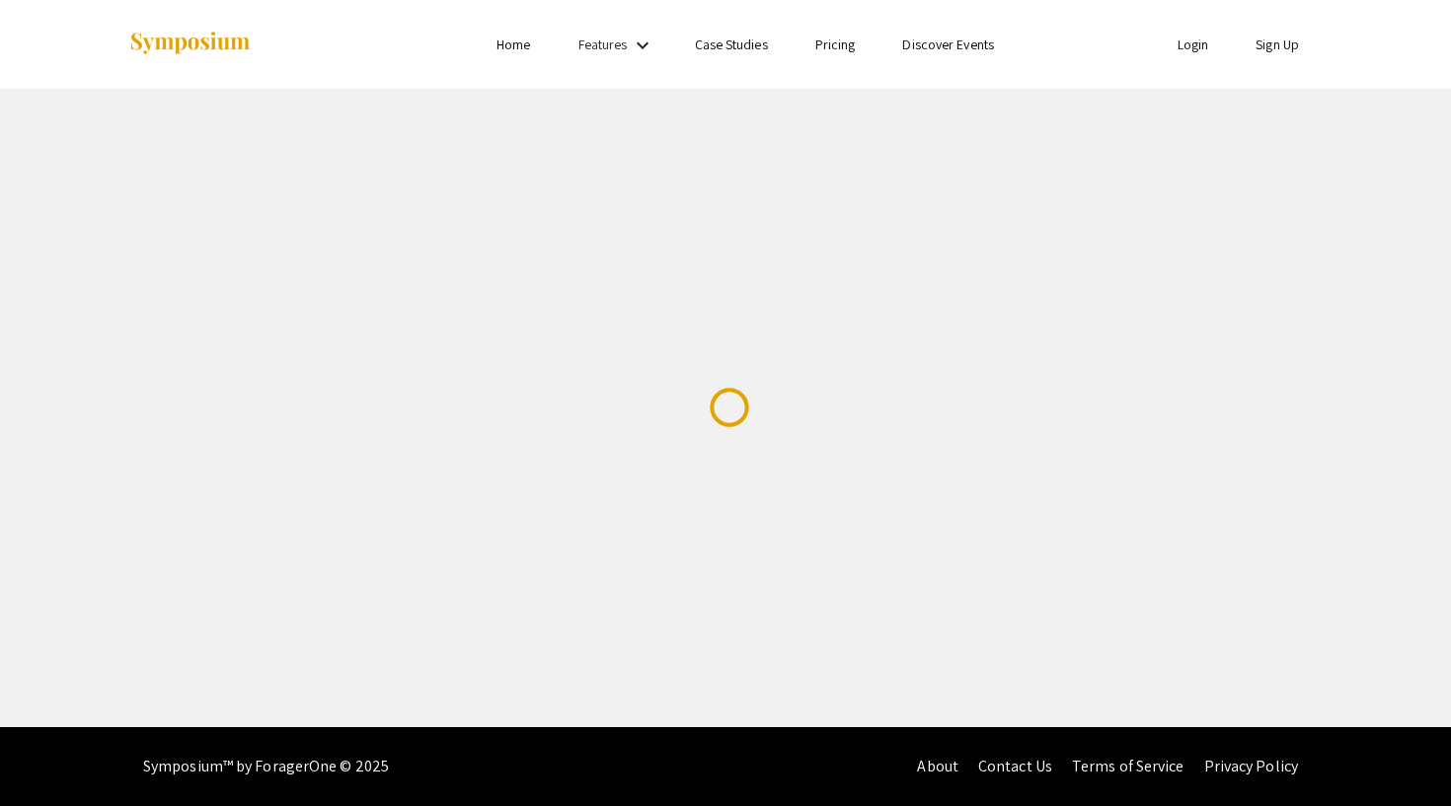
click at [1183, 46] on link "Login" at bounding box center [1194, 45] width 32 height 18
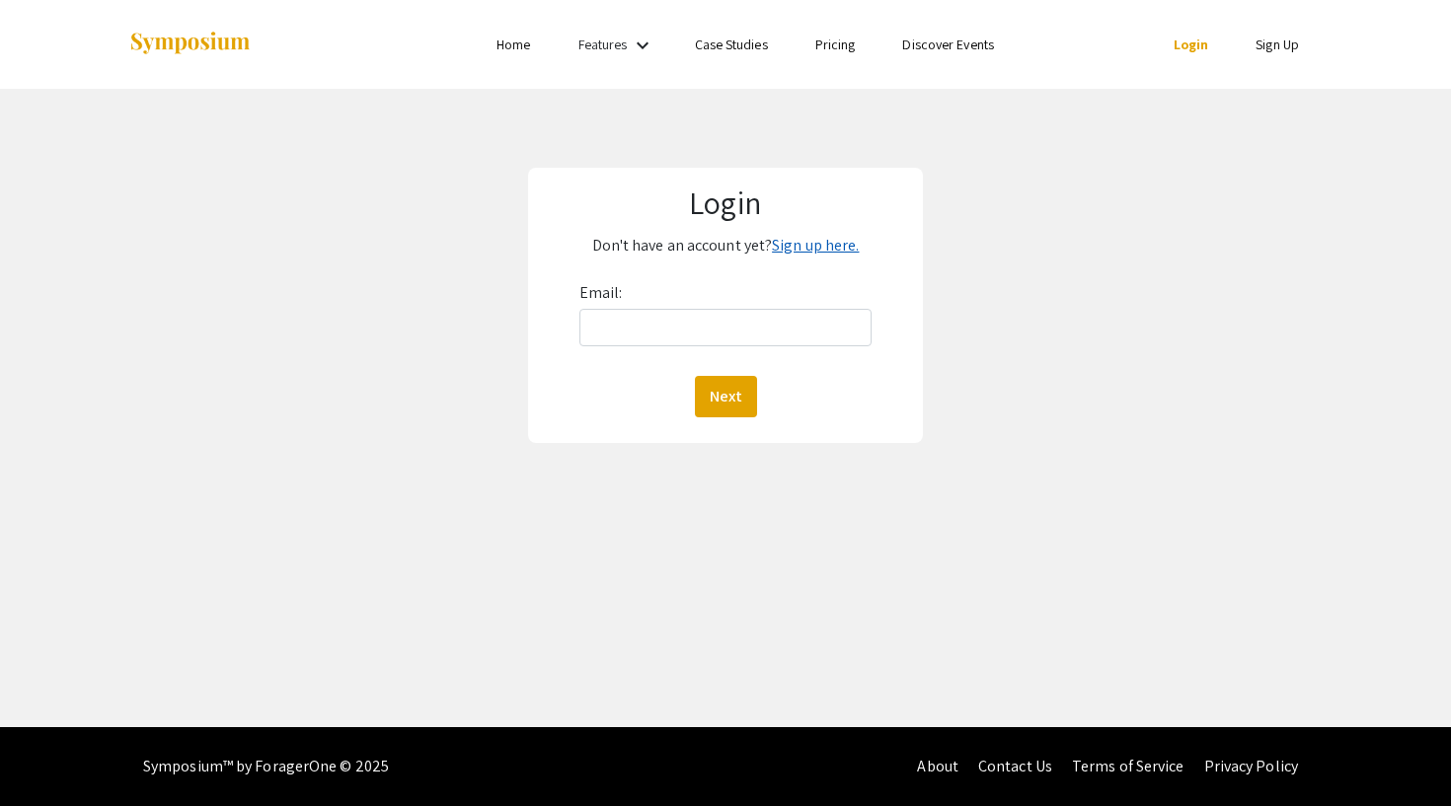
click at [811, 246] on link "Sign up here." at bounding box center [815, 245] width 87 height 21
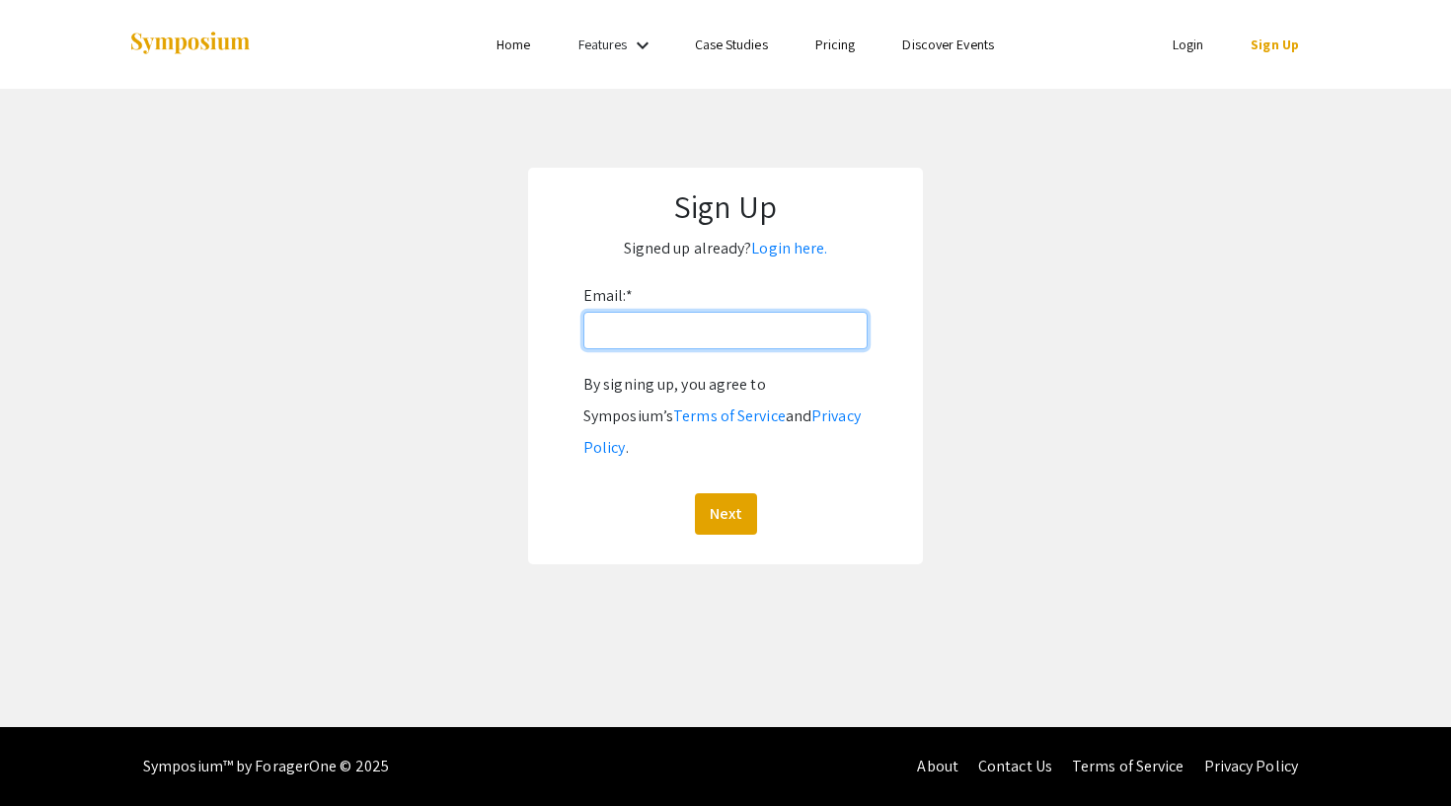
click at [747, 327] on input "Email: *" at bounding box center [725, 331] width 284 height 38
type input "gmallen@unr.edu"
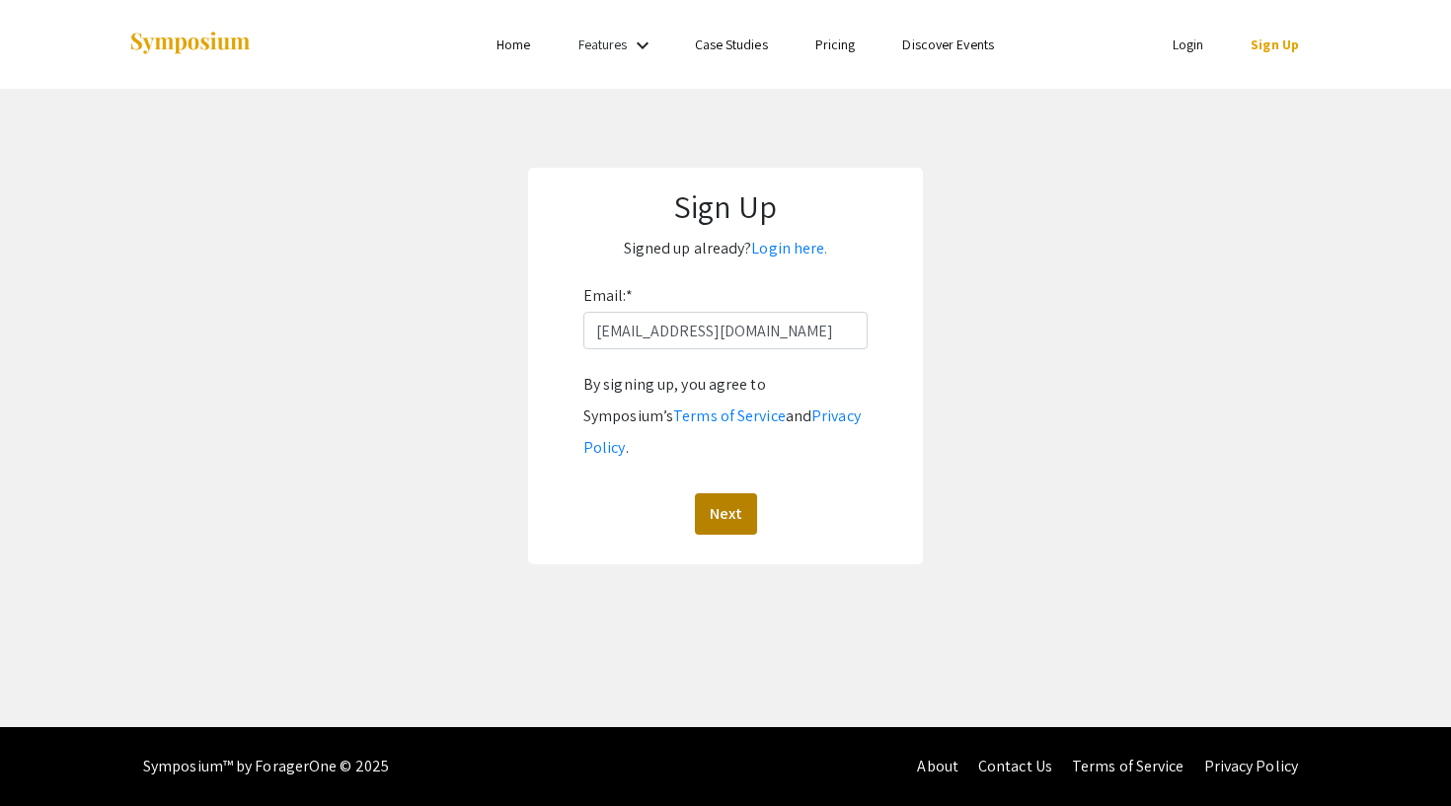
click at [712, 494] on button "Next" at bounding box center [726, 514] width 62 height 41
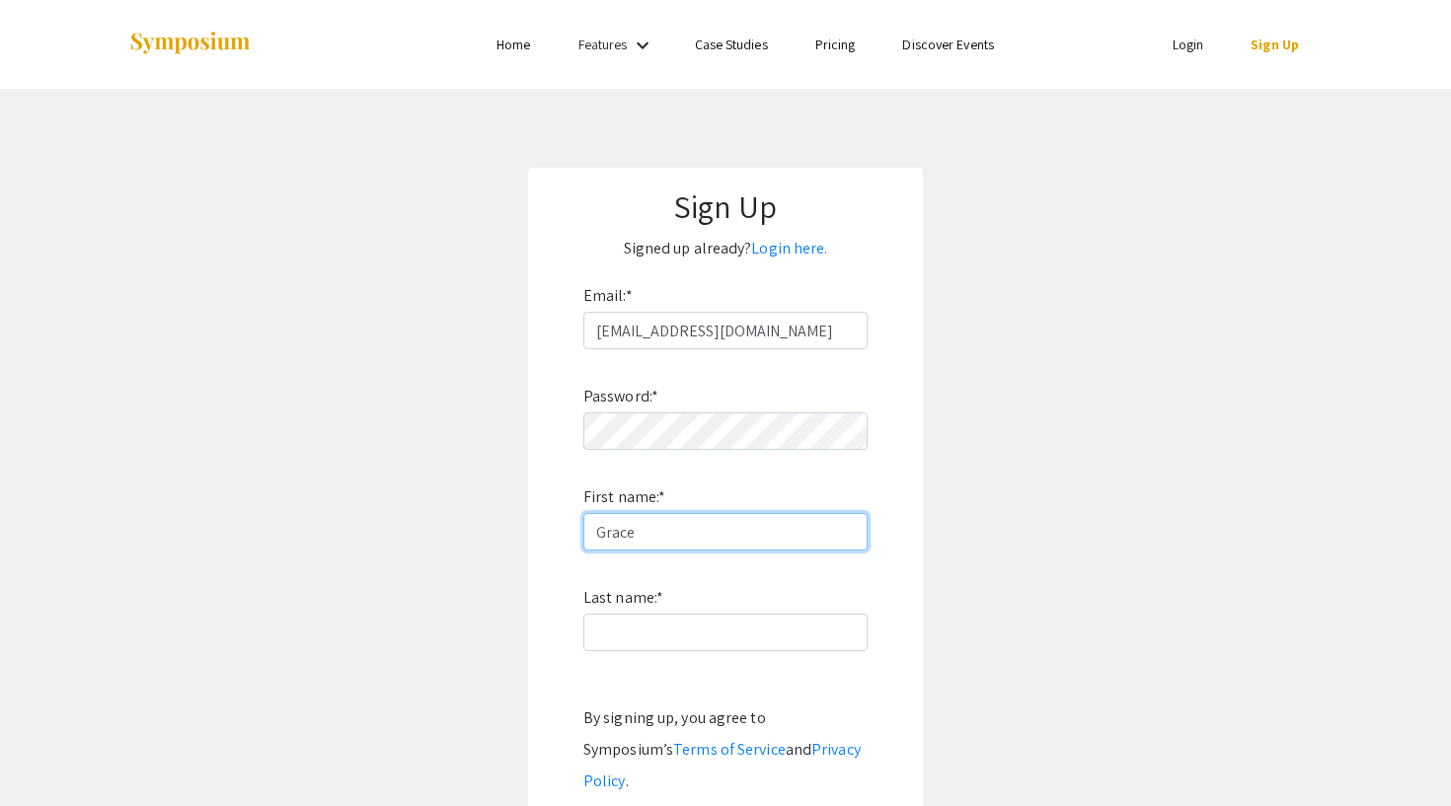
type input "Grace"
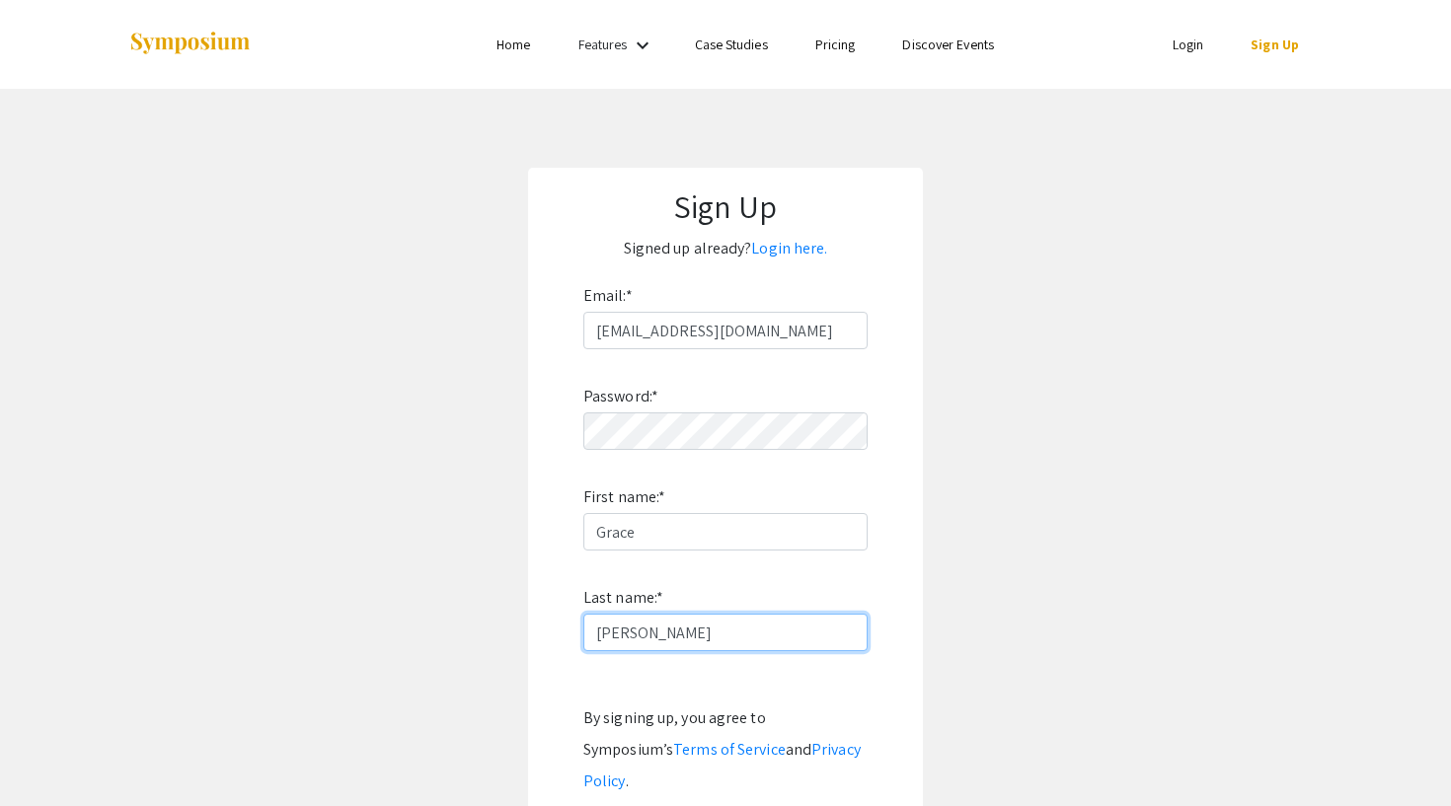
type input "[PERSON_NAME]"
click at [956, 714] on app-signup "Sign Up Signed up already? Login here. Email: * gmallen@unr.edu Password: * Fir…" at bounding box center [725, 533] width 1451 height 730
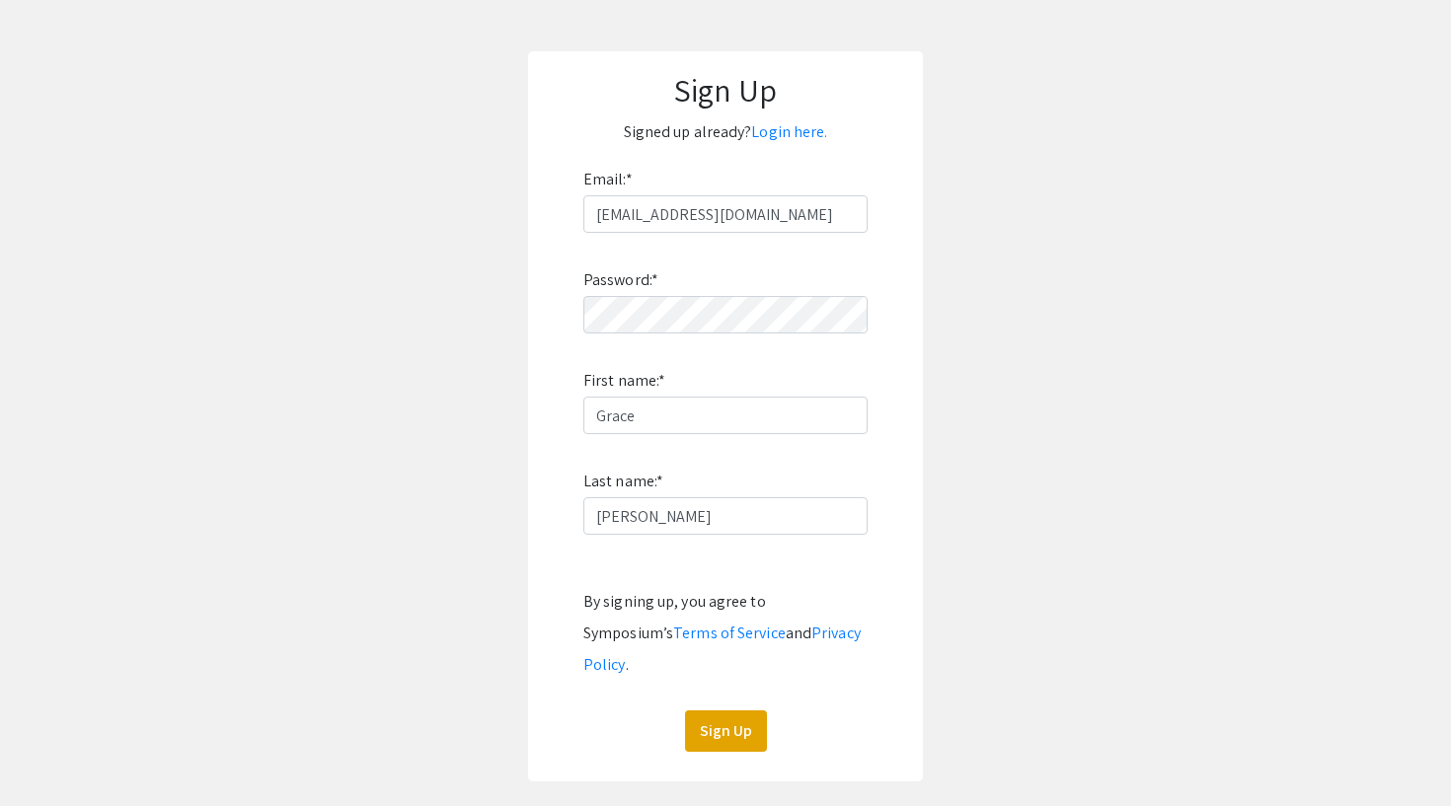
scroll to position [128, 0]
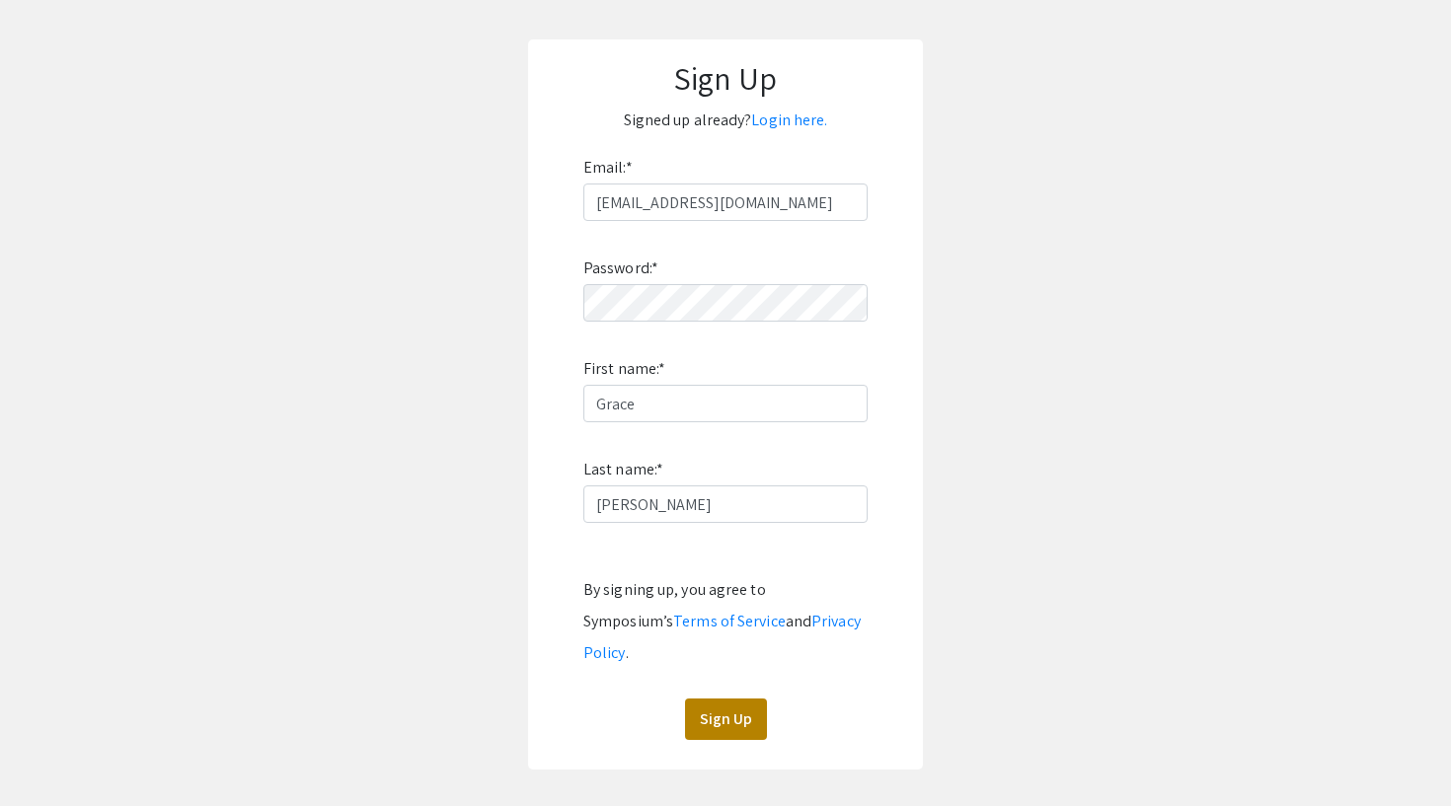
click at [720, 699] on button "Sign Up" at bounding box center [726, 719] width 82 height 41
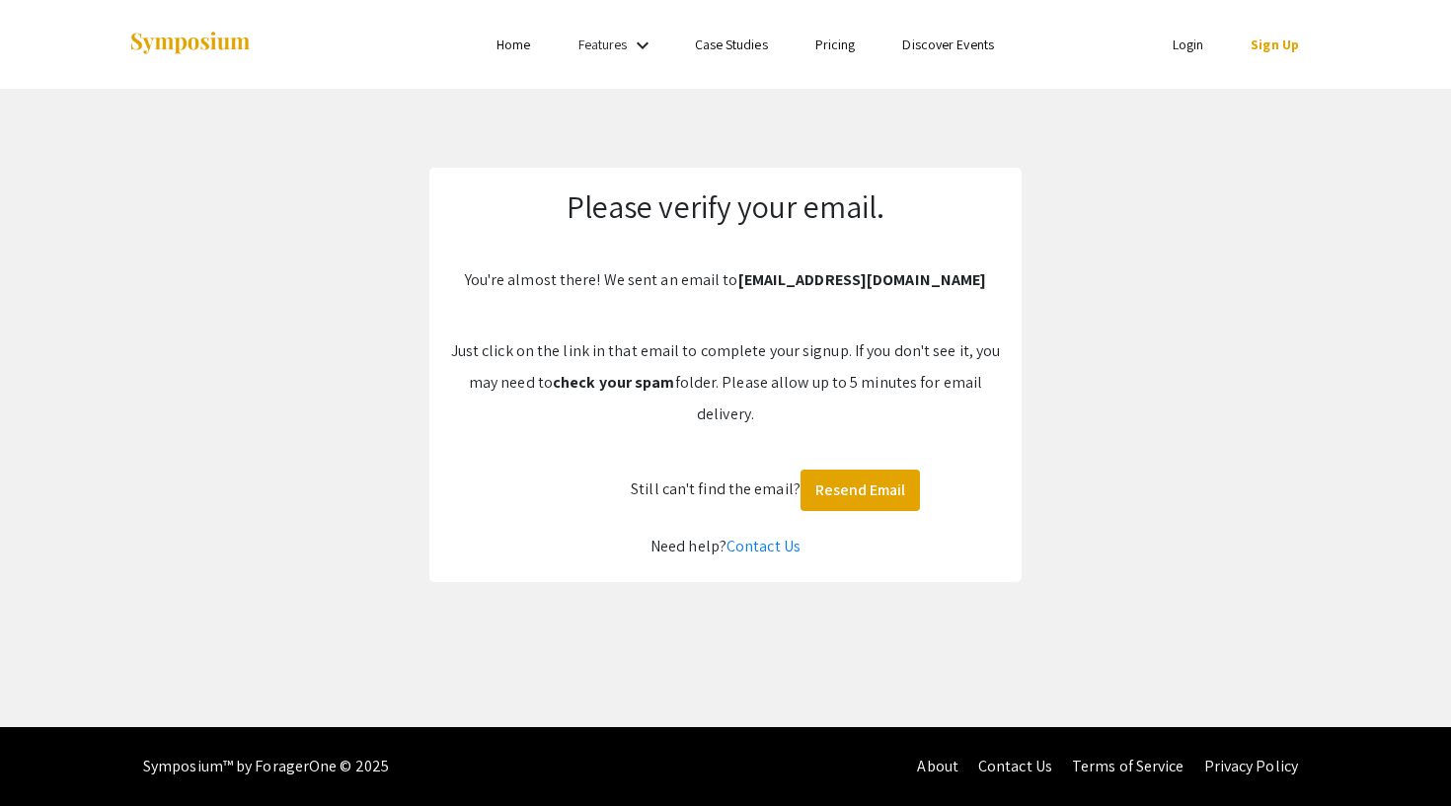
scroll to position [0, 0]
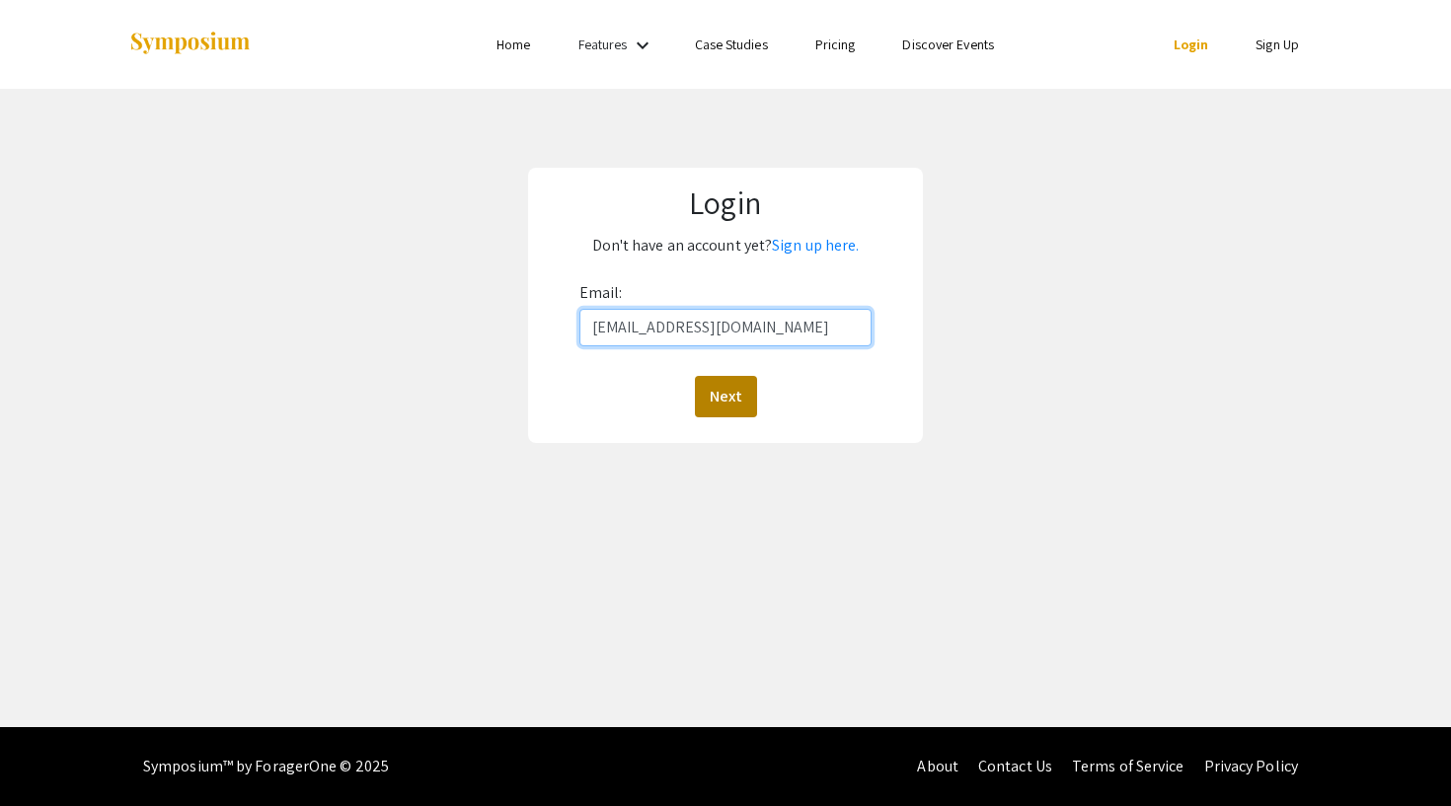
type input "gmallen@unr.edu"
click at [747, 387] on button "Next" at bounding box center [726, 396] width 62 height 41
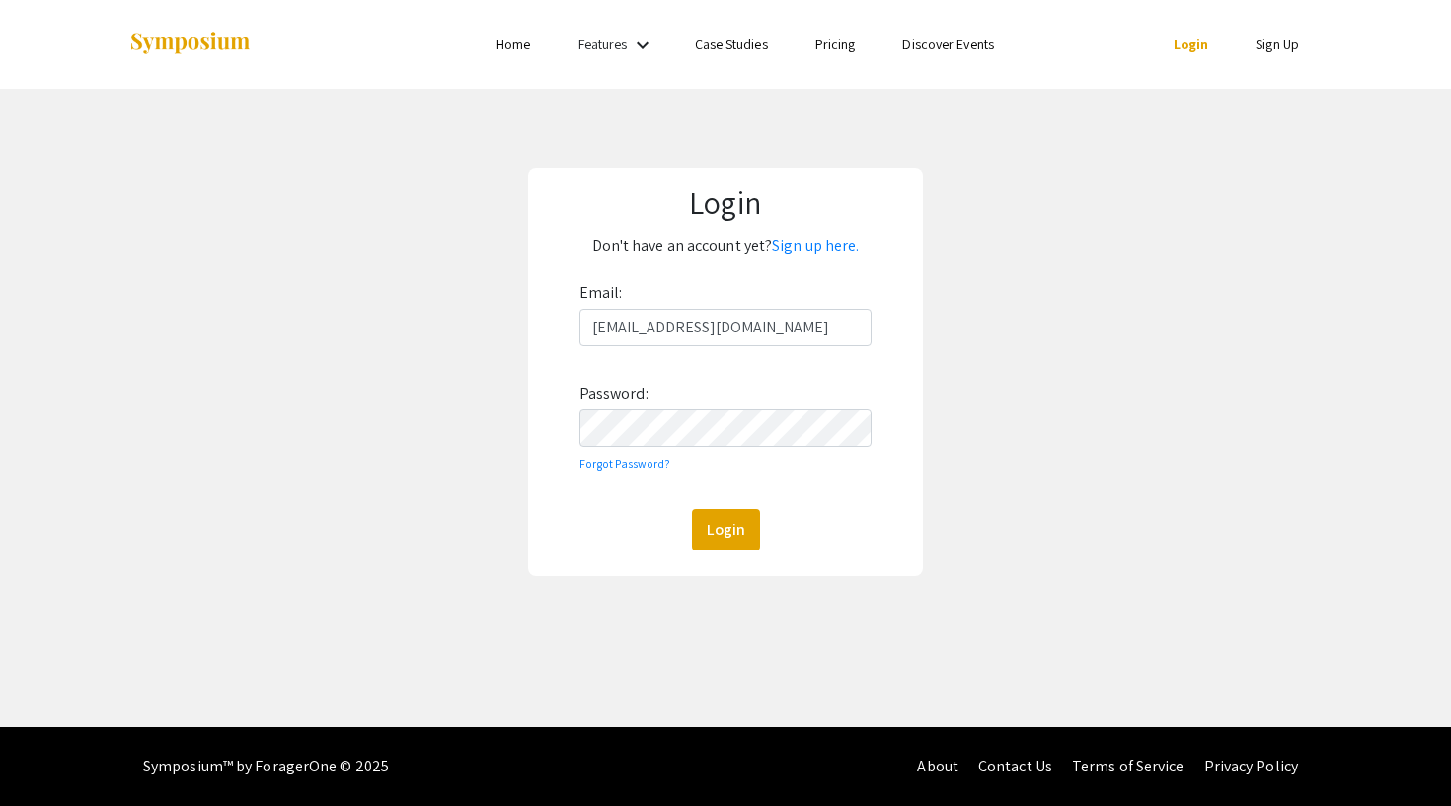
click at [723, 452] on div "Email: gmallen@unr.edu Password: Forgot Password? Login" at bounding box center [725, 413] width 293 height 273
click at [725, 529] on button "Login" at bounding box center [726, 529] width 68 height 41
click at [742, 528] on button "Login" at bounding box center [726, 529] width 68 height 41
click at [748, 536] on button "Login" at bounding box center [726, 529] width 68 height 41
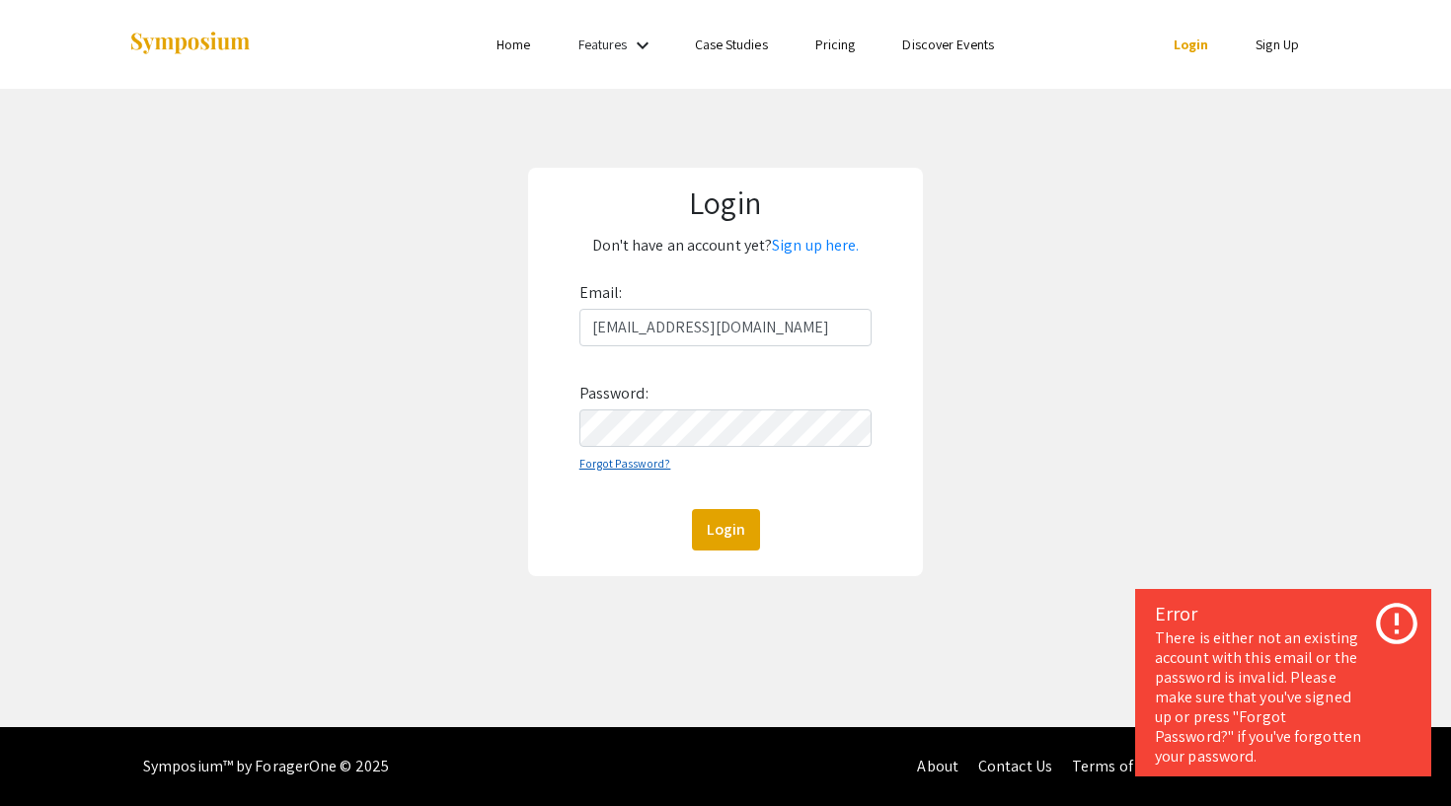
click at [616, 463] on link "Forgot Password?" at bounding box center [625, 463] width 92 height 15
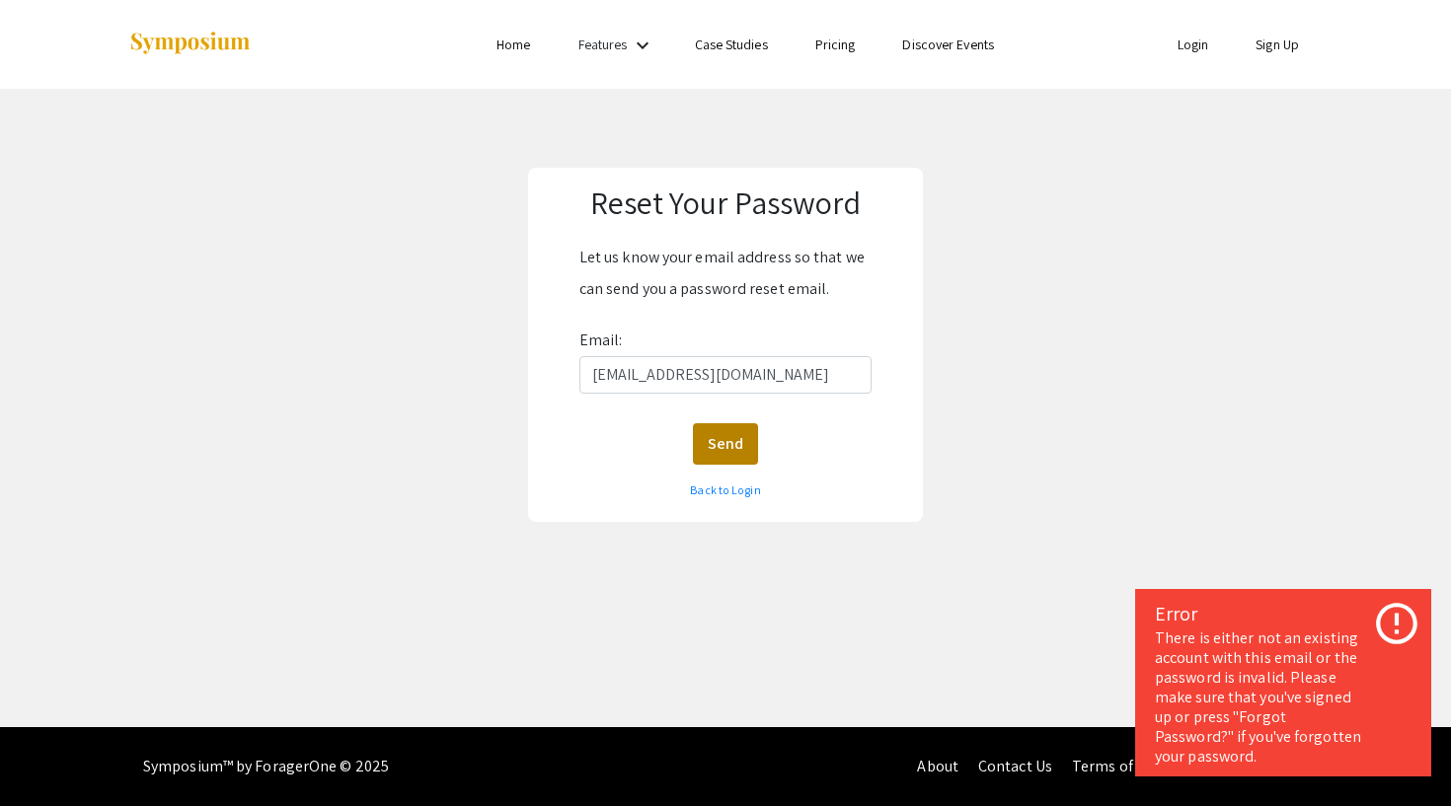
click at [727, 437] on button "Send" at bounding box center [725, 443] width 65 height 41
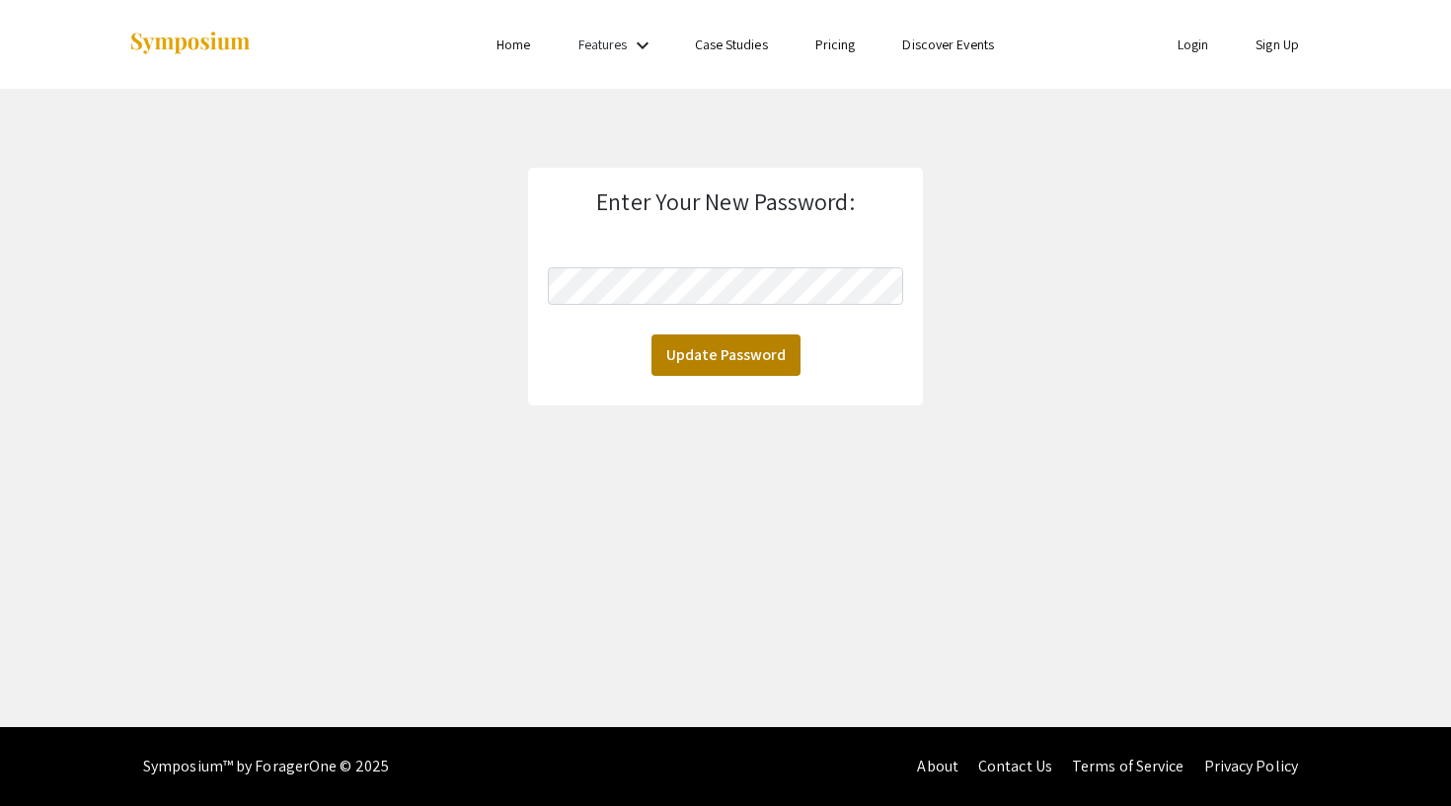
click at [770, 357] on button "Update Password" at bounding box center [726, 355] width 149 height 41
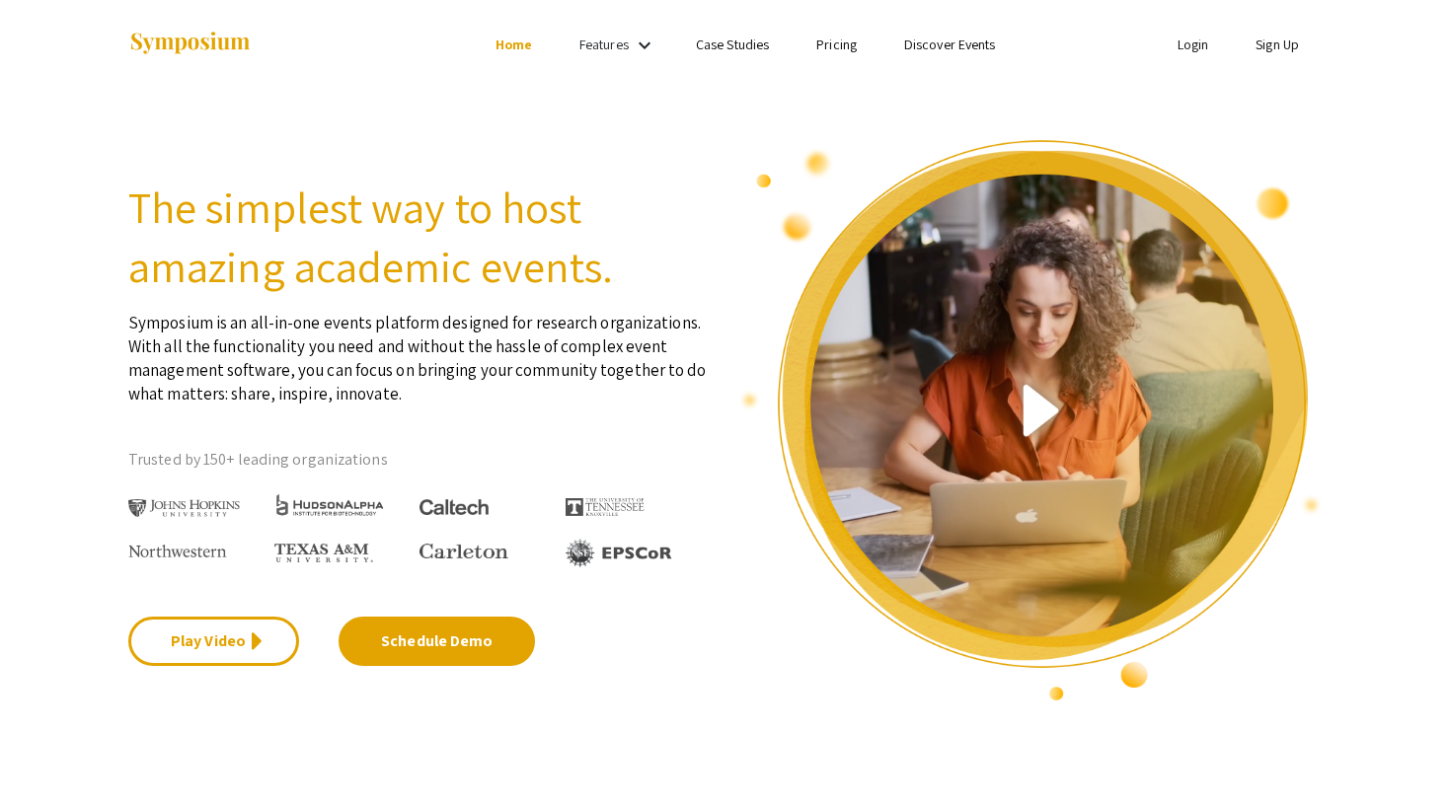
click at [1187, 50] on link "Login" at bounding box center [1194, 45] width 32 height 18
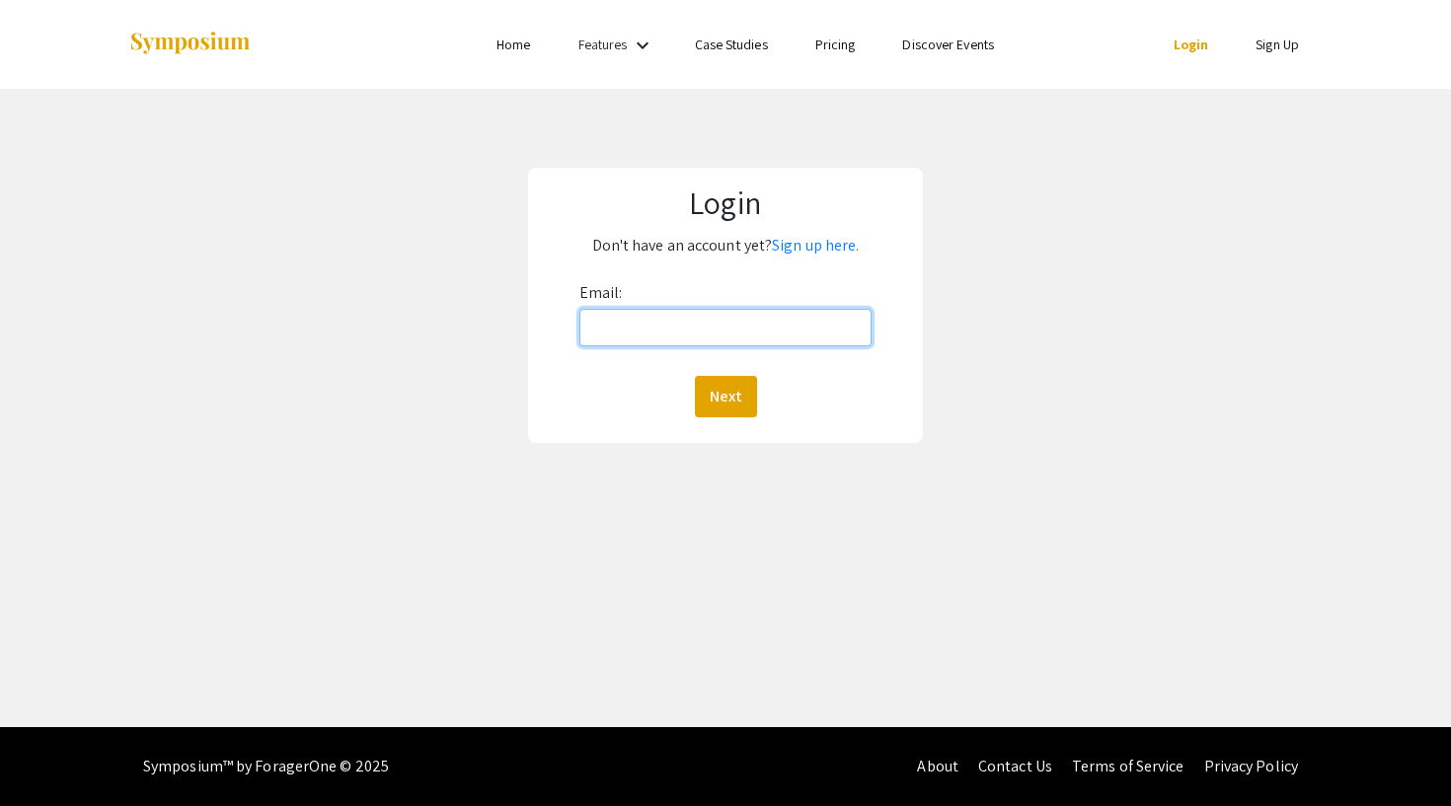
type input "[EMAIL_ADDRESS][DOMAIN_NAME]"
click at [725, 396] on button "Next" at bounding box center [726, 396] width 62 height 41
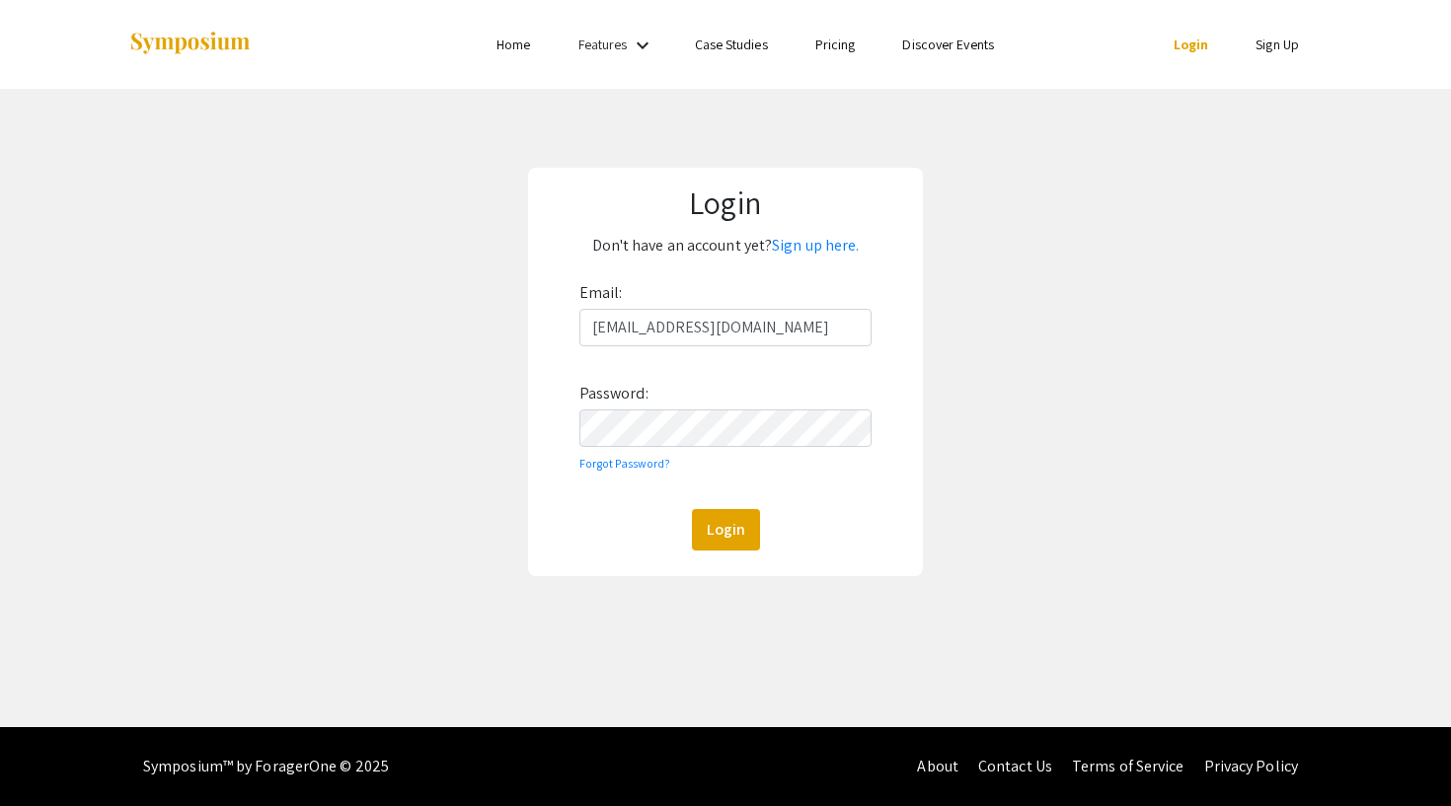
click at [725, 529] on button "Login" at bounding box center [726, 529] width 68 height 41
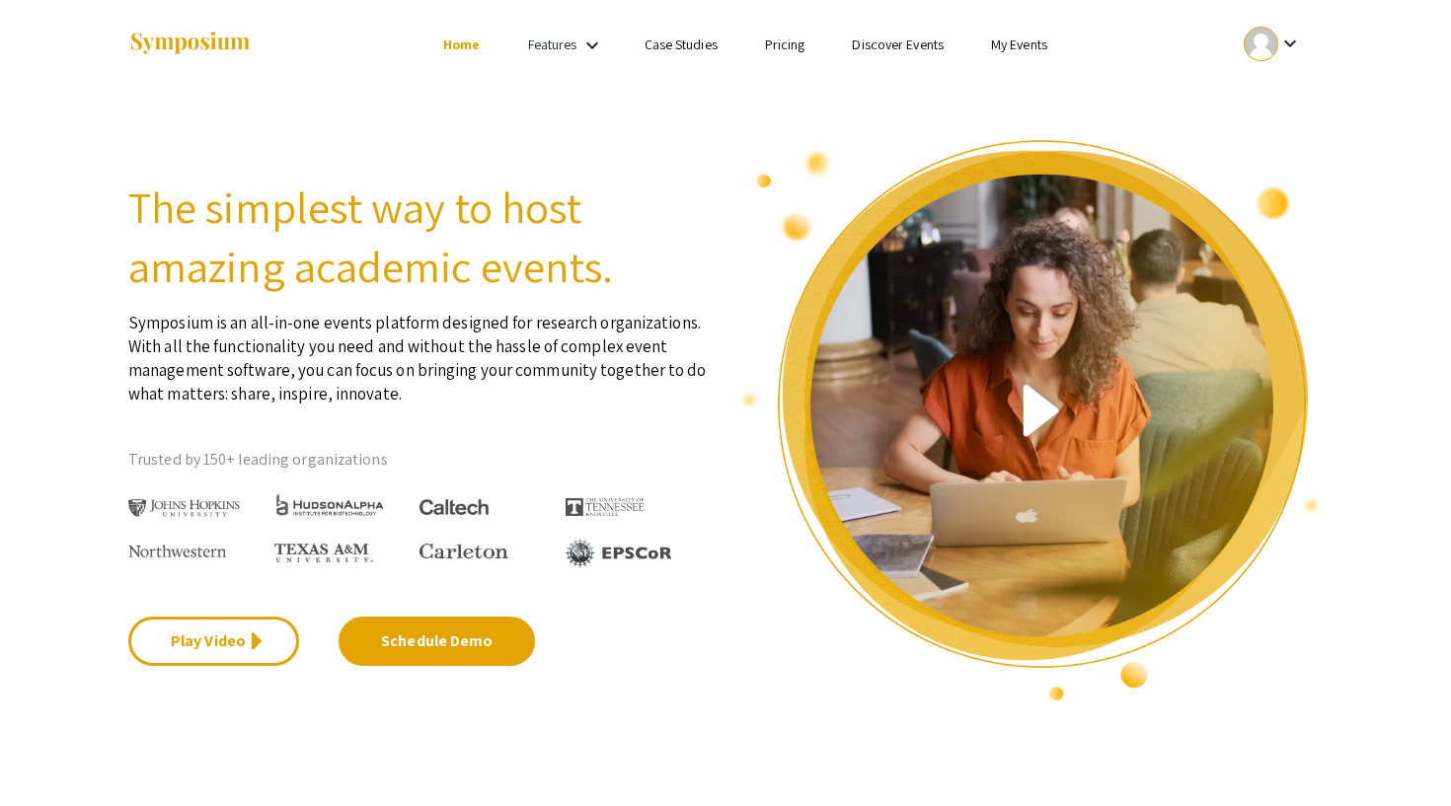
click at [910, 46] on link "Discover Events" at bounding box center [898, 45] width 92 height 18
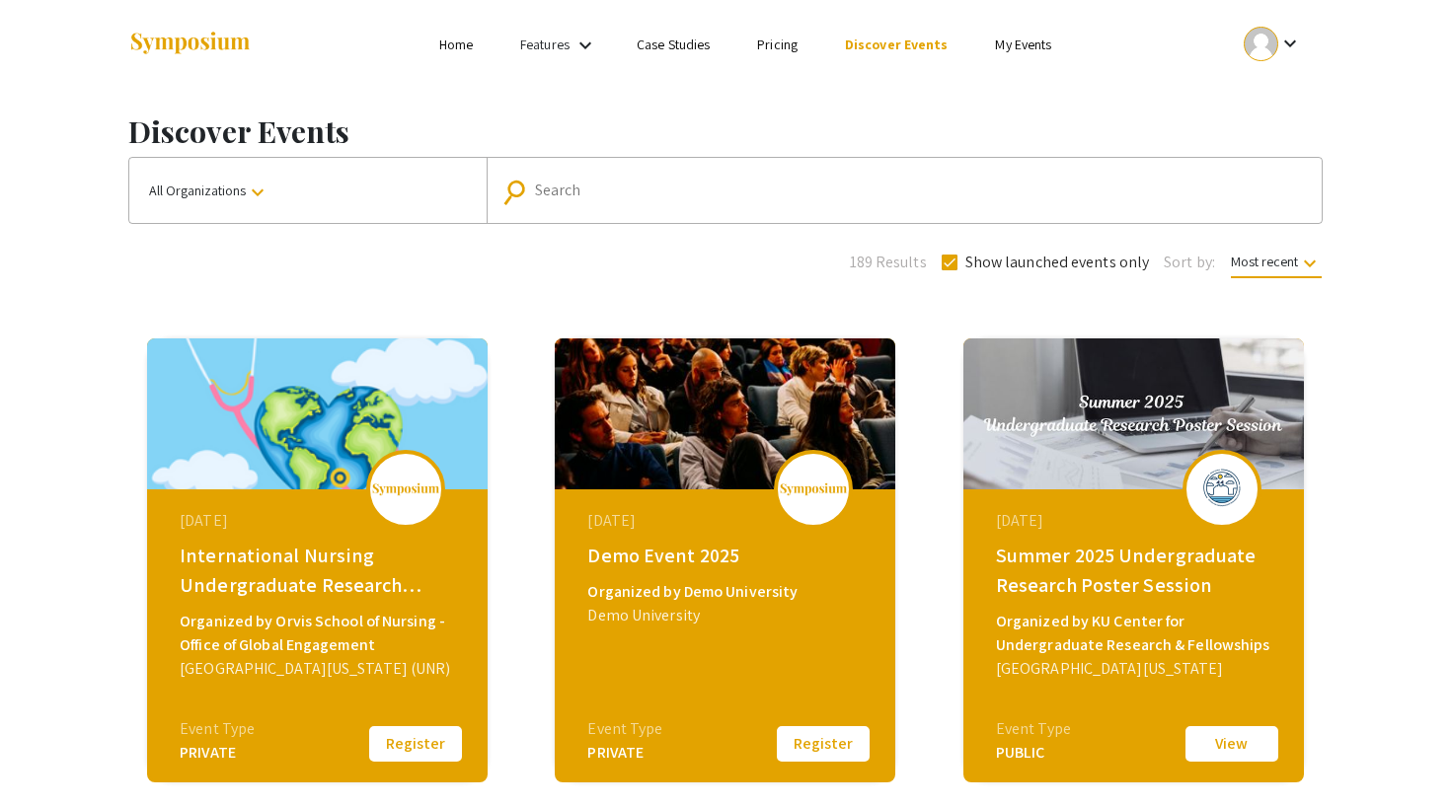
click at [316, 693] on div "[DATE] International Nursing Undergraduate Research Symposium (INURS) Organized…" at bounding box center [320, 613] width 340 height 247
click at [408, 740] on button "Register" at bounding box center [415, 744] width 99 height 41
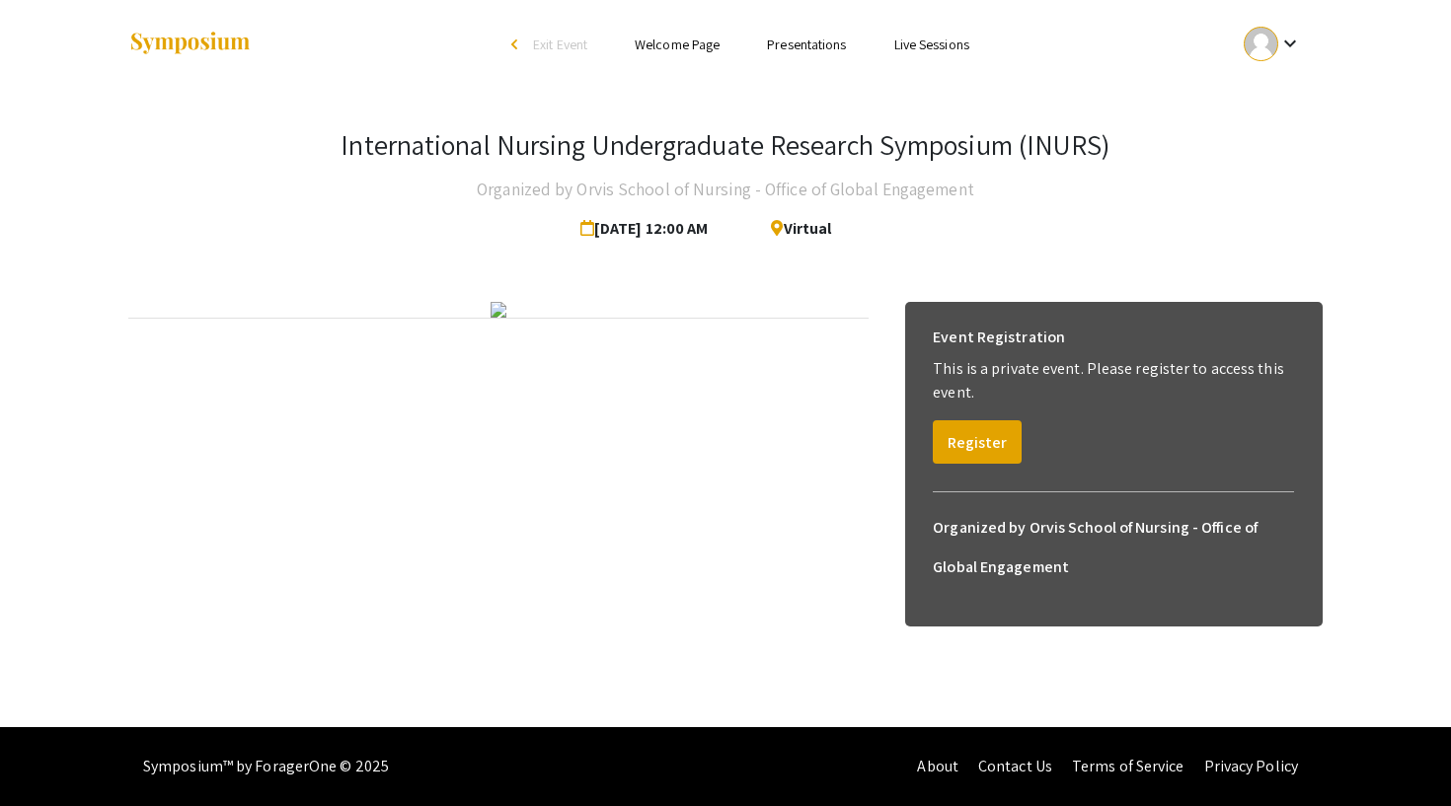
scroll to position [38, 0]
click at [968, 421] on button "Register" at bounding box center [977, 442] width 89 height 43
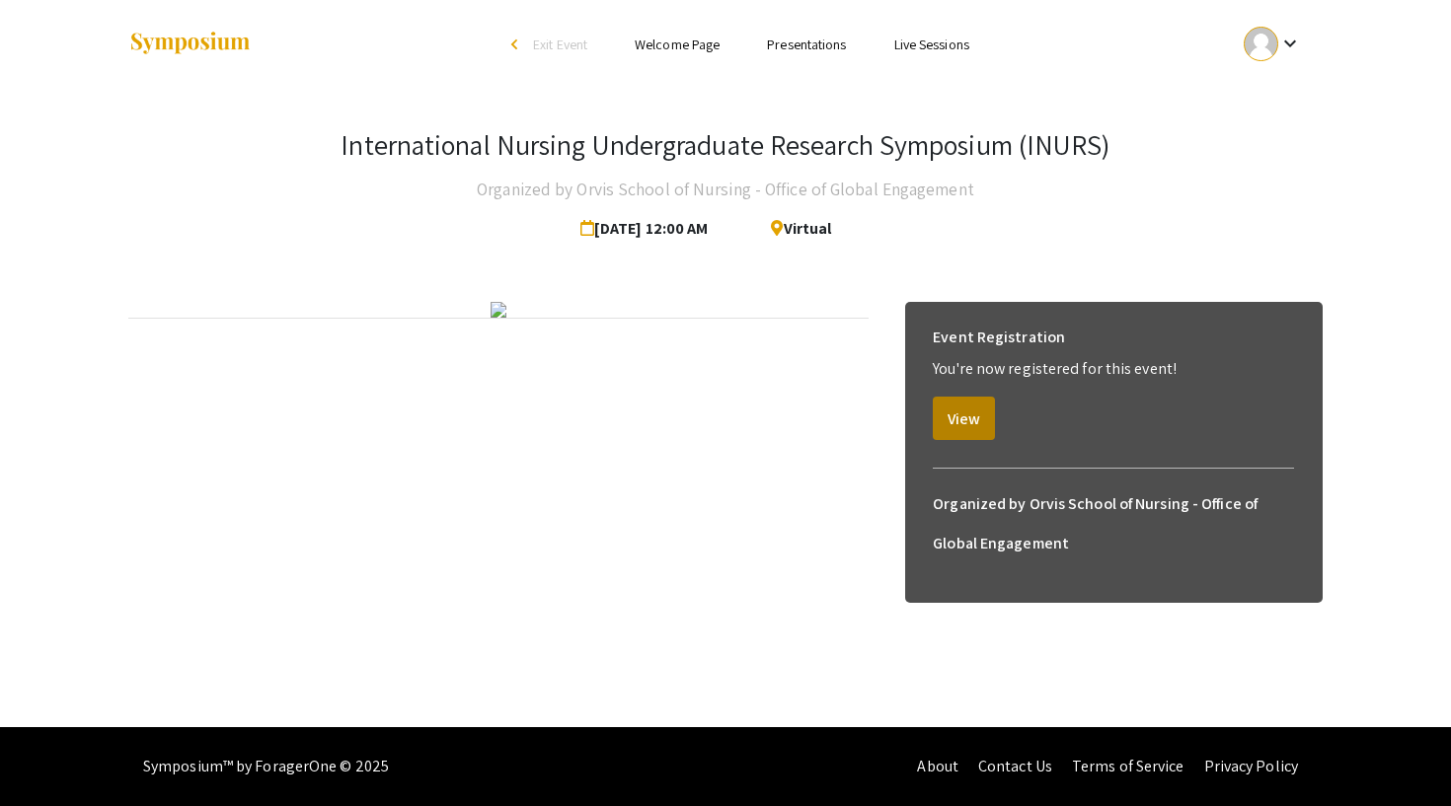
click at [969, 397] on button "View" at bounding box center [964, 418] width 62 height 43
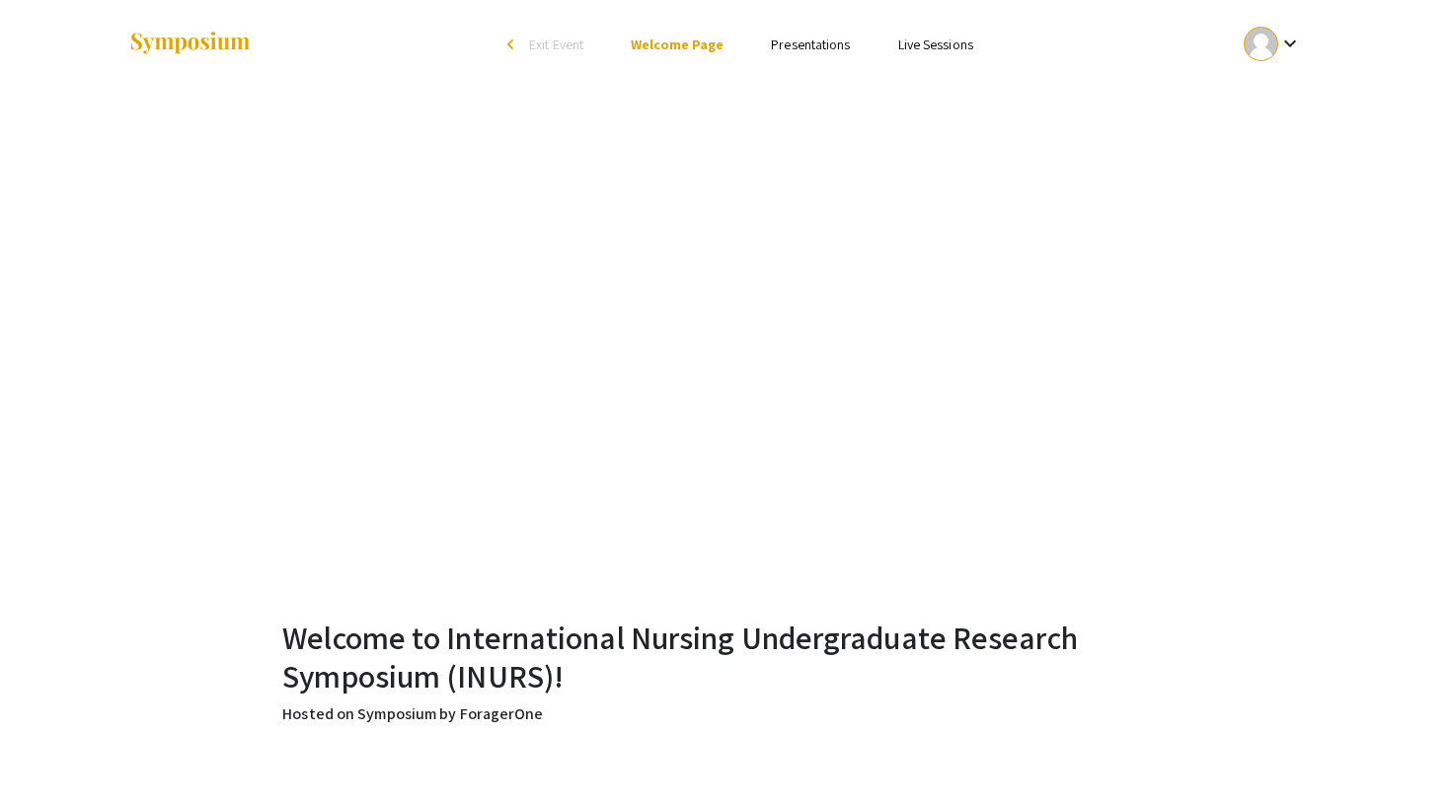
click at [831, 44] on link "Presentations" at bounding box center [810, 45] width 79 height 18
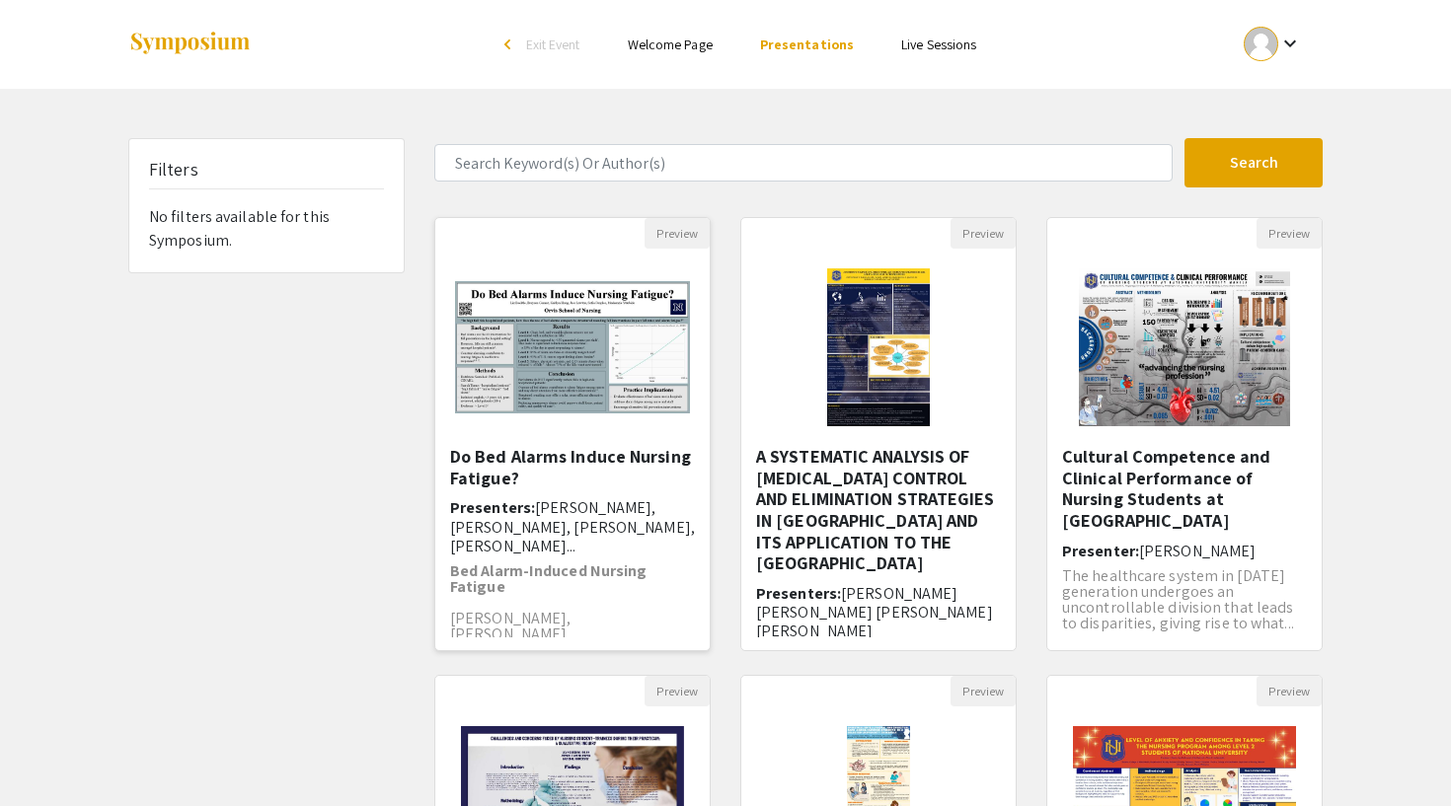
click at [576, 529] on span "[PERSON_NAME], [PERSON_NAME], [PERSON_NAME], [PERSON_NAME]..." at bounding box center [572, 527] width 245 height 58
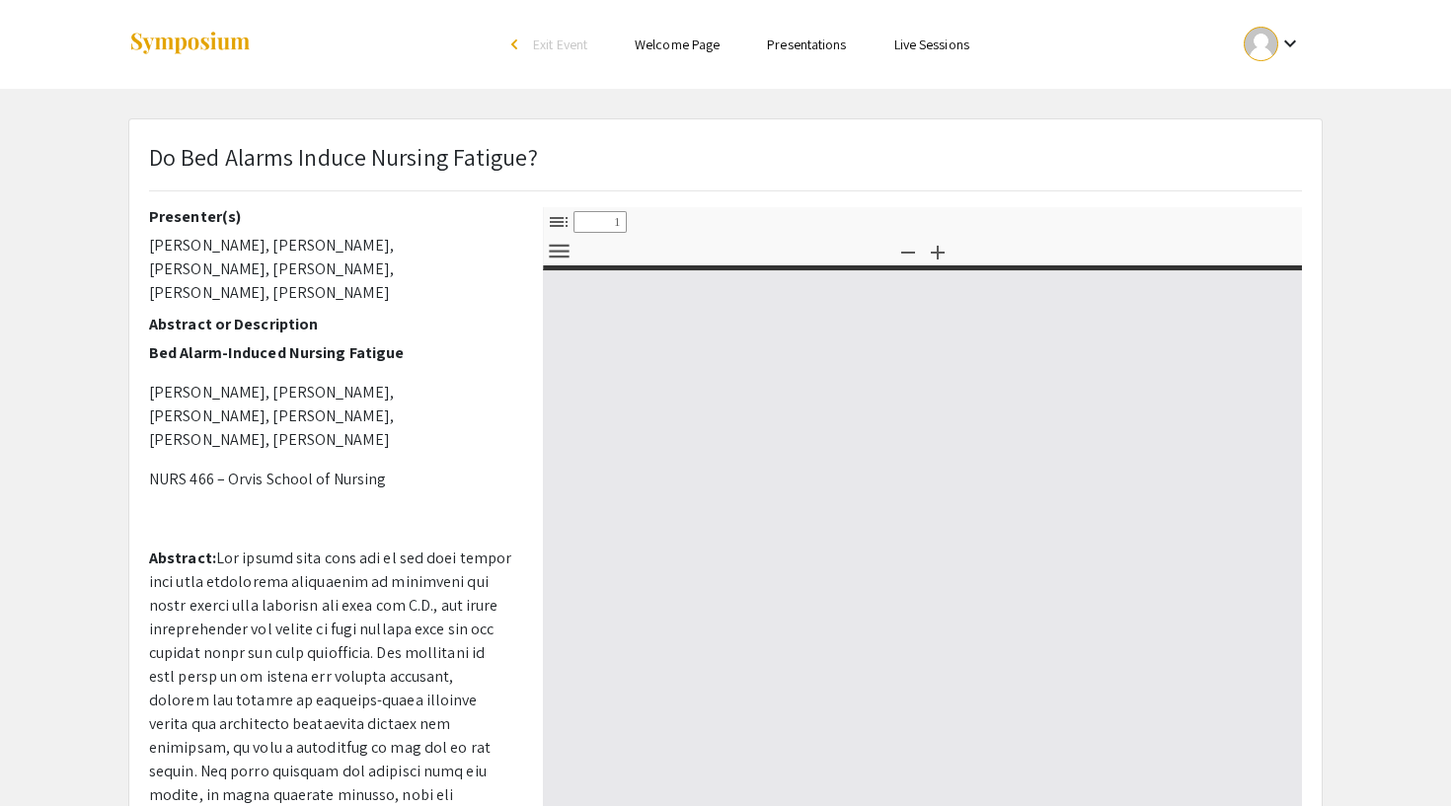
select select "custom"
type input "0"
select select "custom"
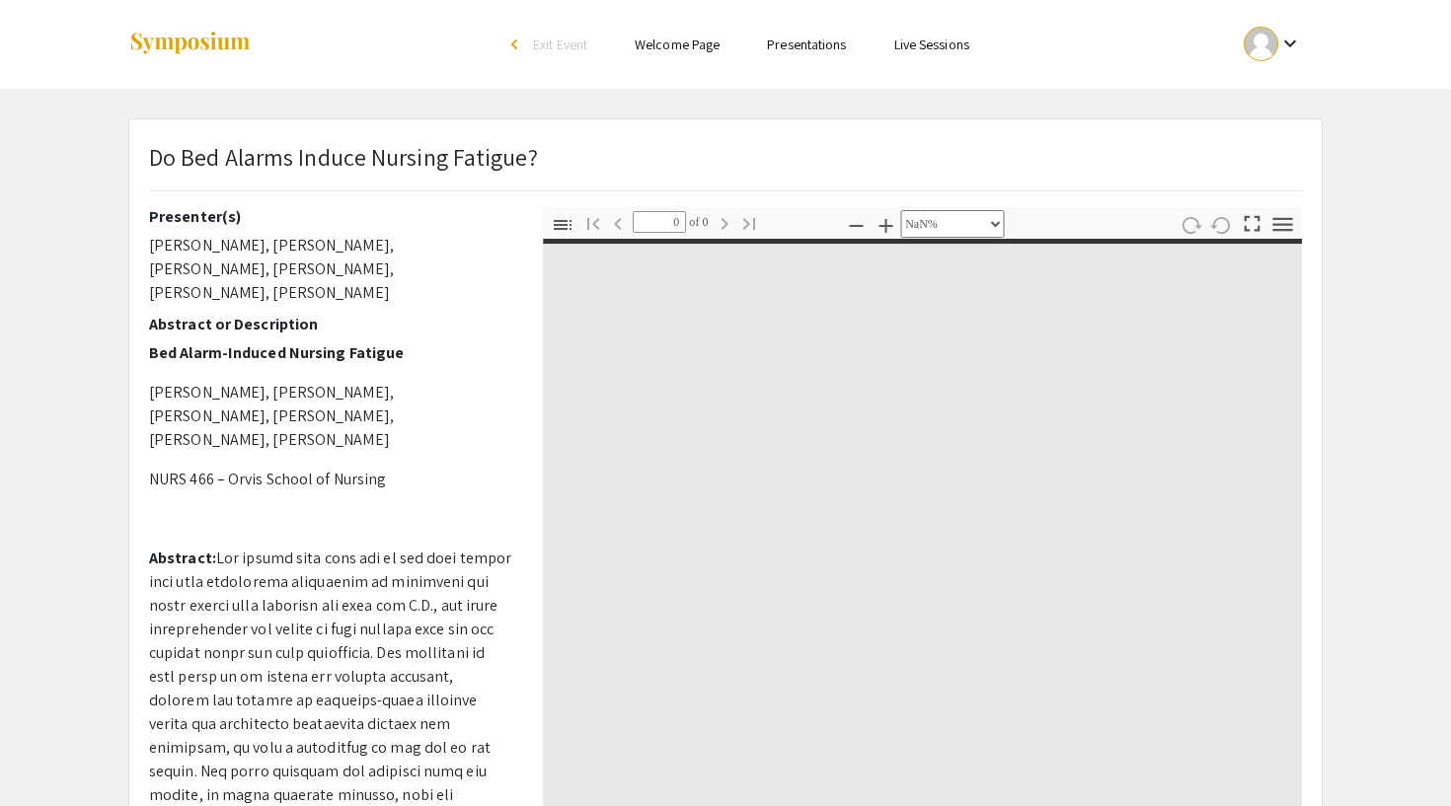
type input "1"
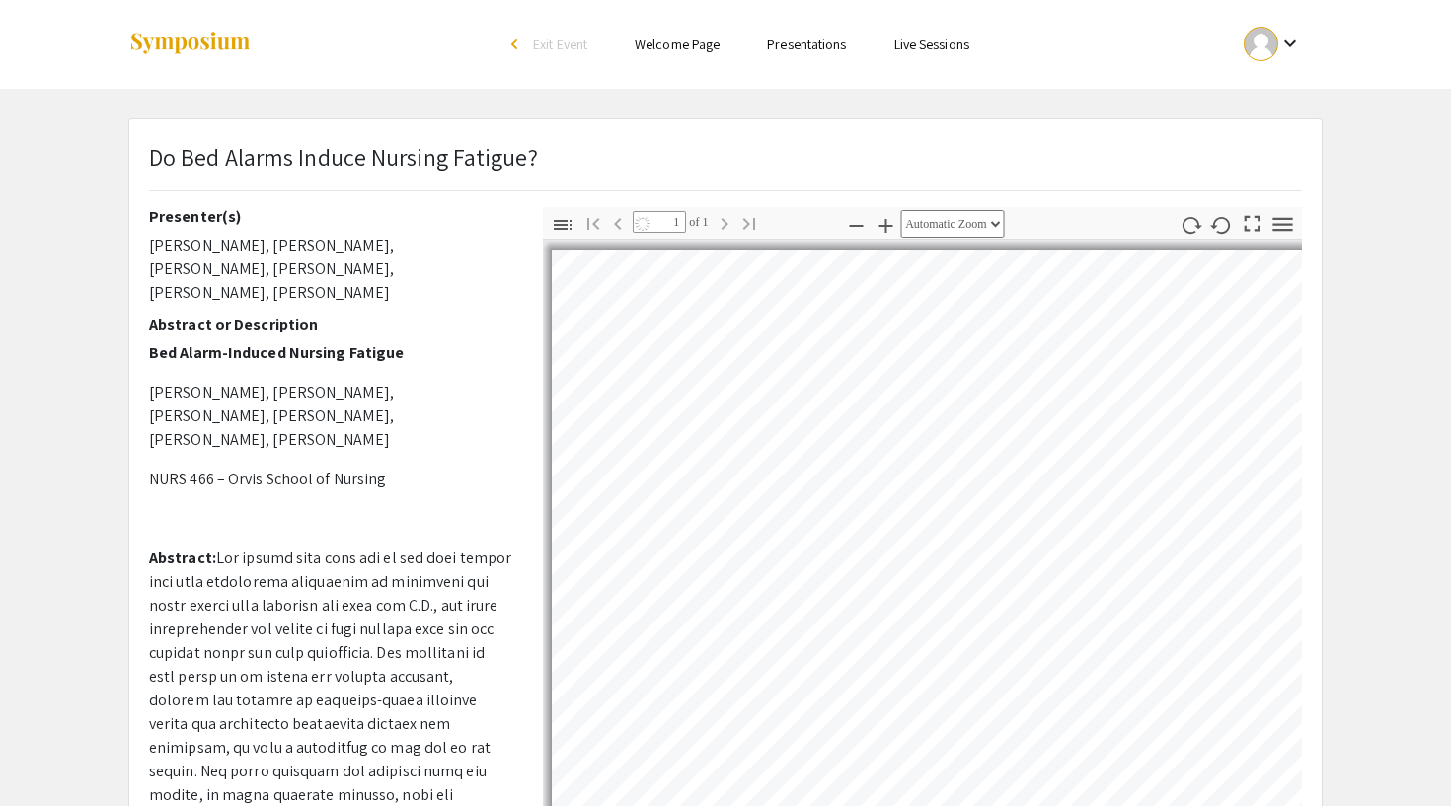
select select "auto"
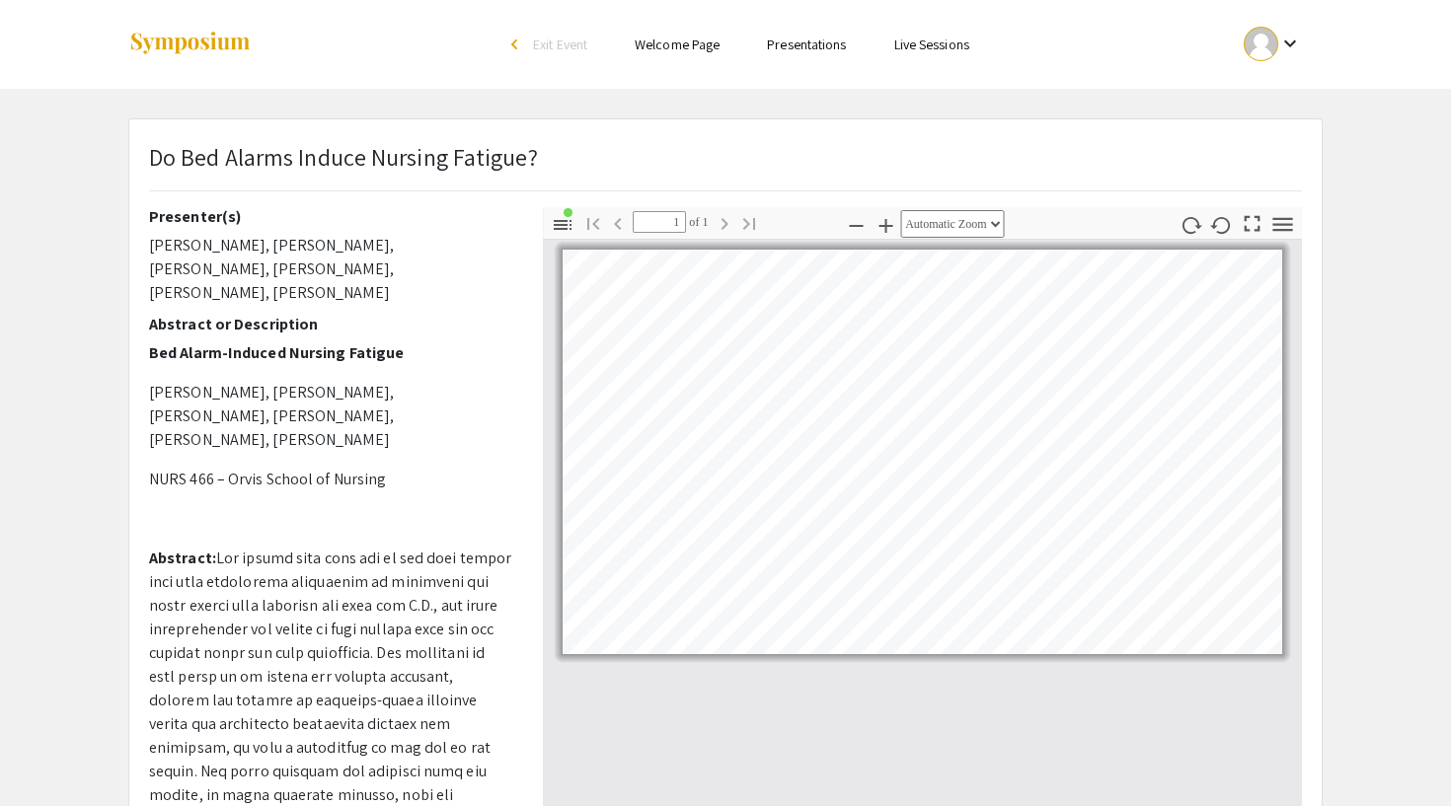
click at [808, 50] on link "Presentations" at bounding box center [806, 45] width 79 height 18
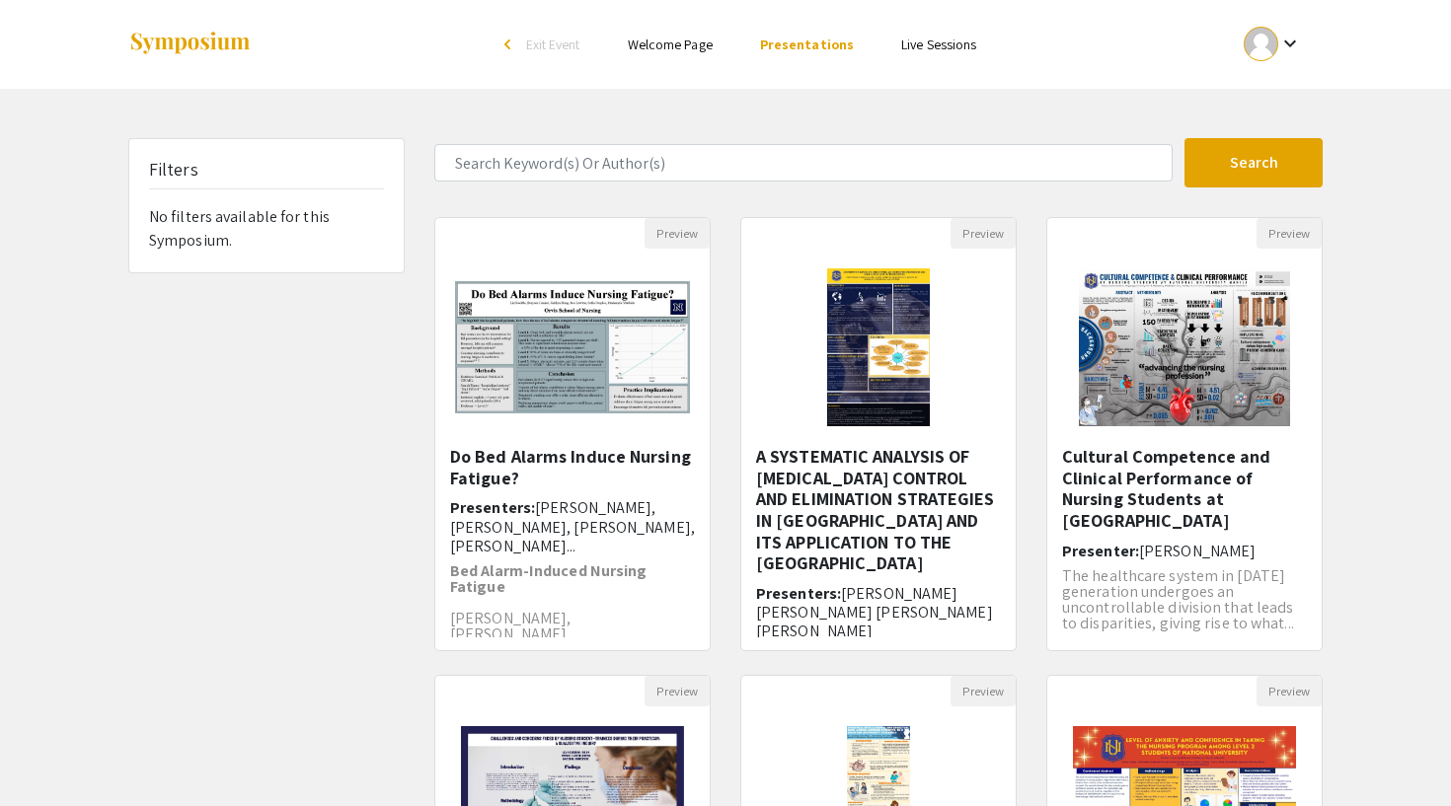
click at [339, 185] on div "Filters" at bounding box center [266, 174] width 235 height 30
click at [939, 51] on link "Live Sessions" at bounding box center [938, 45] width 75 height 18
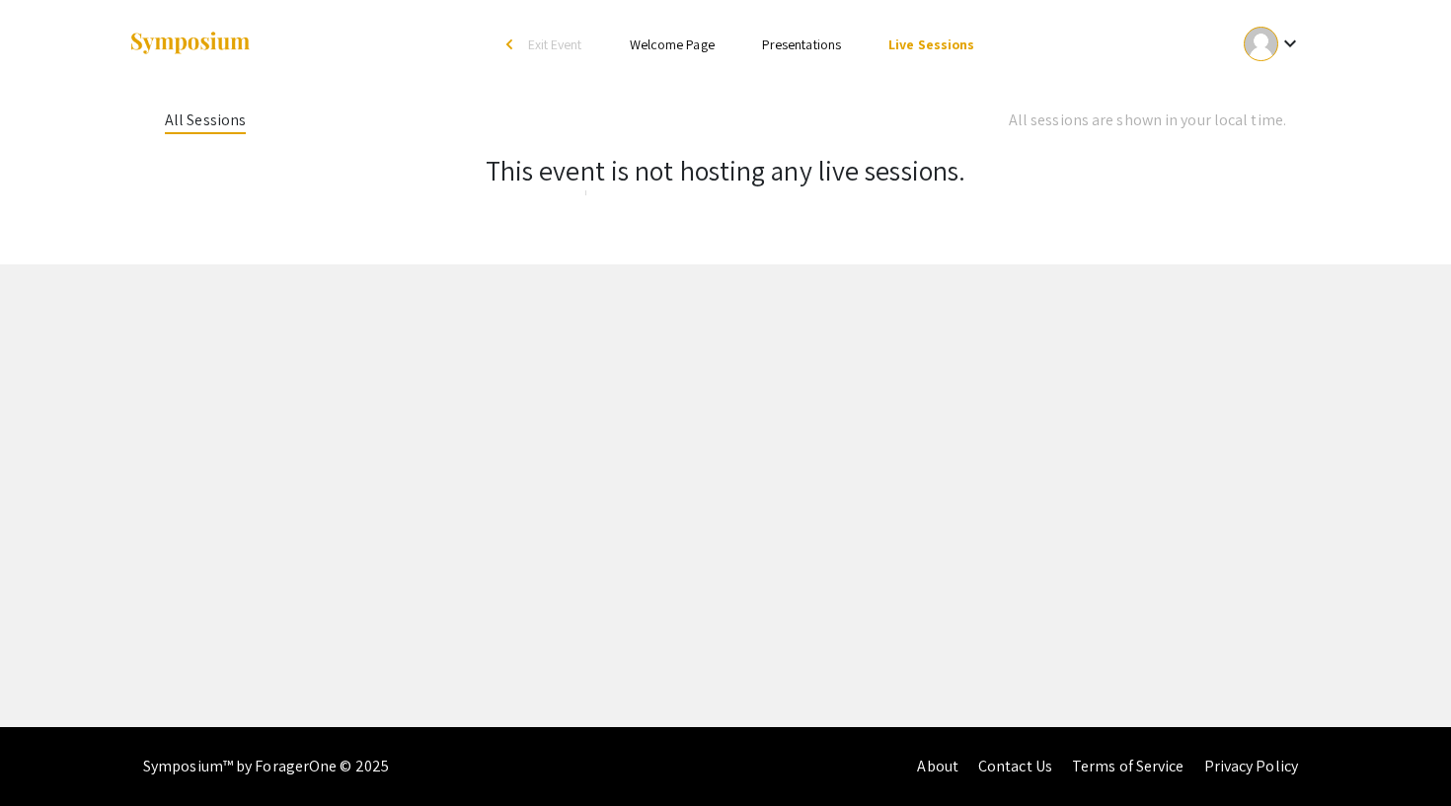
click at [823, 42] on link "Presentations" at bounding box center [801, 45] width 79 height 18
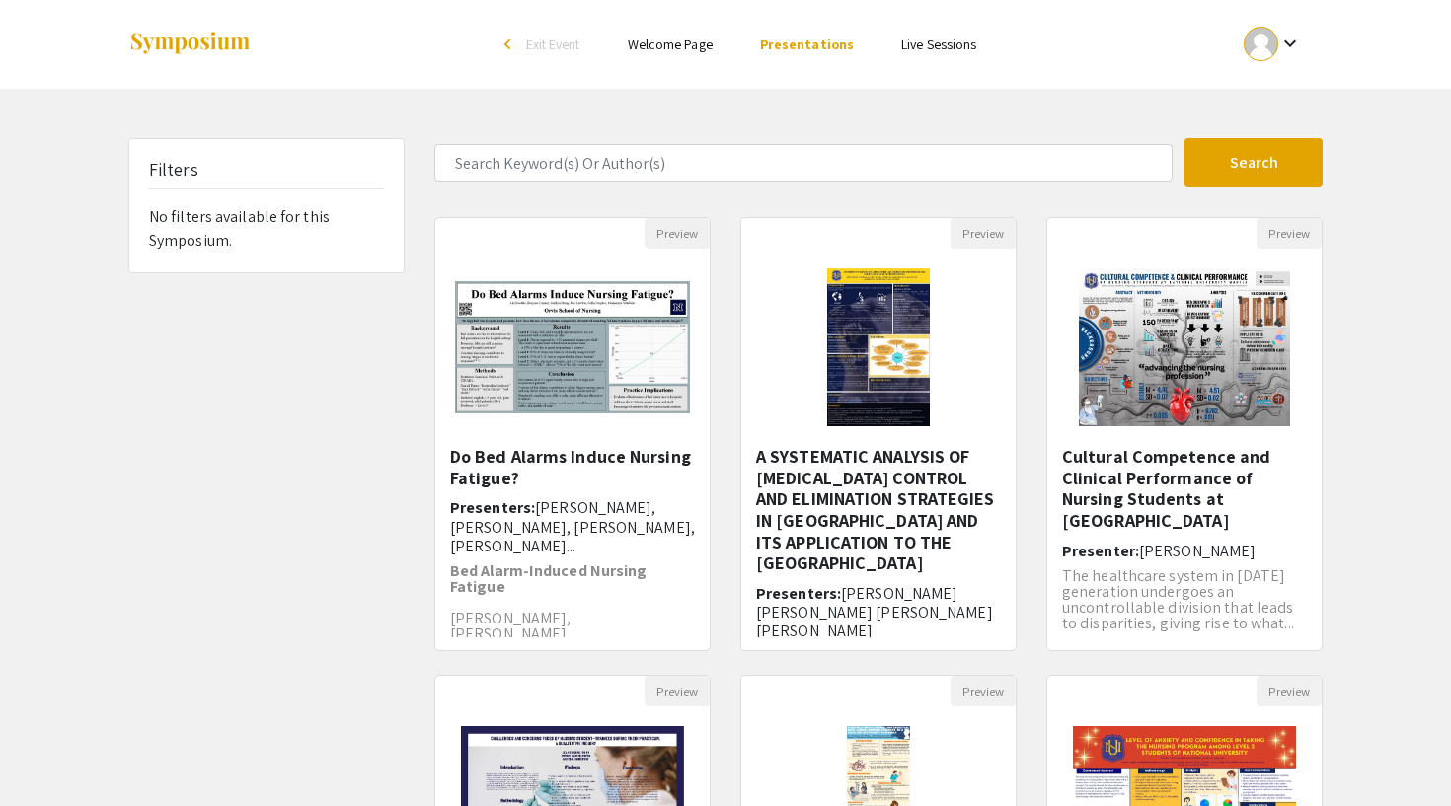
click at [682, 43] on link "Welcome Page" at bounding box center [670, 45] width 85 height 18
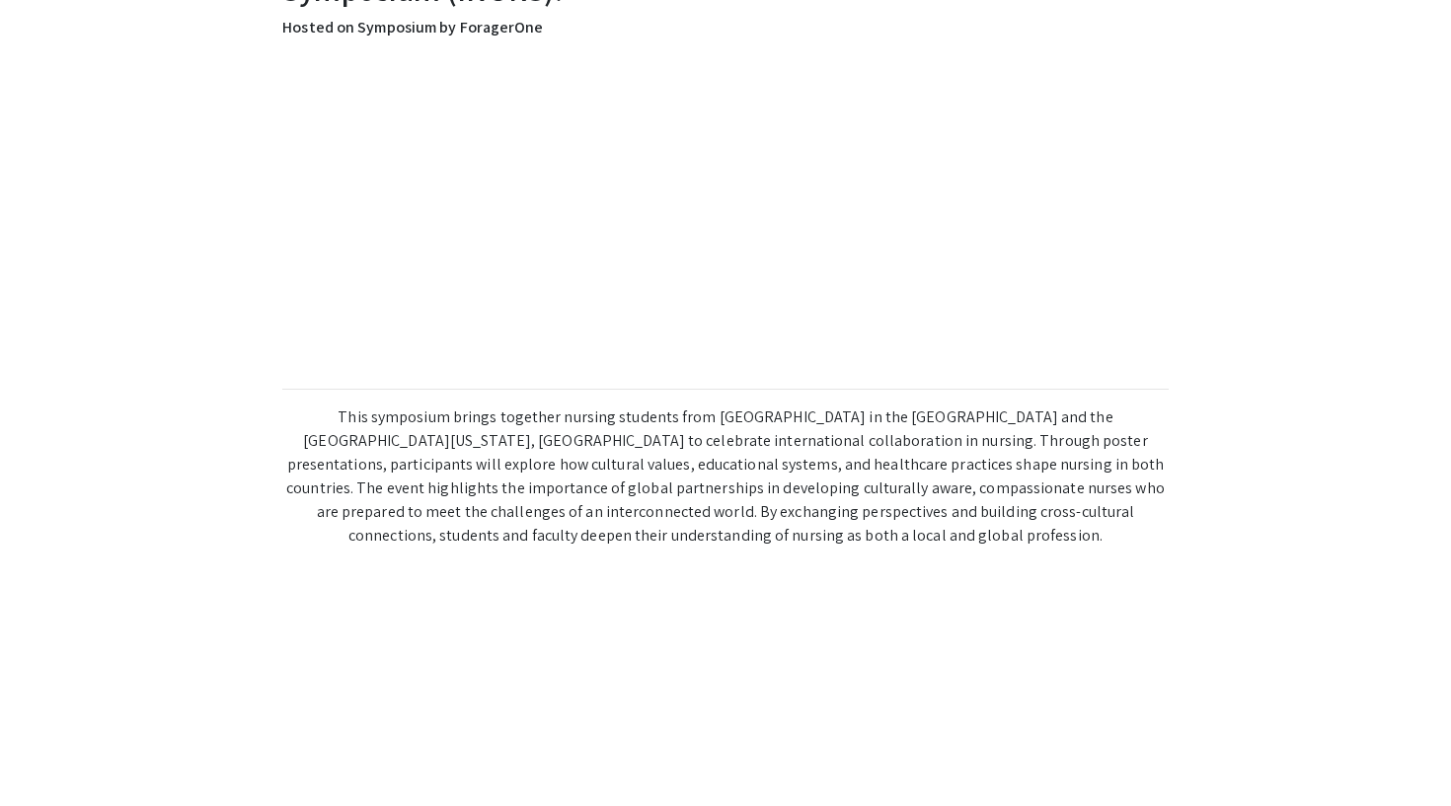
scroll to position [443, 0]
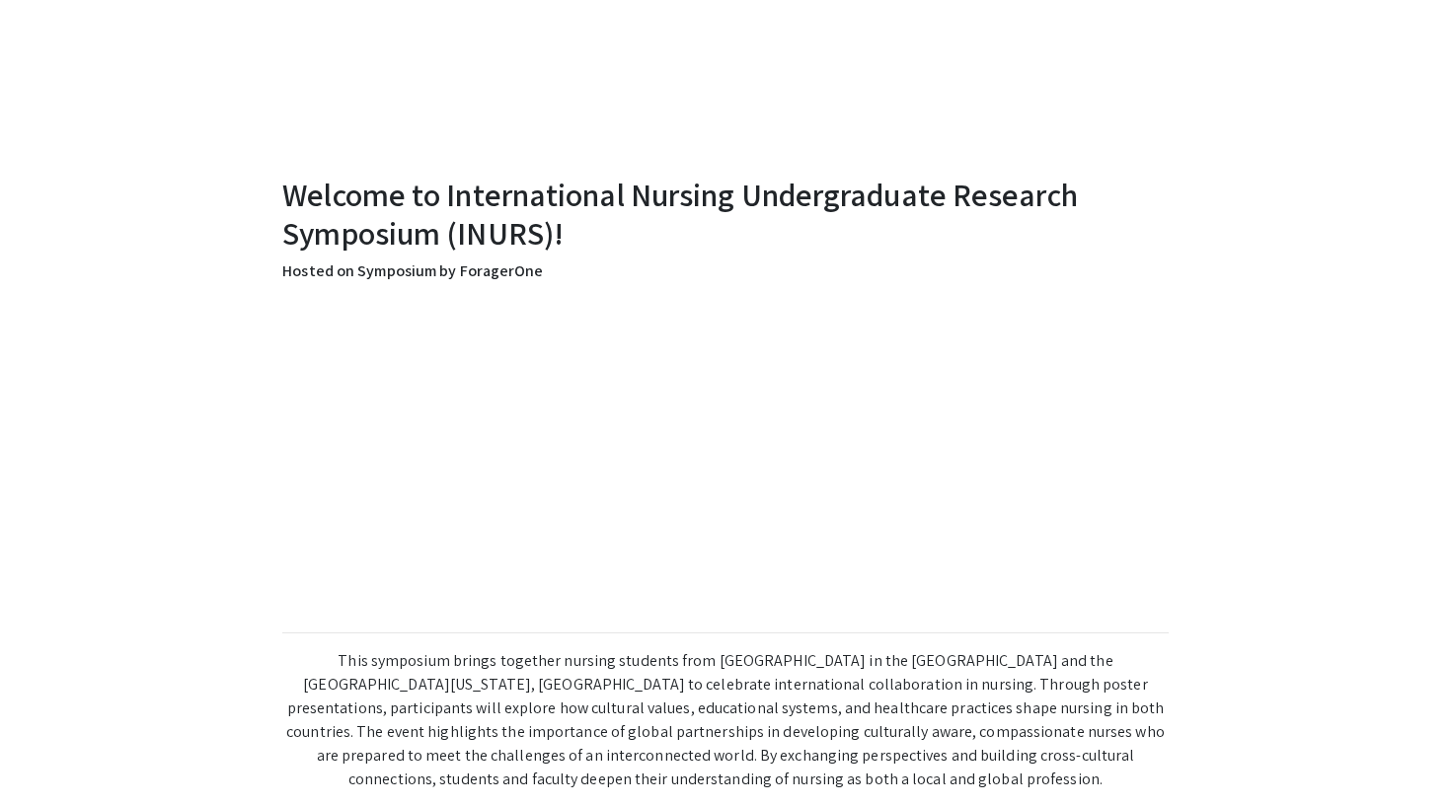
click at [1145, 507] on p at bounding box center [724, 458] width 885 height 318
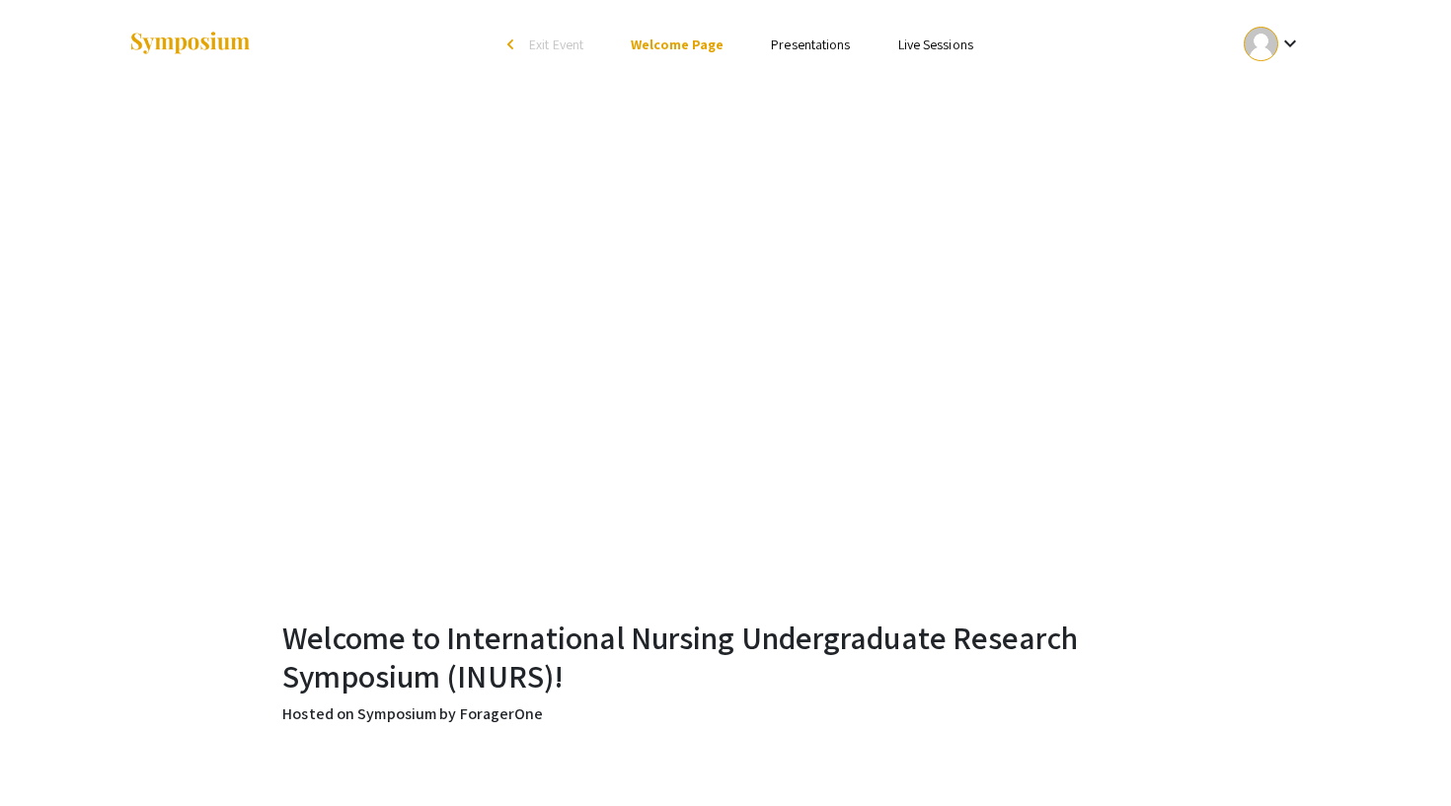
scroll to position [0, 0]
click at [1281, 43] on mat-icon "keyboard_arrow_down" at bounding box center [1290, 44] width 24 height 24
click at [1288, 144] on button "My Submissions" at bounding box center [1283, 144] width 121 height 47
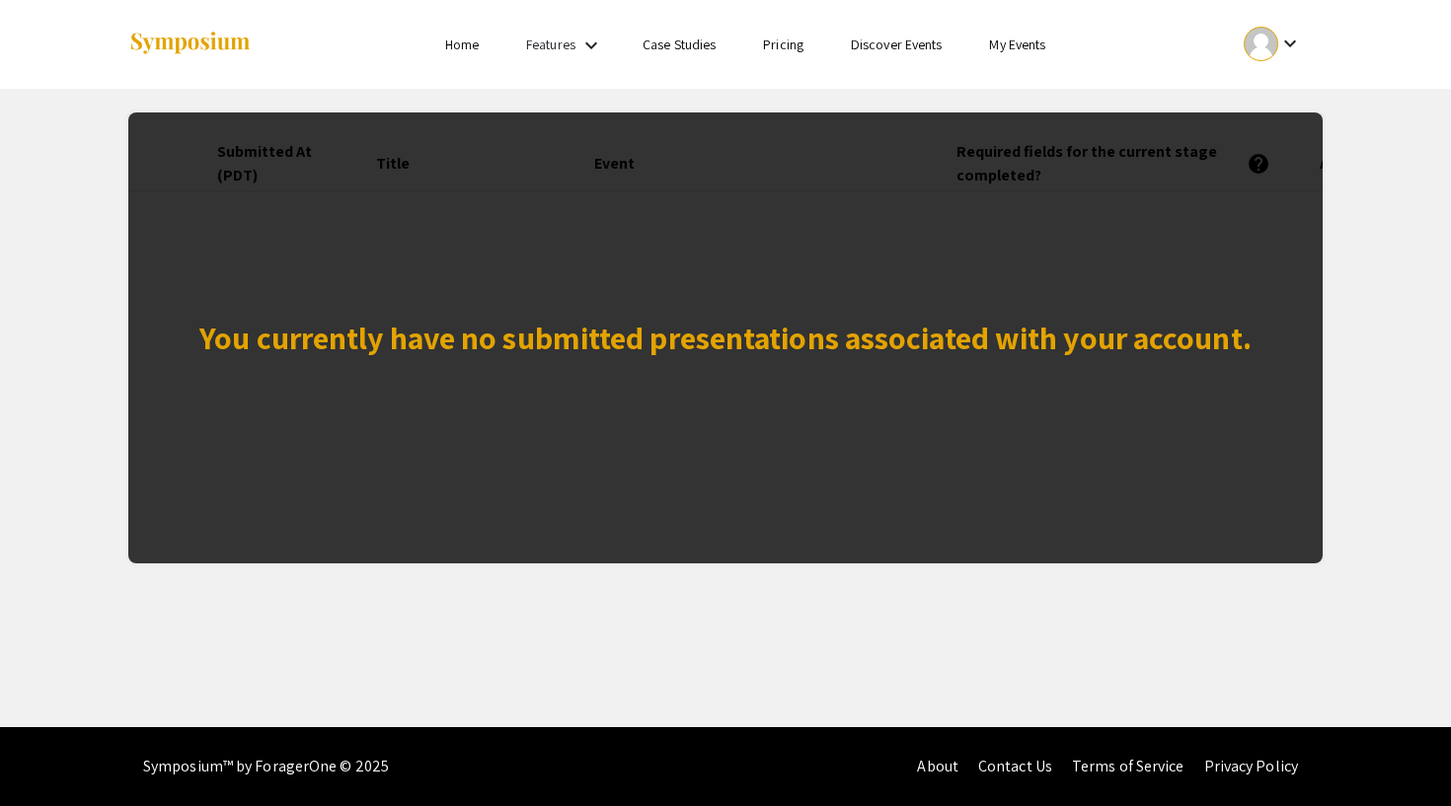
click at [839, 271] on div "You currently have no submitted presentations associated with your account." at bounding box center [725, 338] width 1194 height 451
click at [809, 358] on div "You currently have no submitted presentations associated with your account." at bounding box center [725, 337] width 1052 height 47
click at [858, 266] on div "You currently have no submitted presentations associated with your account." at bounding box center [725, 338] width 1194 height 451
click at [469, 51] on link "Home" at bounding box center [462, 45] width 34 height 18
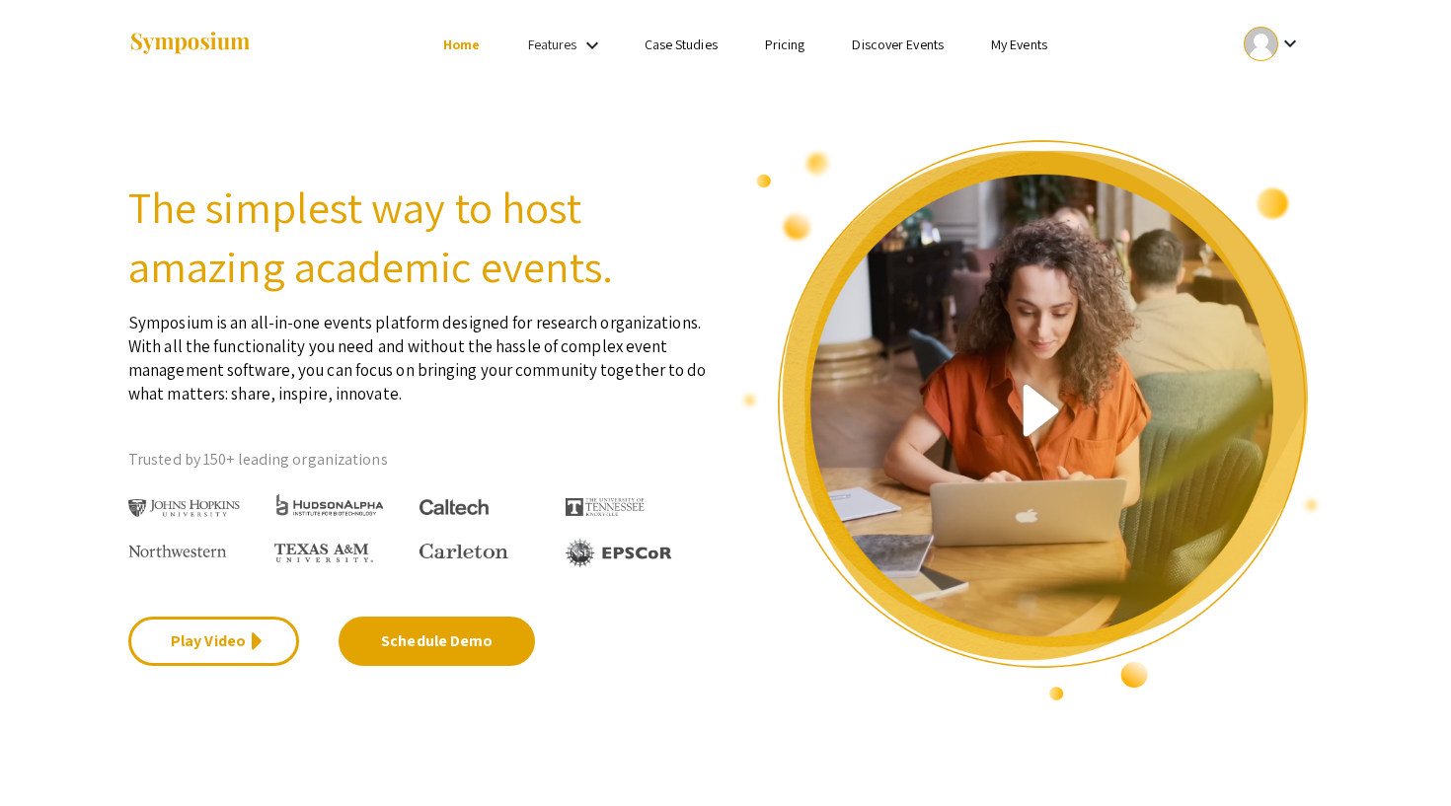
click at [589, 54] on mat-icon "keyboard_arrow_down" at bounding box center [592, 46] width 24 height 24
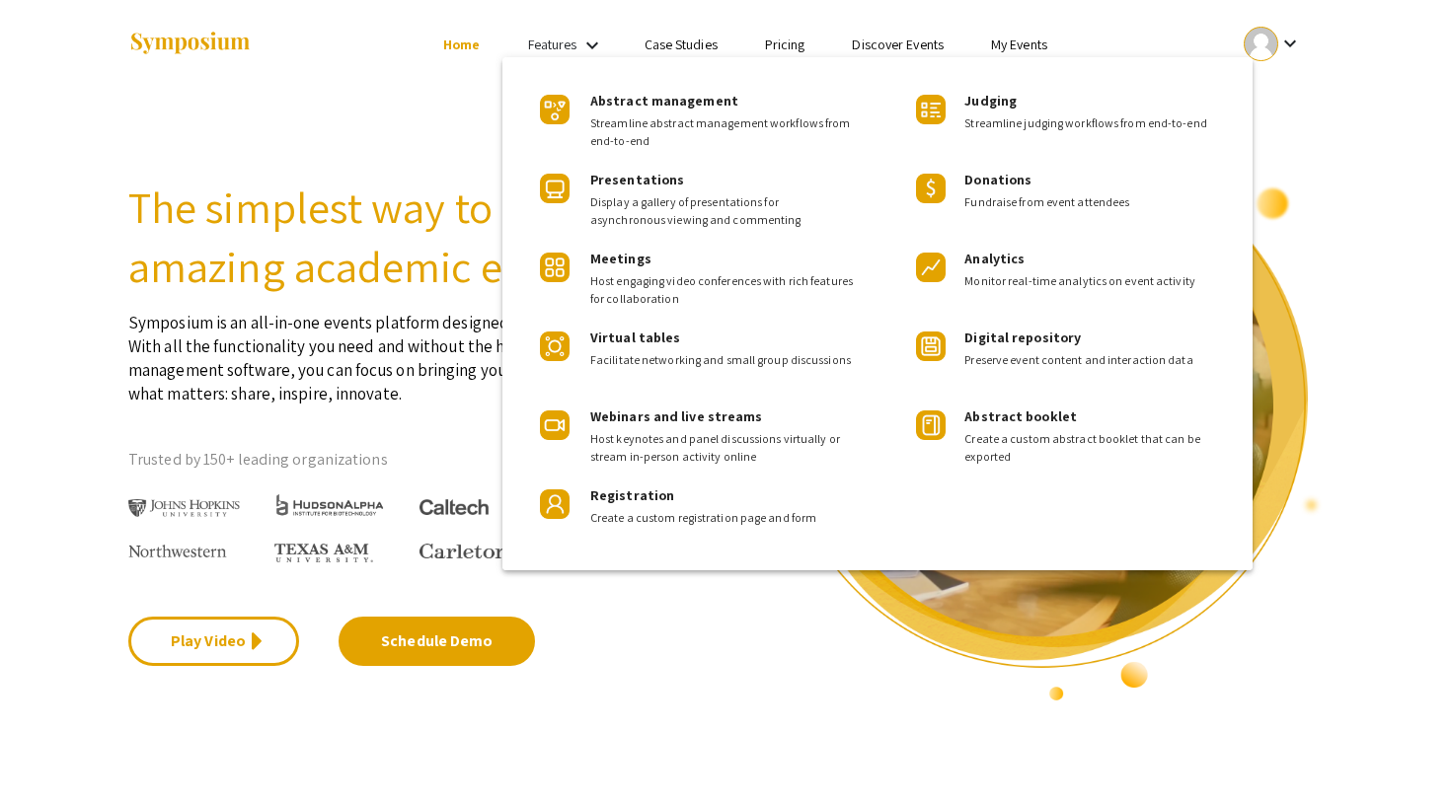
click at [1354, 71] on div at bounding box center [725, 403] width 1451 height 806
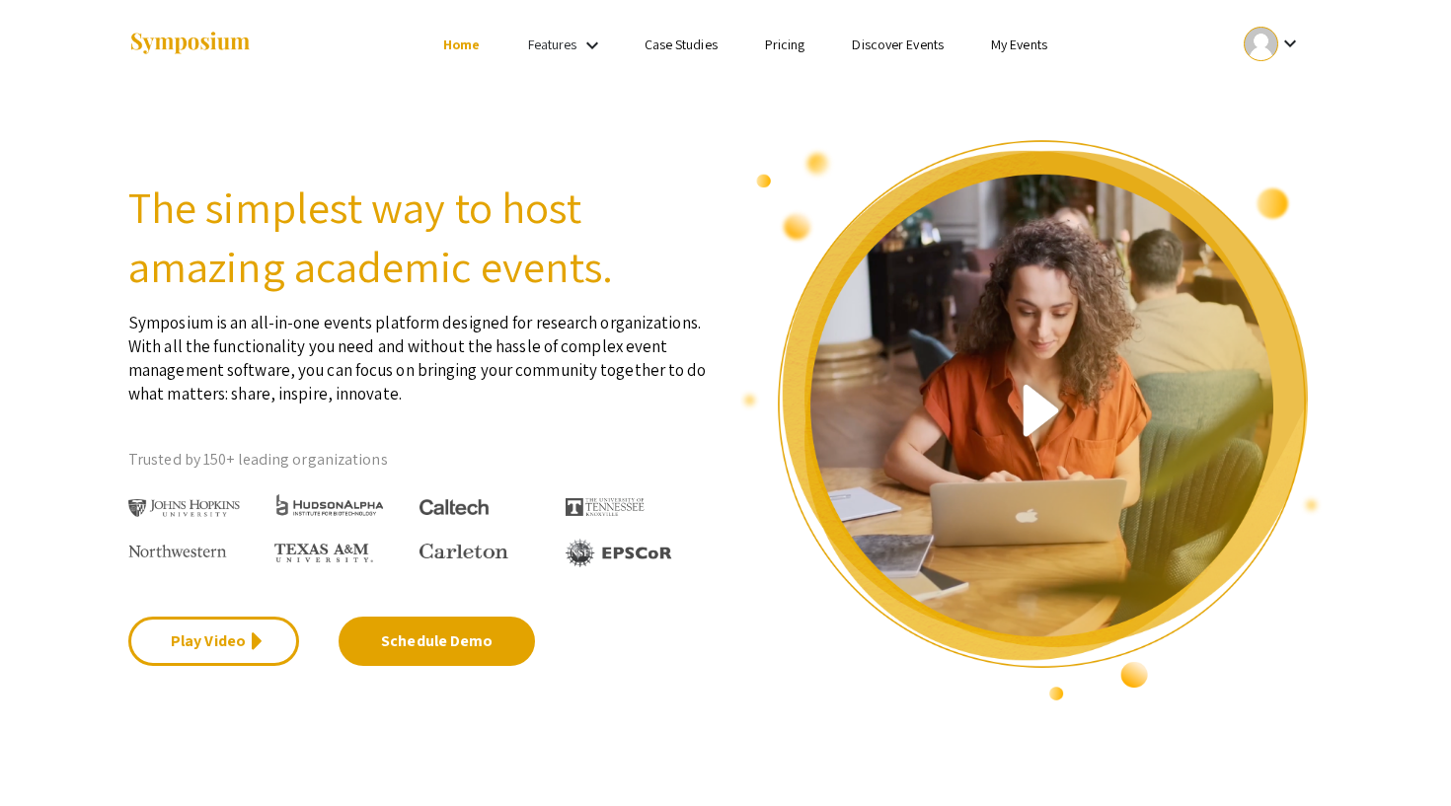
click at [1271, 31] on div at bounding box center [1261, 44] width 35 height 35
click at [1285, 155] on button "My Submissions" at bounding box center [1283, 144] width 121 height 47
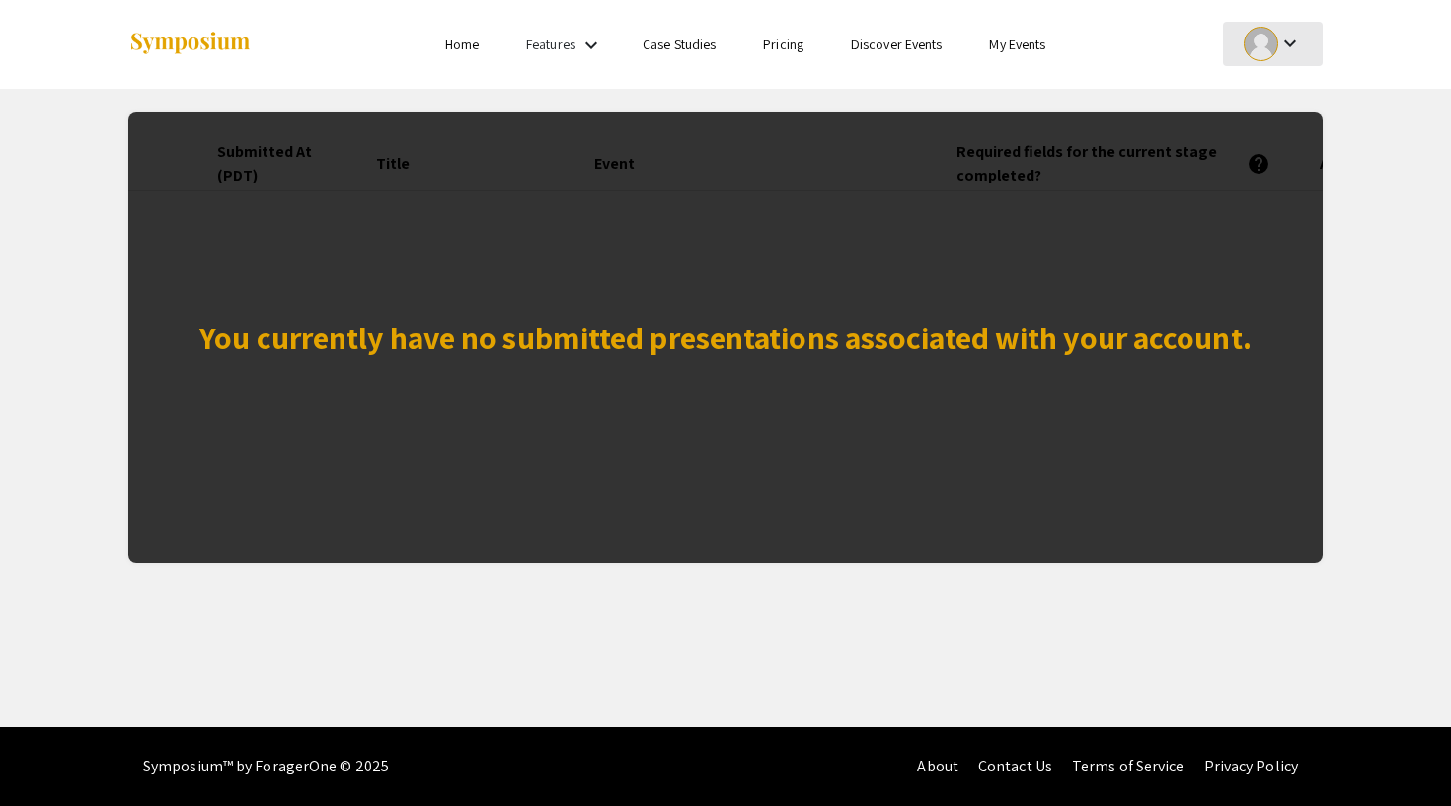
click at [1270, 46] on div at bounding box center [1261, 44] width 35 height 35
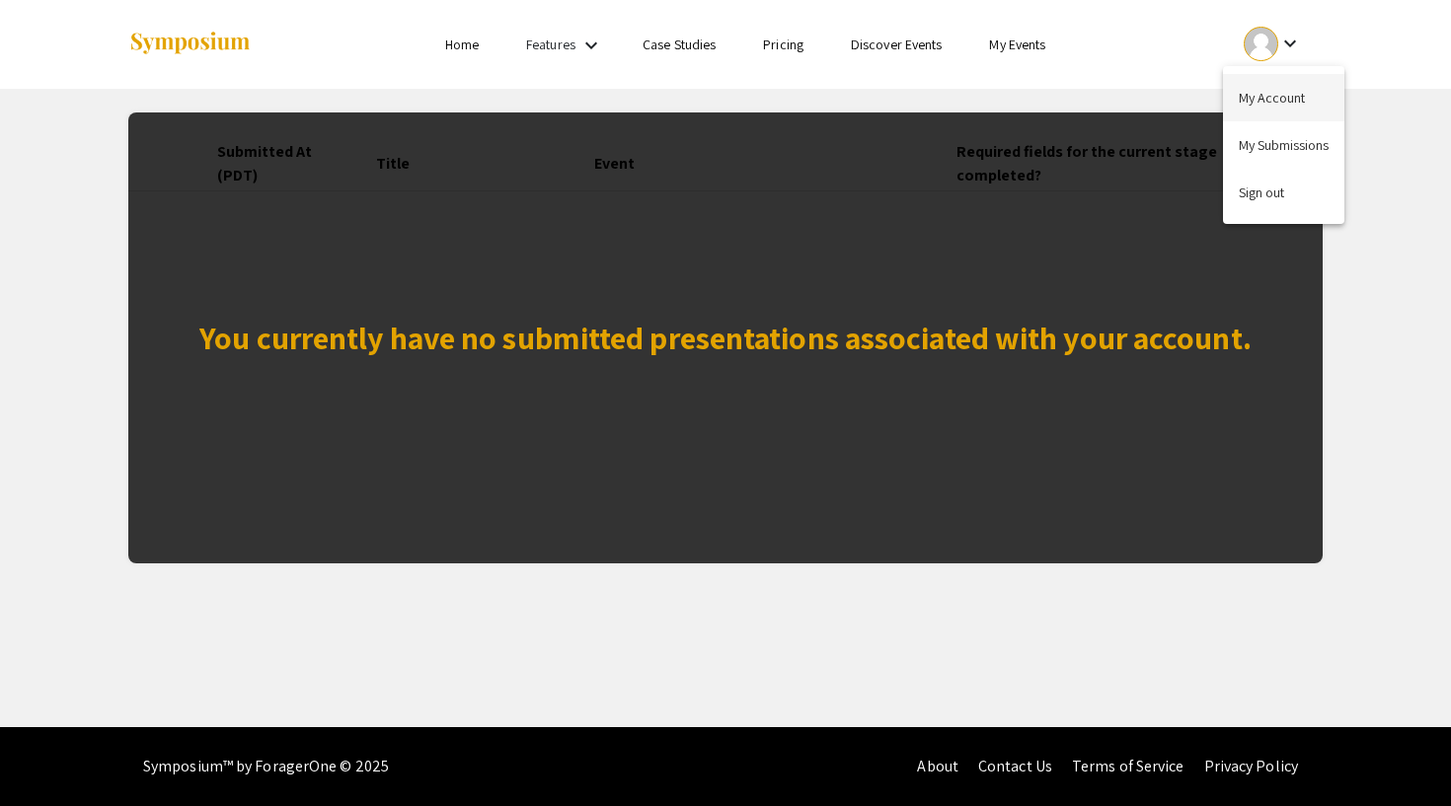
click at [1266, 108] on button "My Account" at bounding box center [1283, 97] width 121 height 47
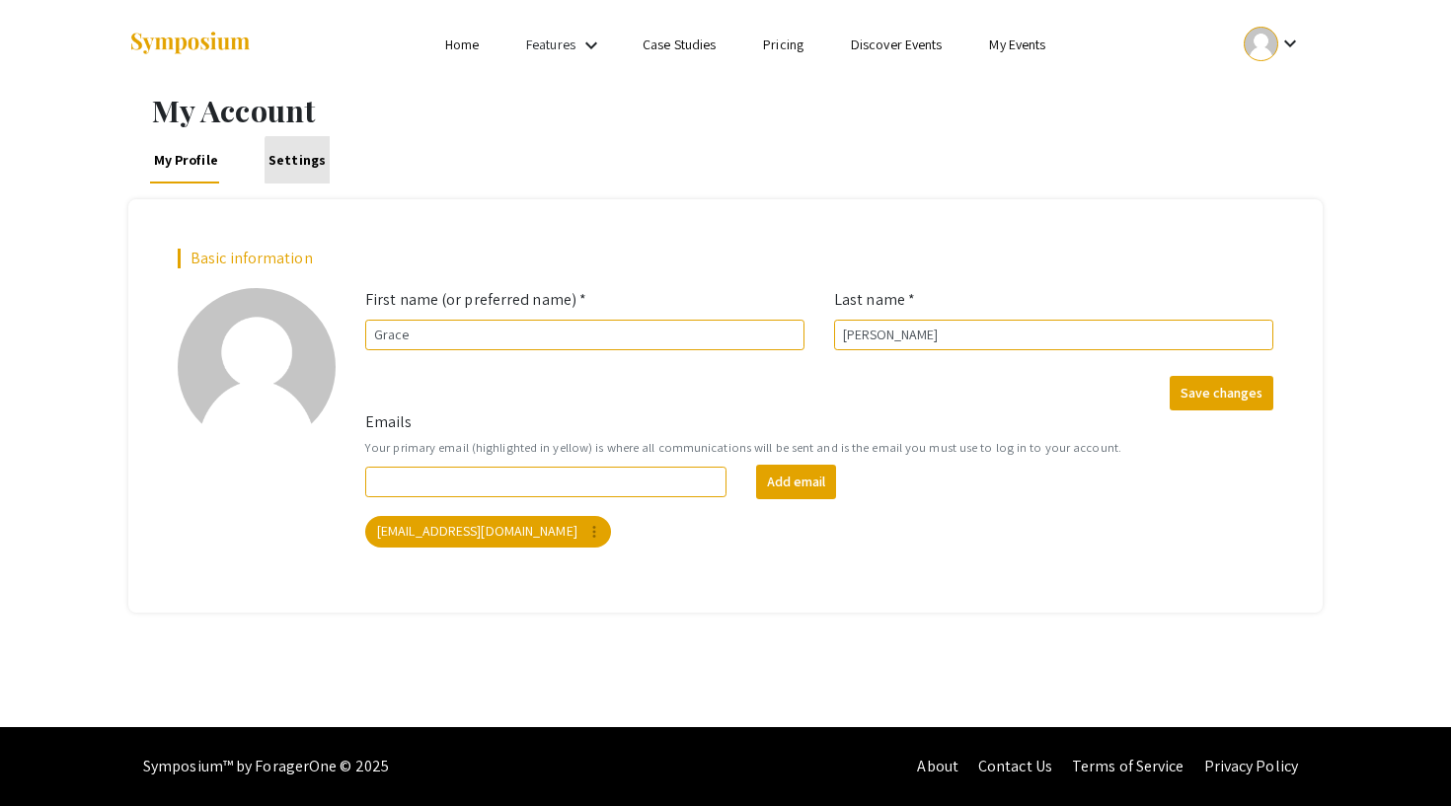
click at [307, 160] on link "Settings" at bounding box center [297, 159] width 64 height 47
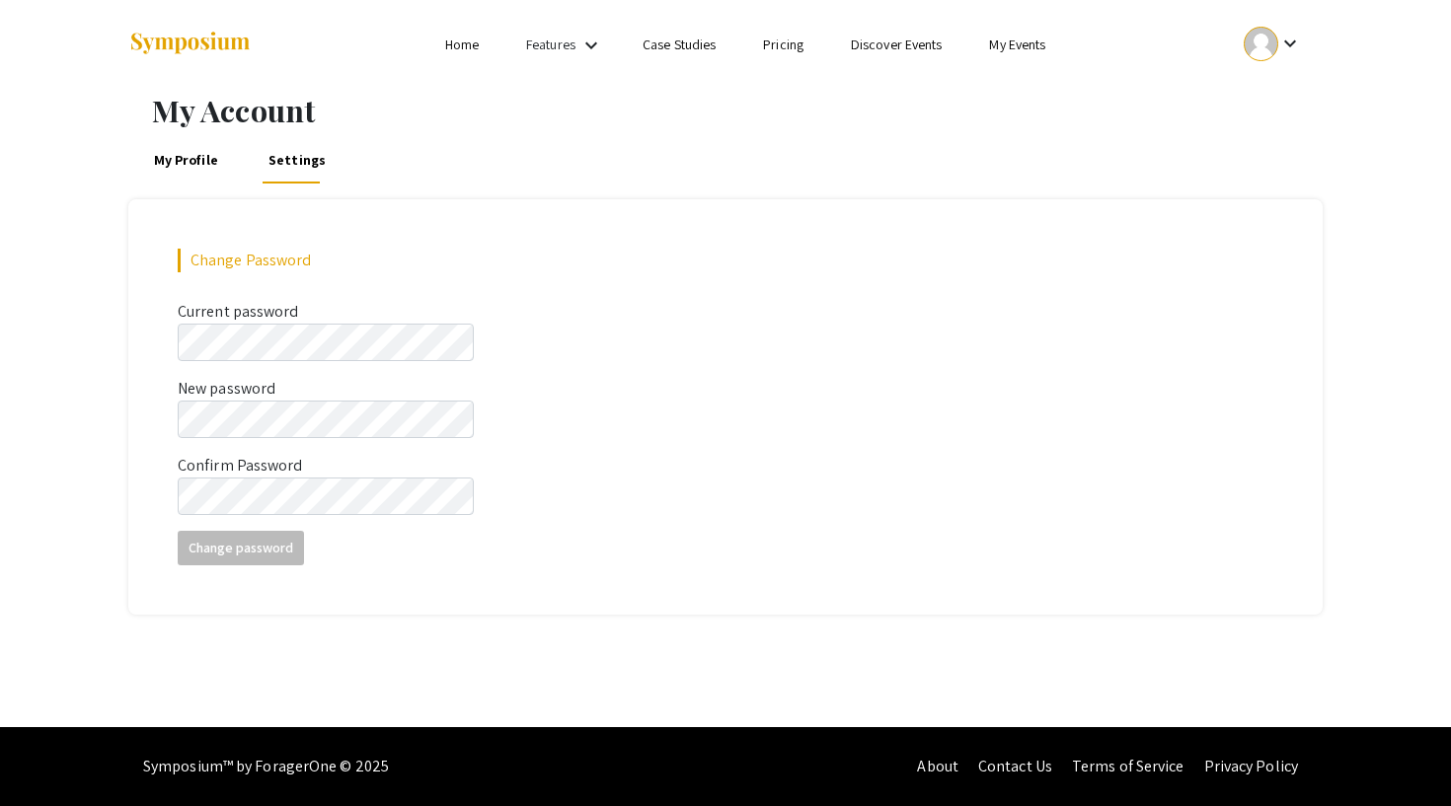
click at [483, 36] on li "Home" at bounding box center [462, 45] width 81 height 24
click at [463, 48] on link "Home" at bounding box center [462, 45] width 34 height 18
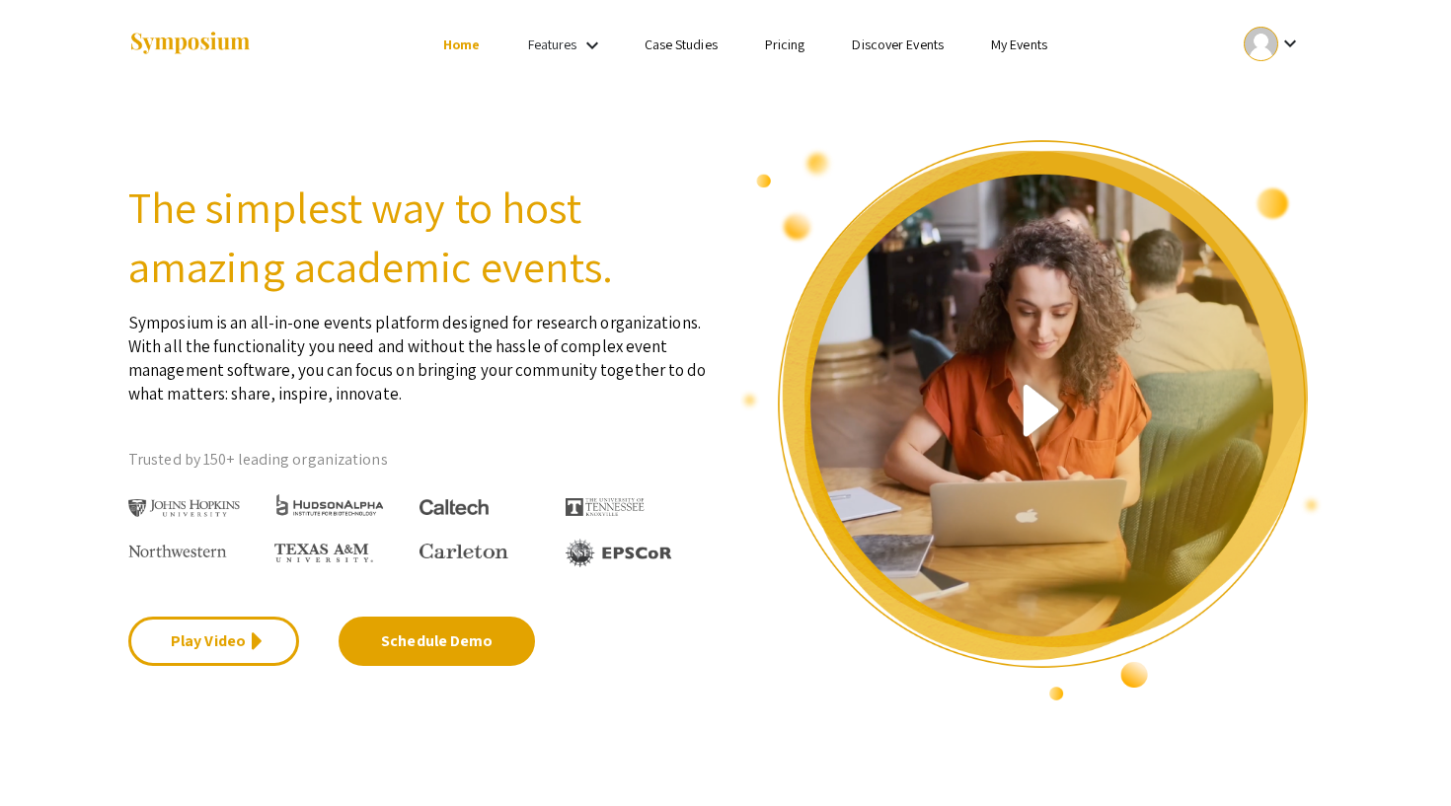
click at [1025, 43] on link "My Events" at bounding box center [1019, 45] width 56 height 18
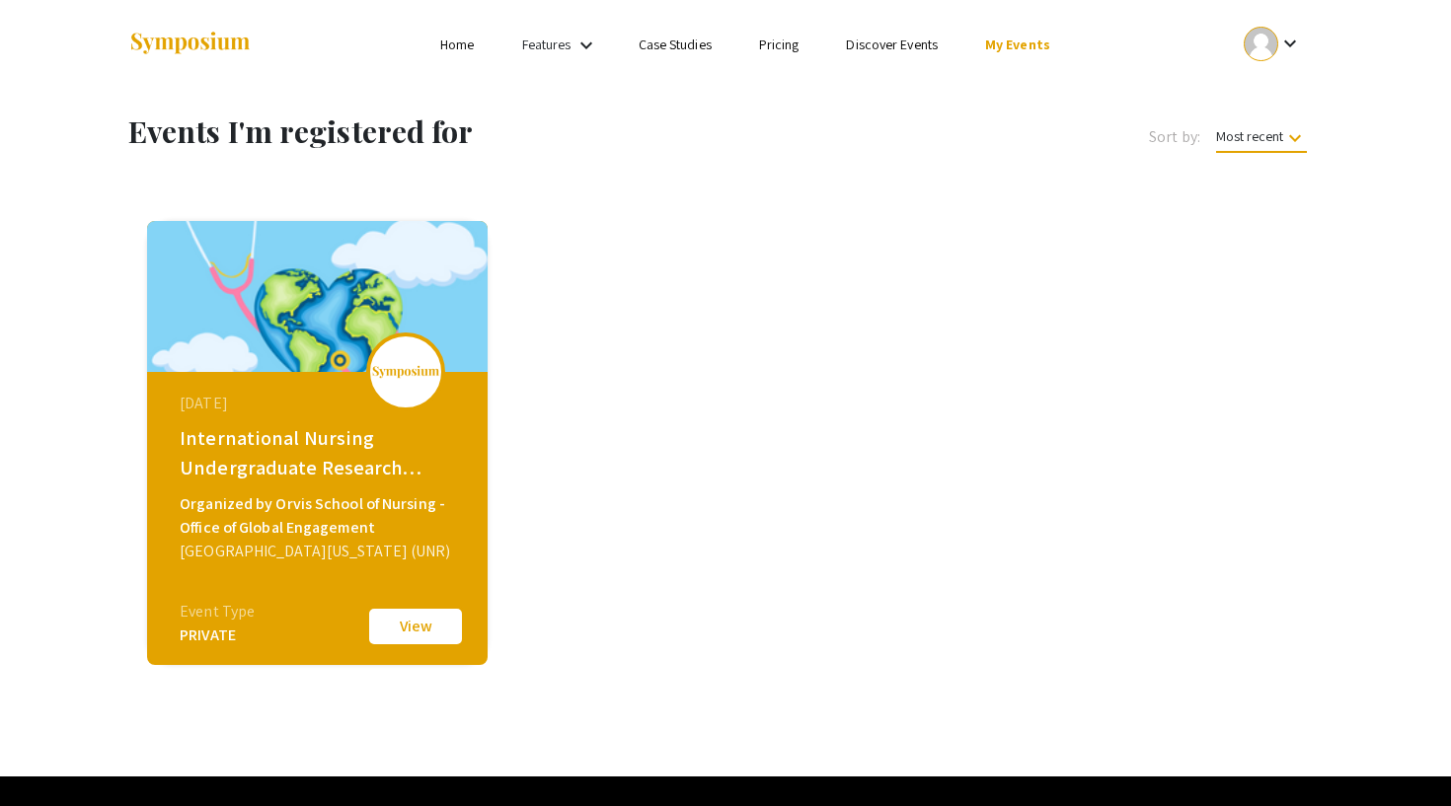
click at [896, 38] on link "Discover Events" at bounding box center [892, 45] width 92 height 18
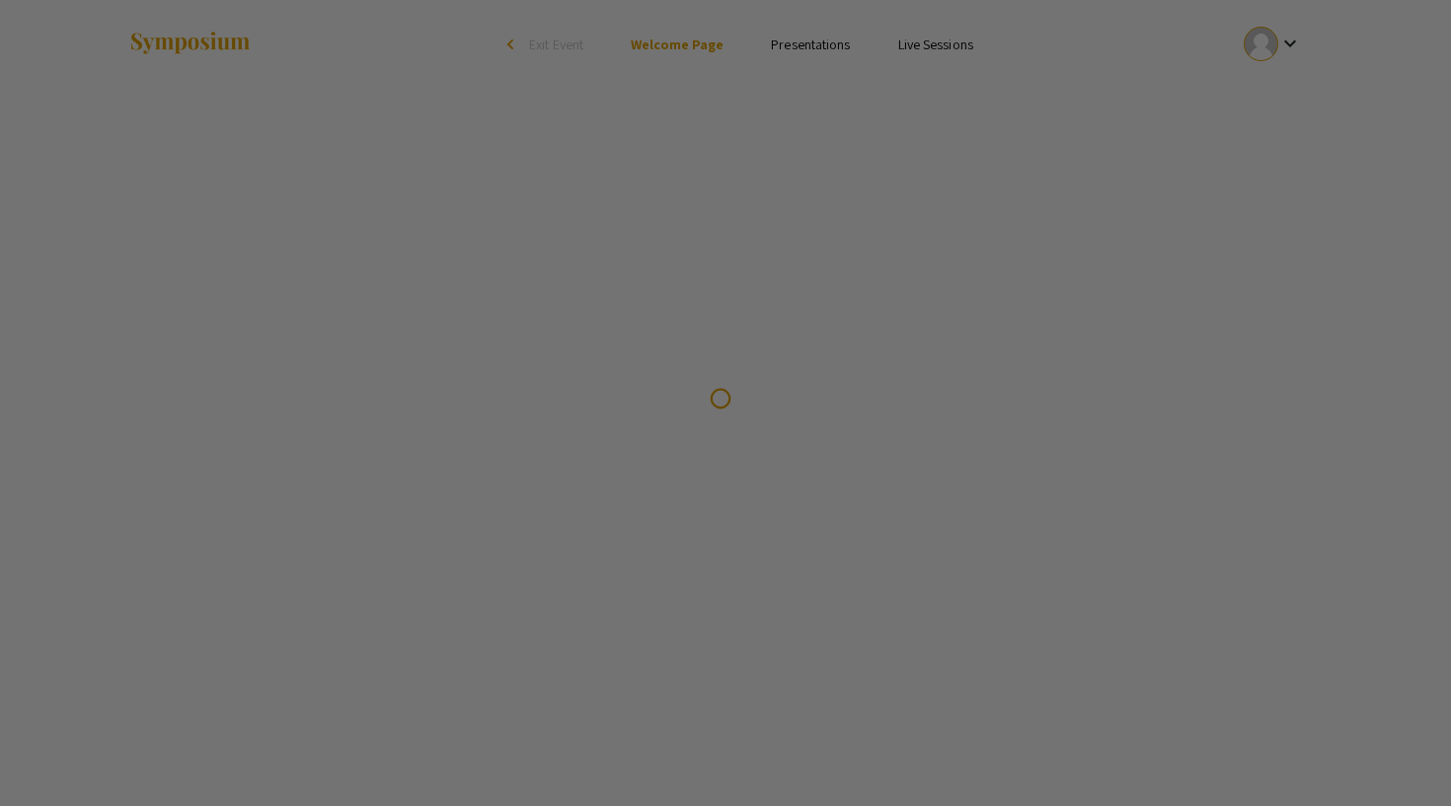
click at [1295, 44] on div at bounding box center [725, 403] width 1451 height 806
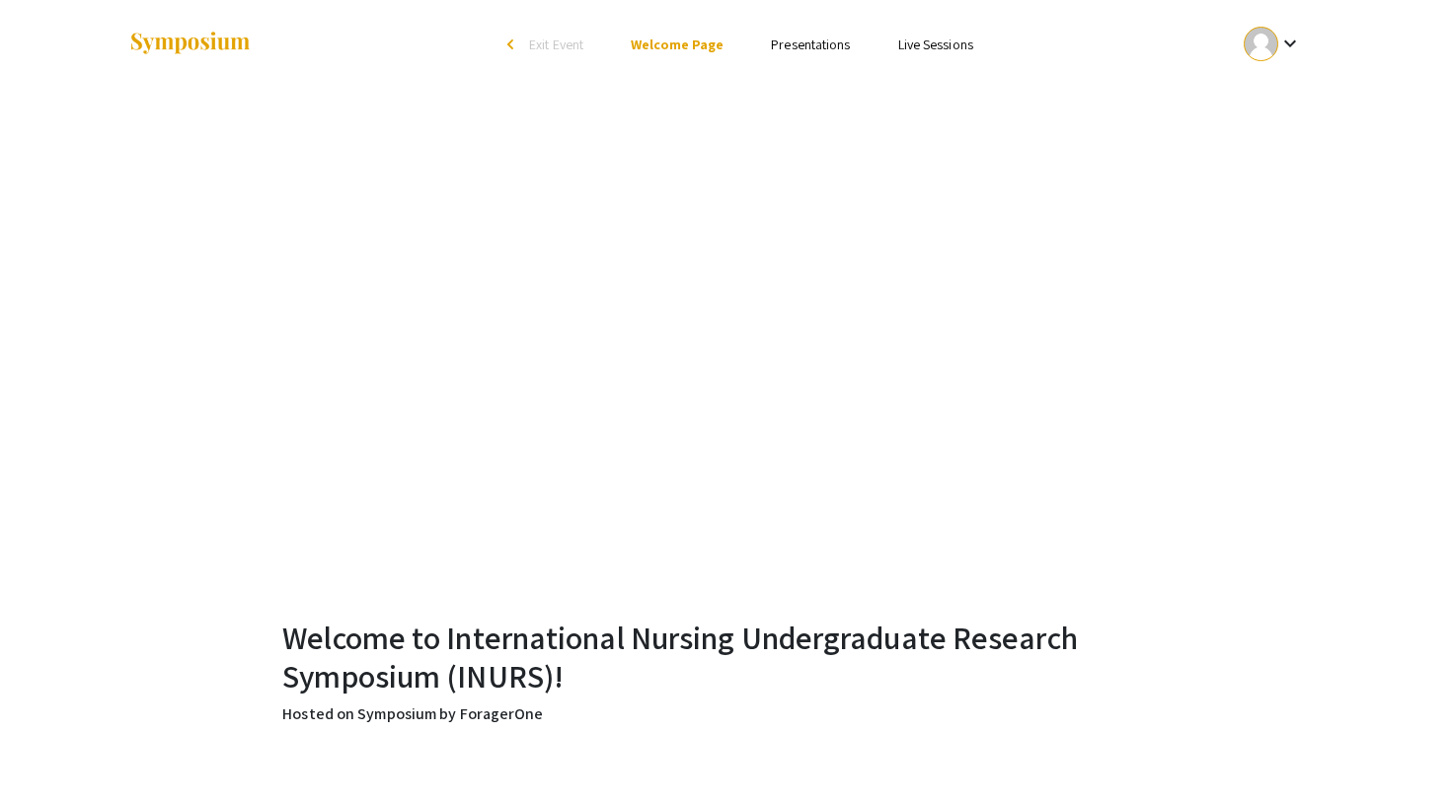
click at [1295, 44] on mat-icon "keyboard_arrow_down" at bounding box center [1290, 44] width 24 height 24
click at [1295, 44] on div at bounding box center [725, 403] width 1451 height 806
click at [820, 40] on link "Presentations" at bounding box center [810, 45] width 79 height 18
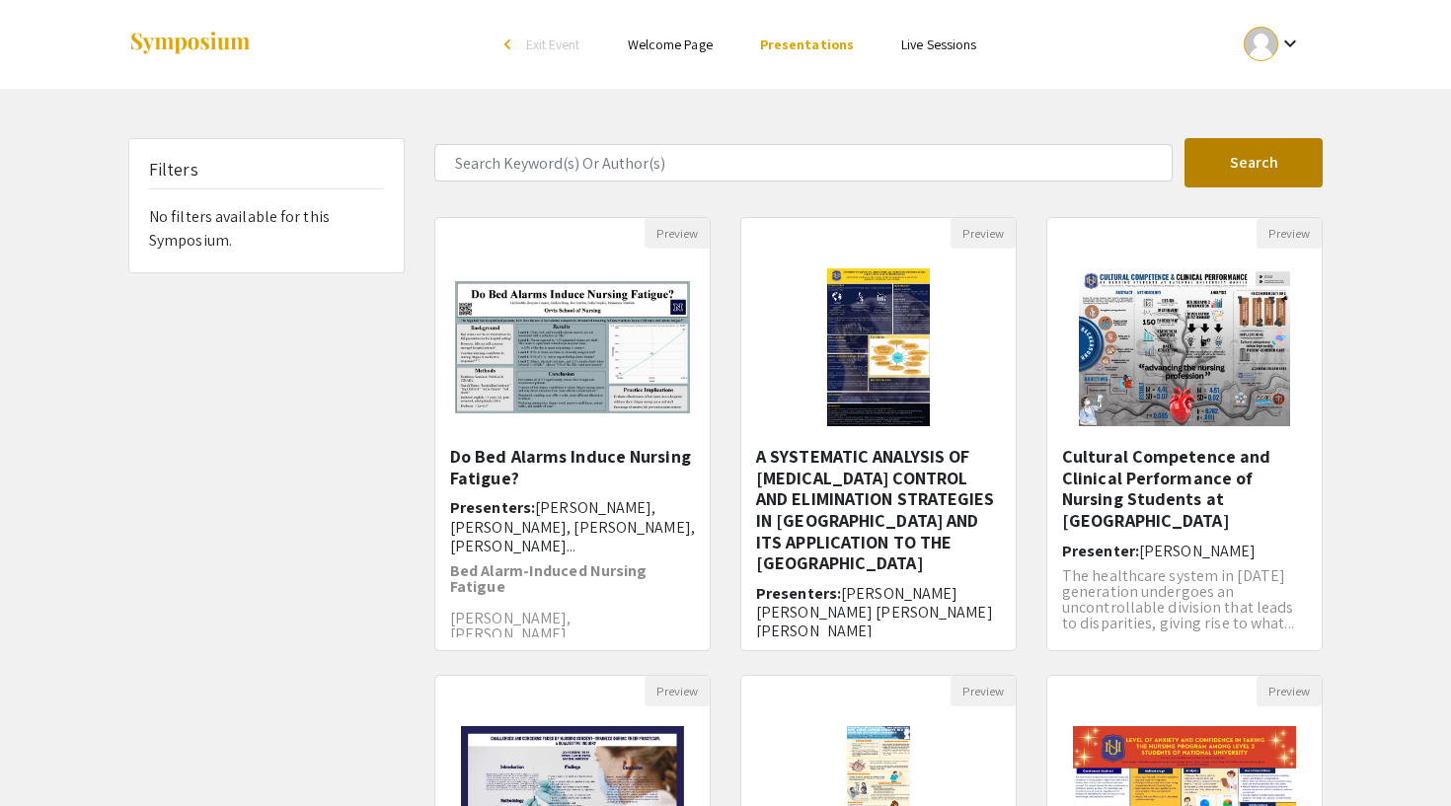
click at [1247, 160] on button "Search" at bounding box center [1254, 162] width 138 height 49
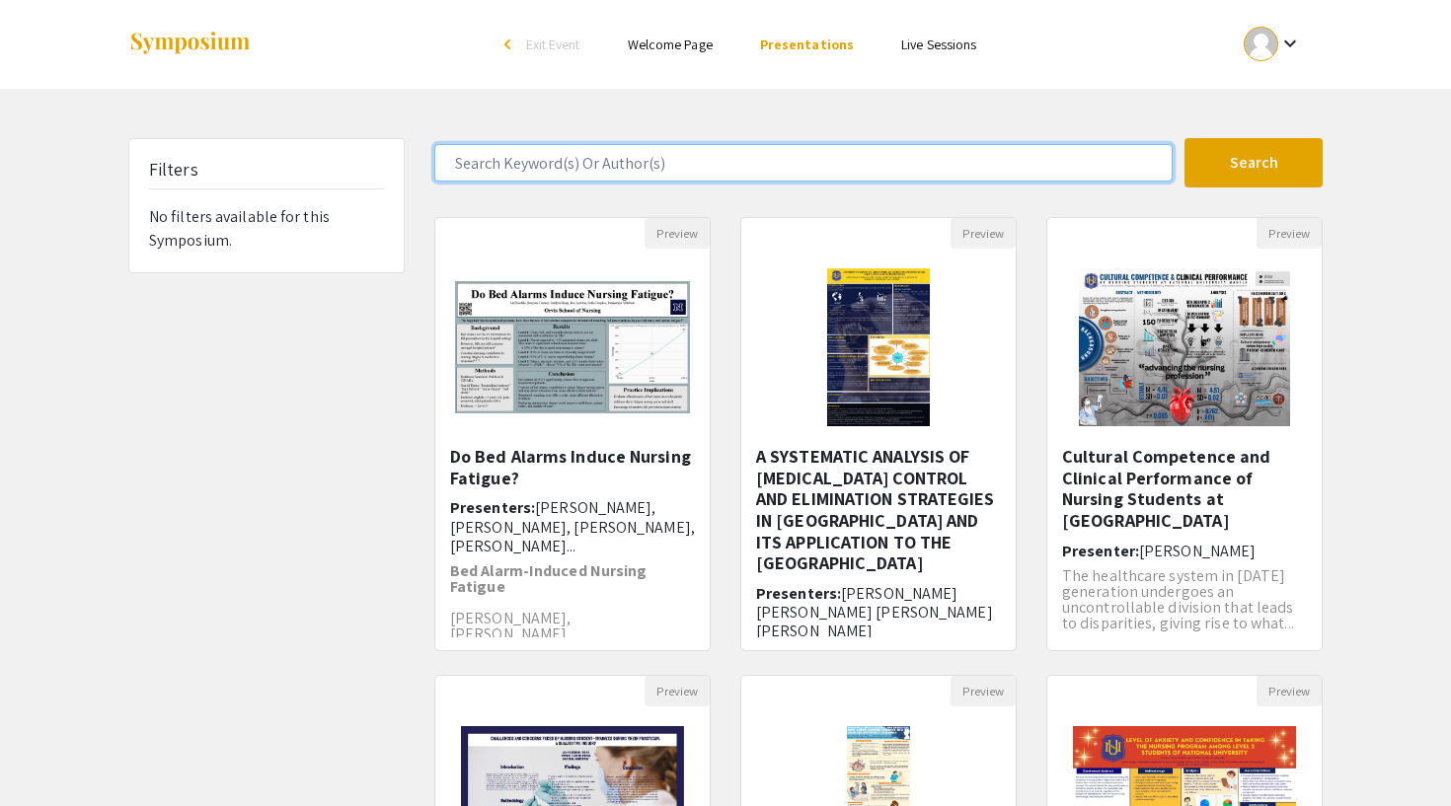
click at [871, 173] on input "Search Keyword(s) Or Author(s)" at bounding box center [803, 163] width 738 height 38
type input "grace"
click at [1254, 163] on button "Search" at bounding box center [1254, 162] width 138 height 49
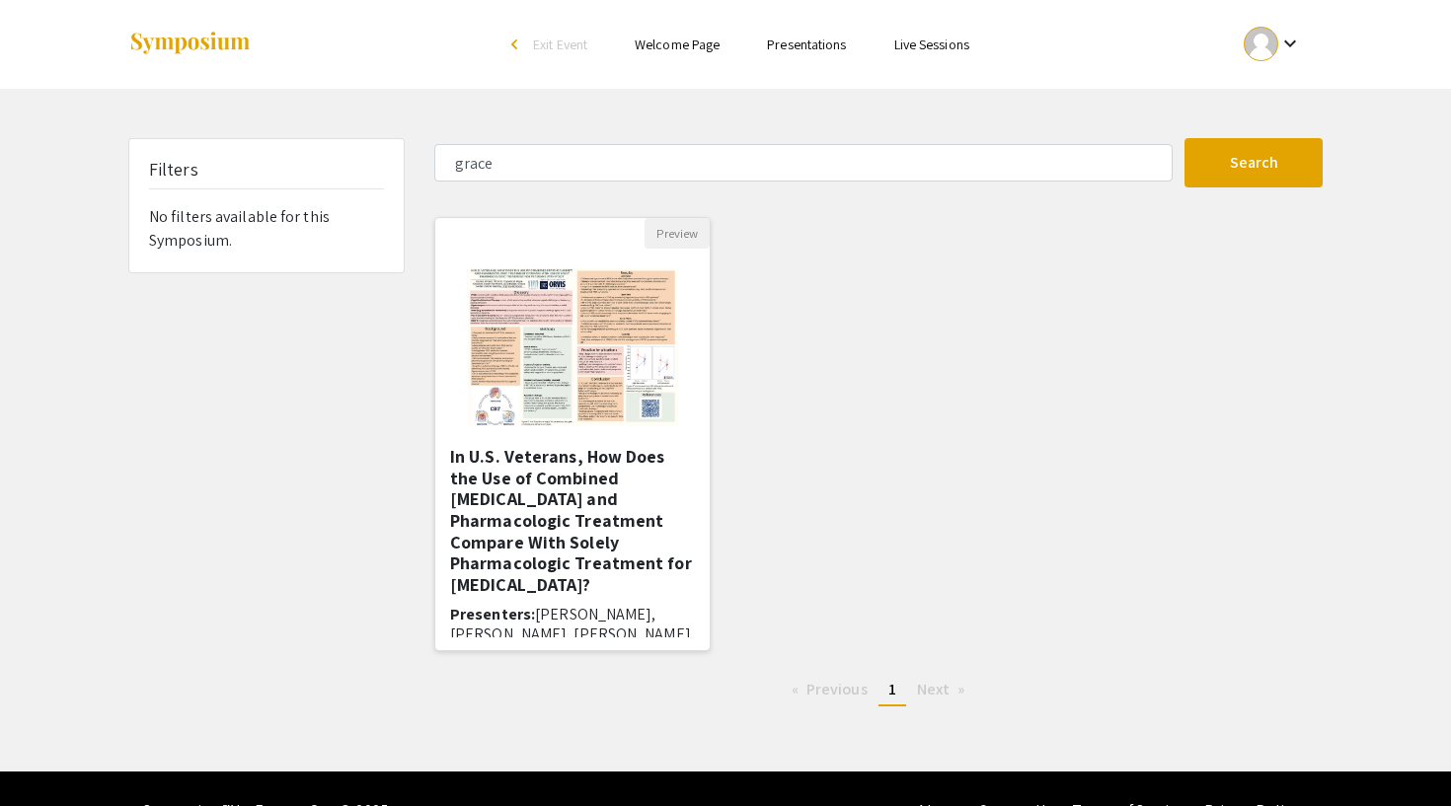
click at [617, 462] on h5 "In U.S. Veterans, How Does the Use of Combined Psychotherapy and Pharmacologic …" at bounding box center [572, 520] width 245 height 149
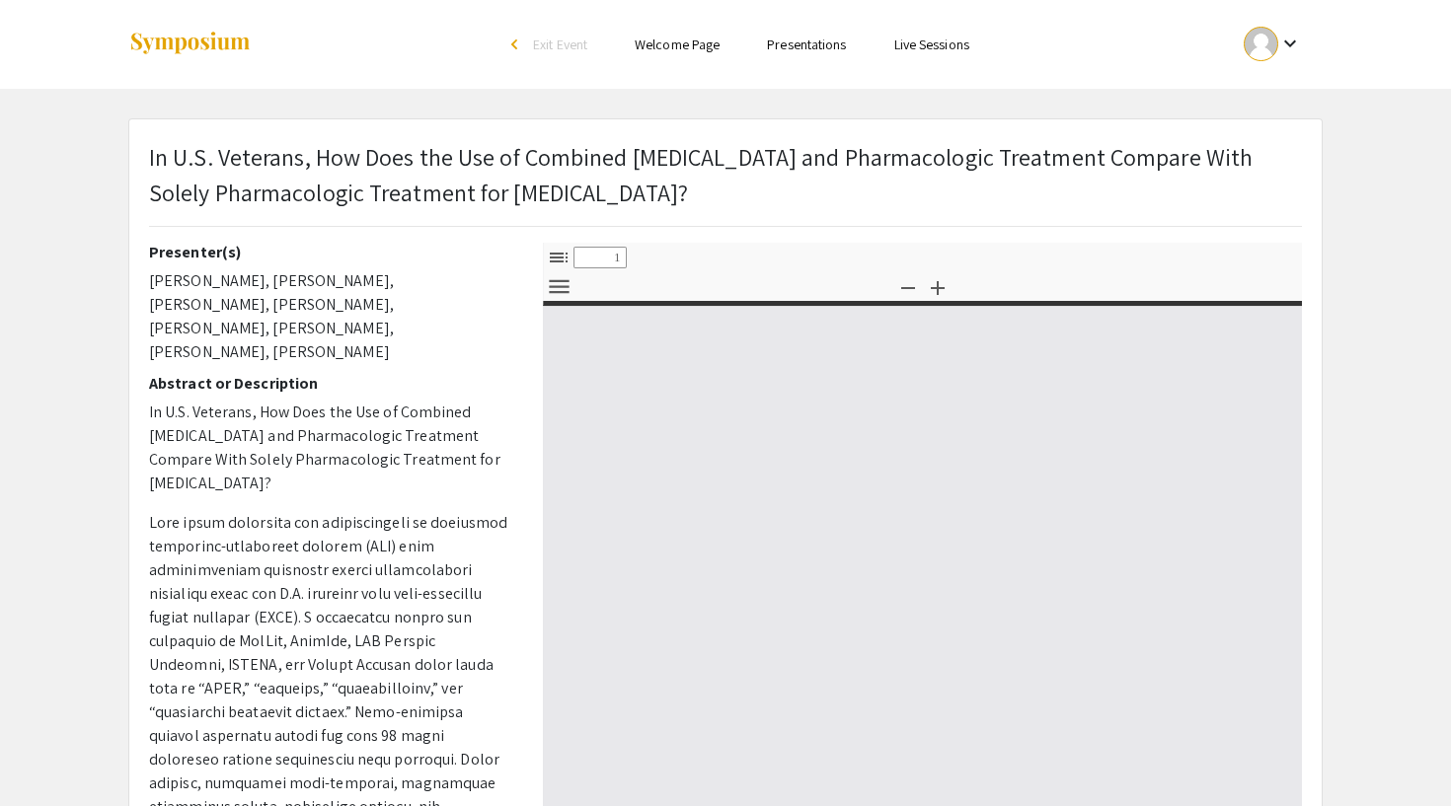
select select "custom"
type input "0"
select select "custom"
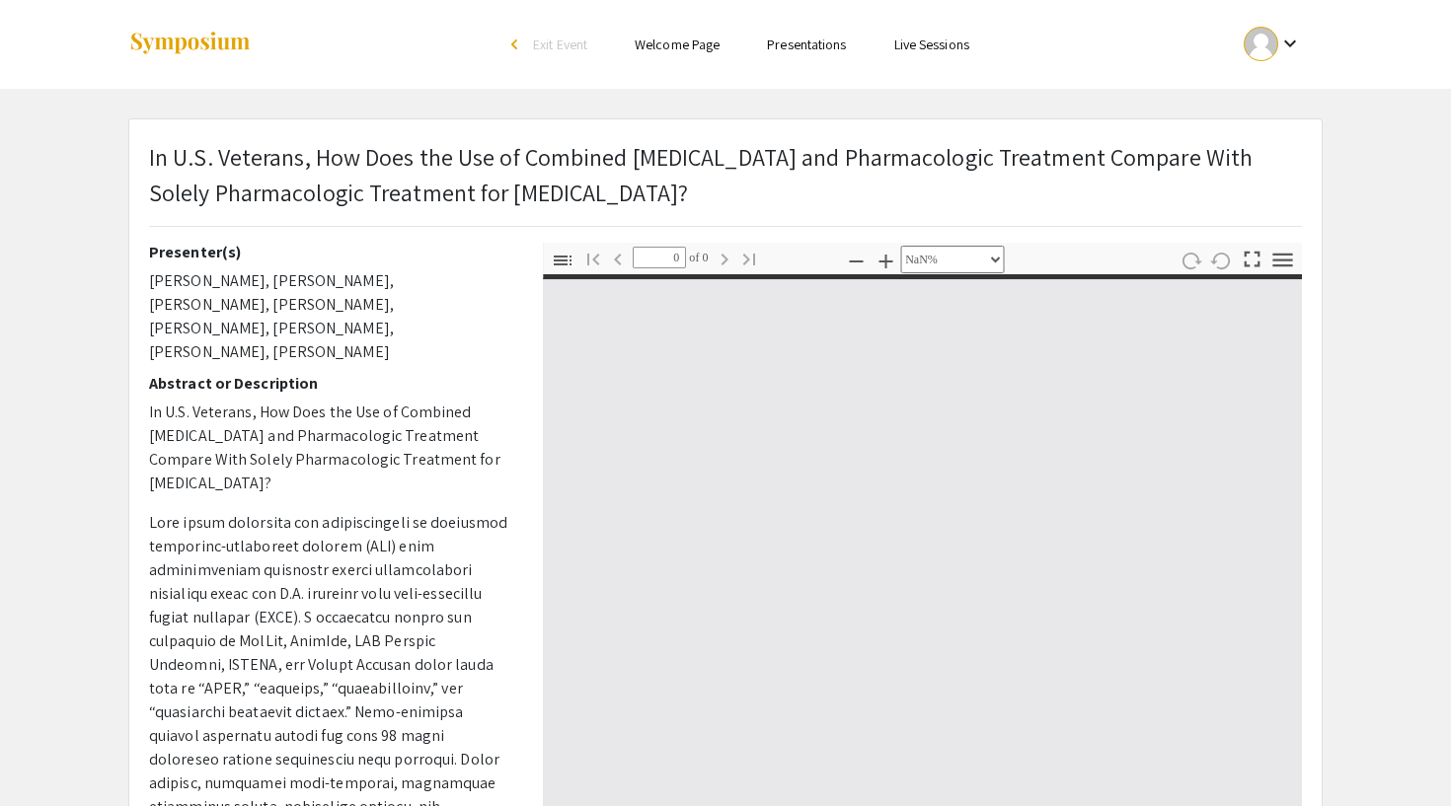
type input "1"
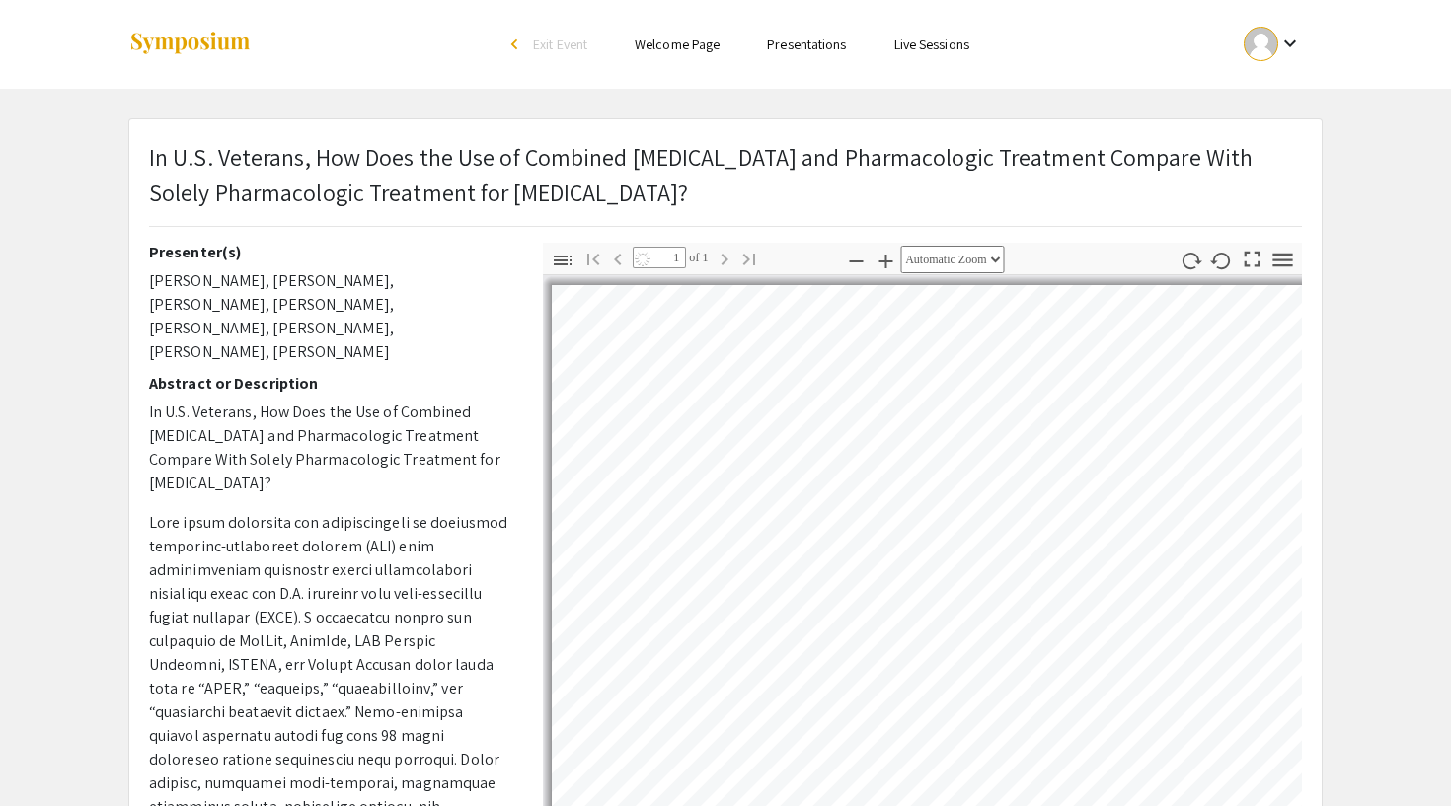
select select "auto"
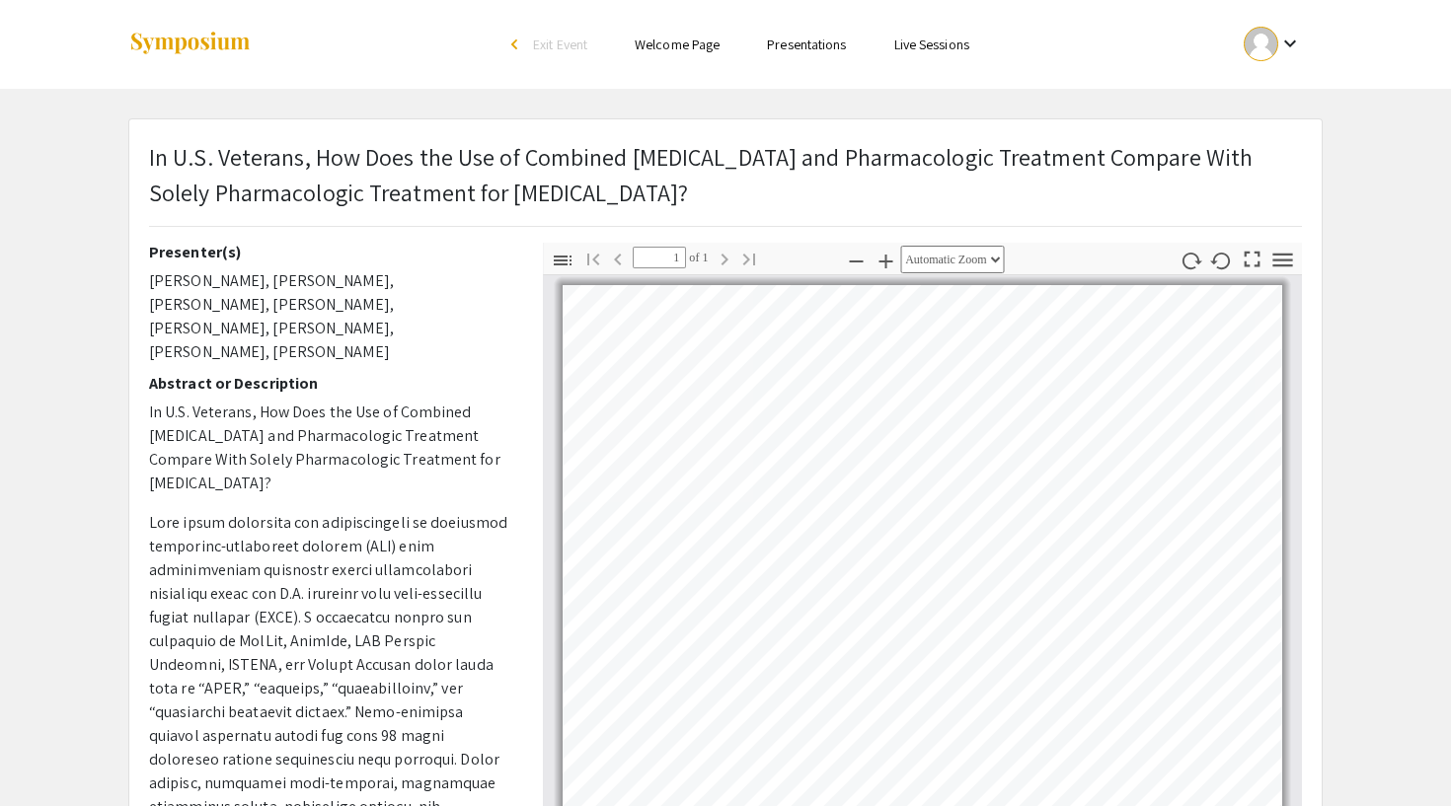
click at [806, 46] on link "Presentations" at bounding box center [806, 45] width 79 height 18
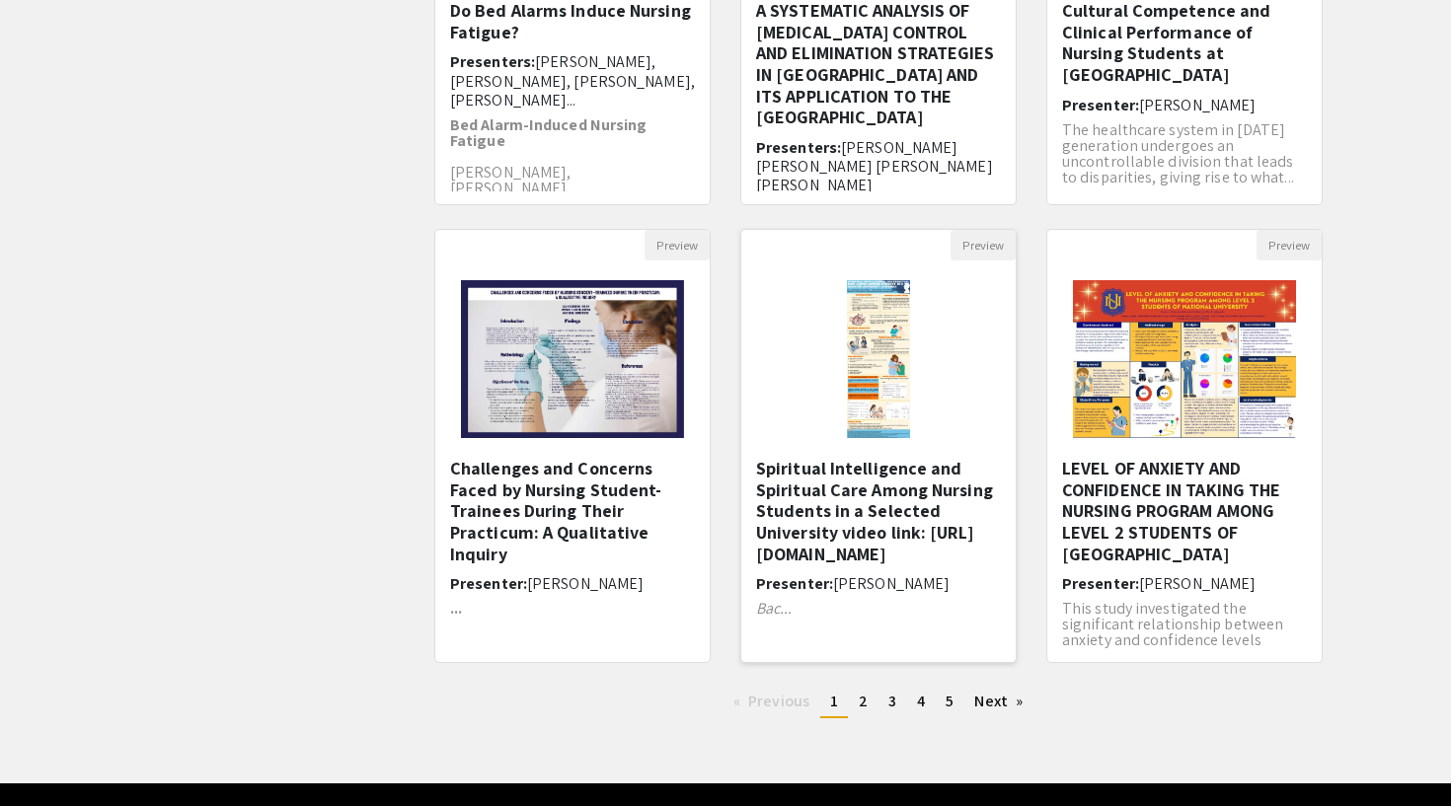
scroll to position [449, 0]
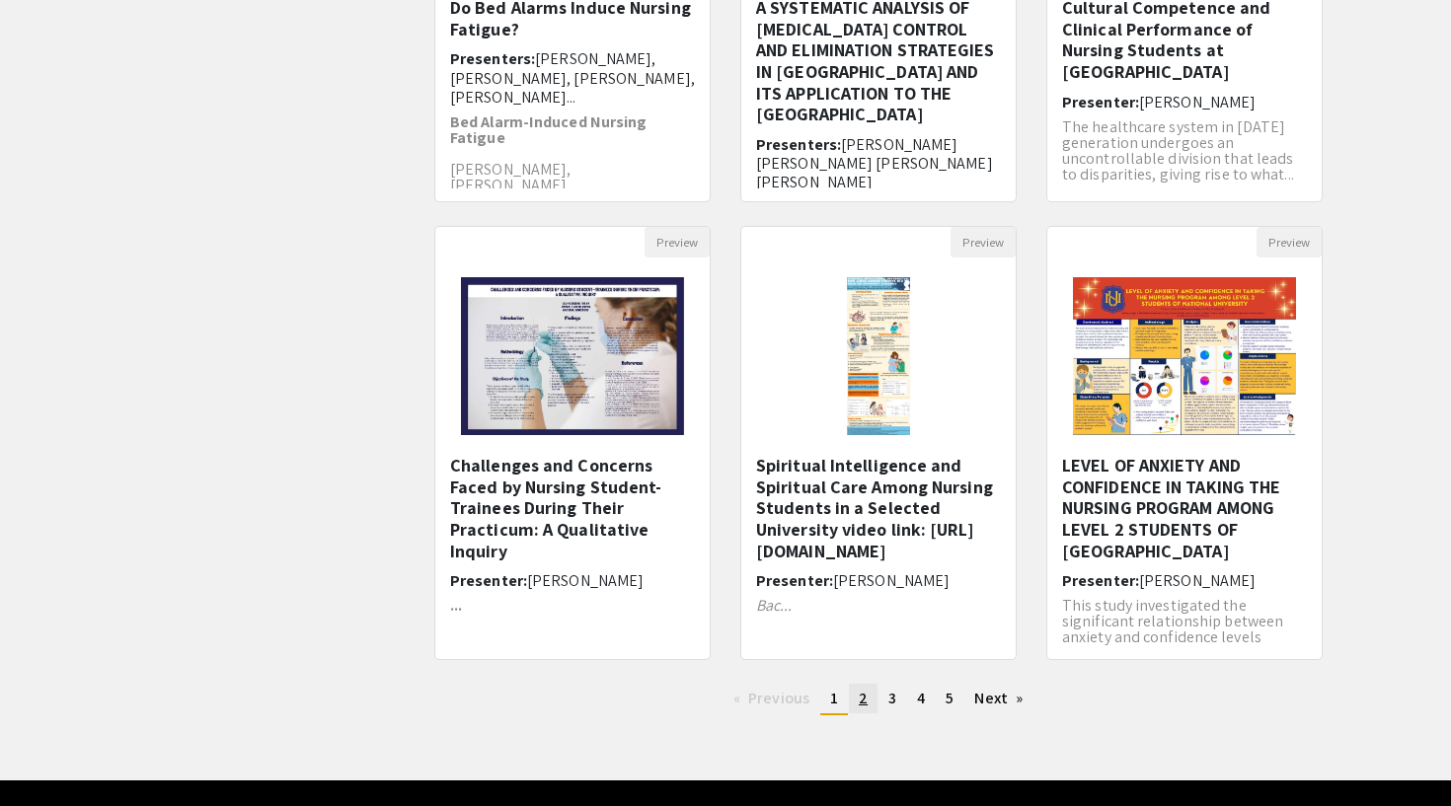
click at [872, 690] on link "page 2" at bounding box center [863, 699] width 29 height 30
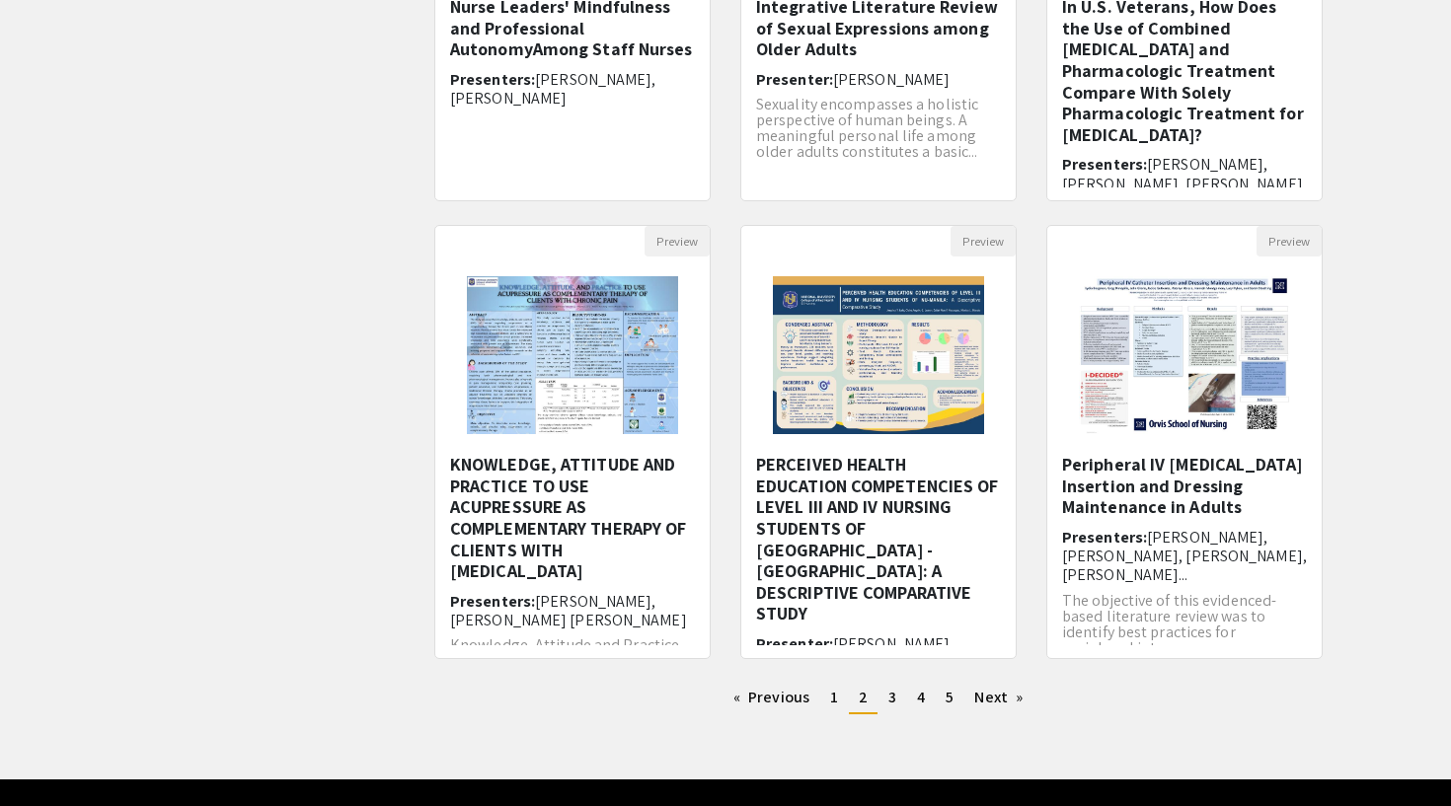
scroll to position [457, 0]
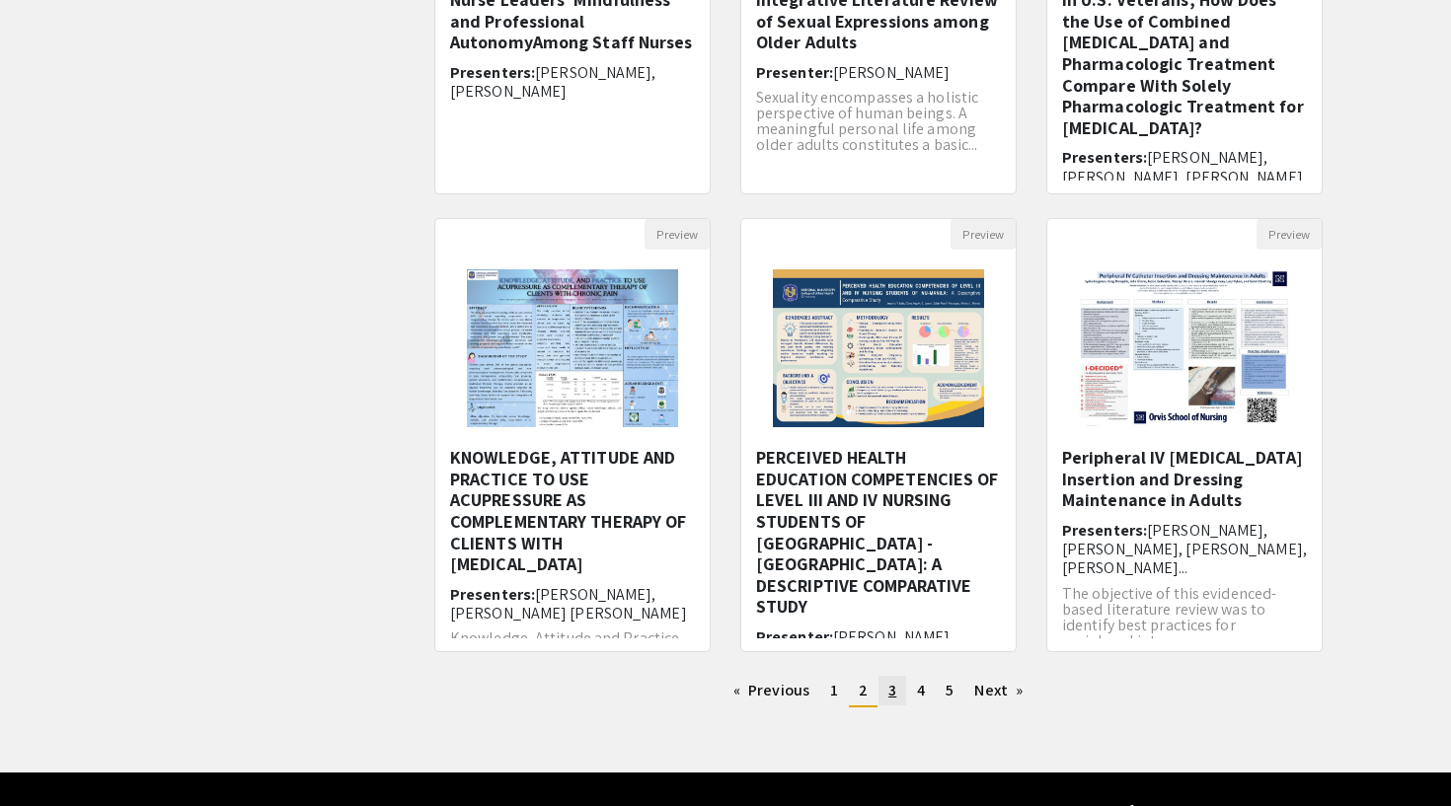
click at [890, 691] on span "3" at bounding box center [892, 690] width 8 height 21
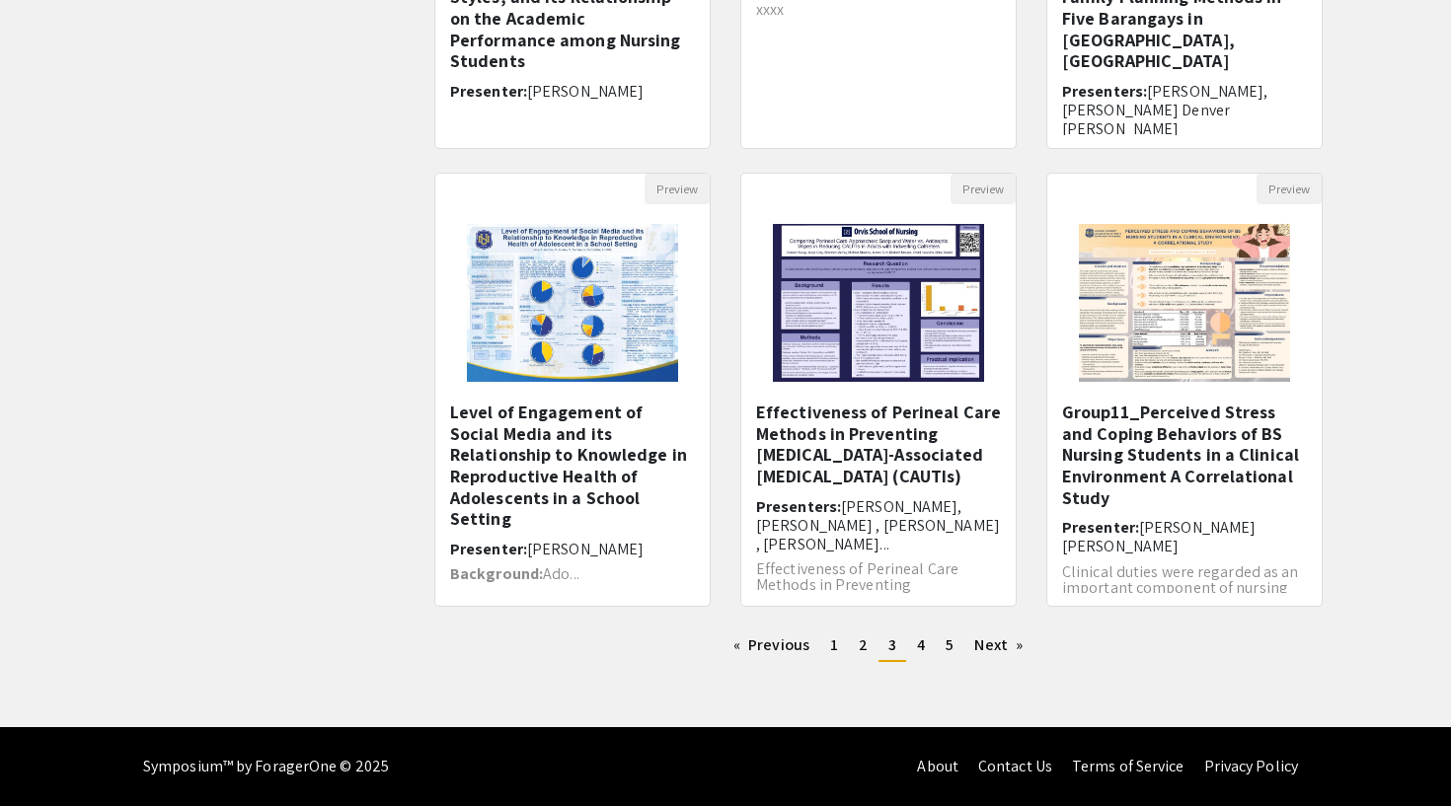
scroll to position [502, 0]
click at [864, 647] on span "2" at bounding box center [863, 645] width 9 height 21
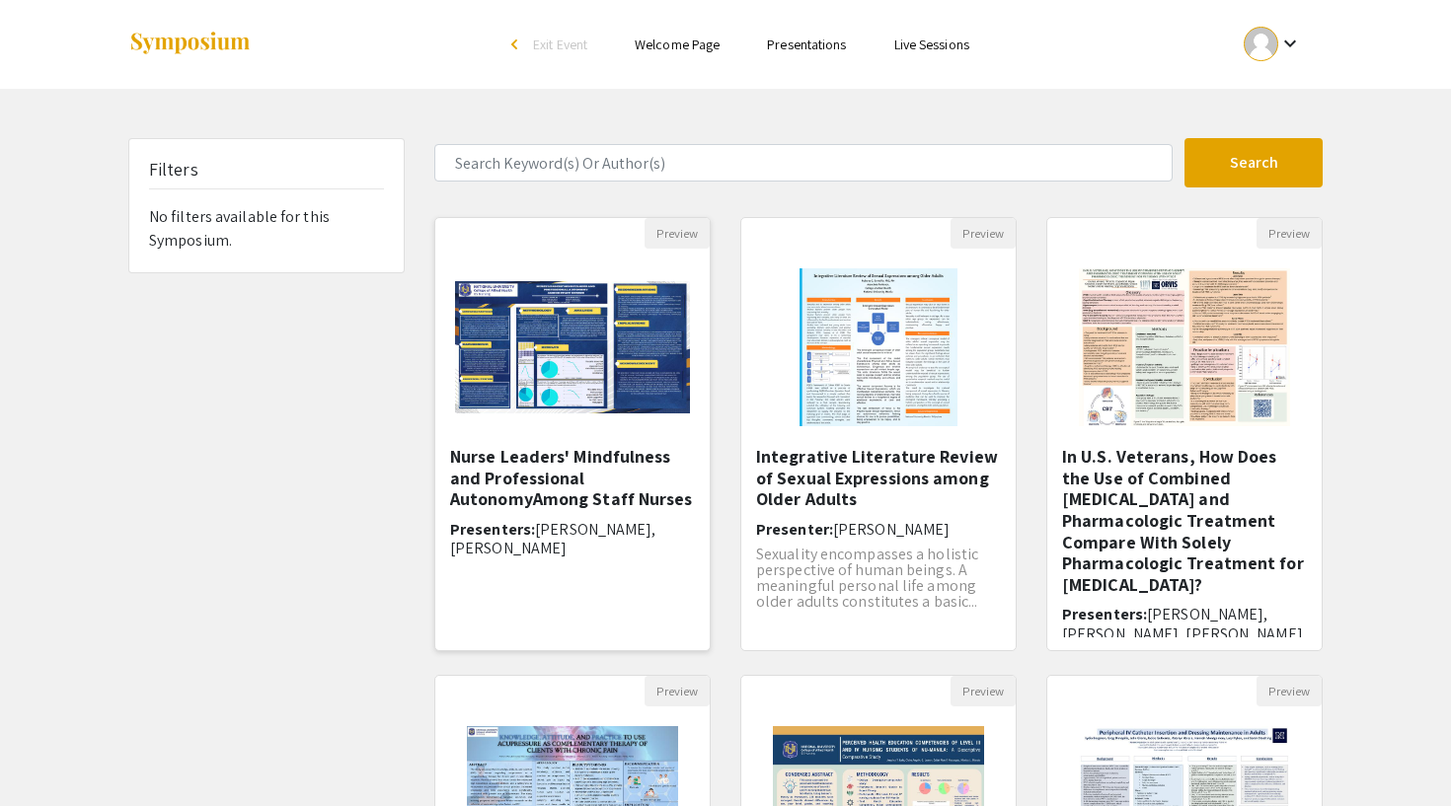
click at [558, 499] on h5 "Nurse Leaders' Mindfulness and Professional AutonomyAmong Staff Nurses" at bounding box center [572, 478] width 245 height 64
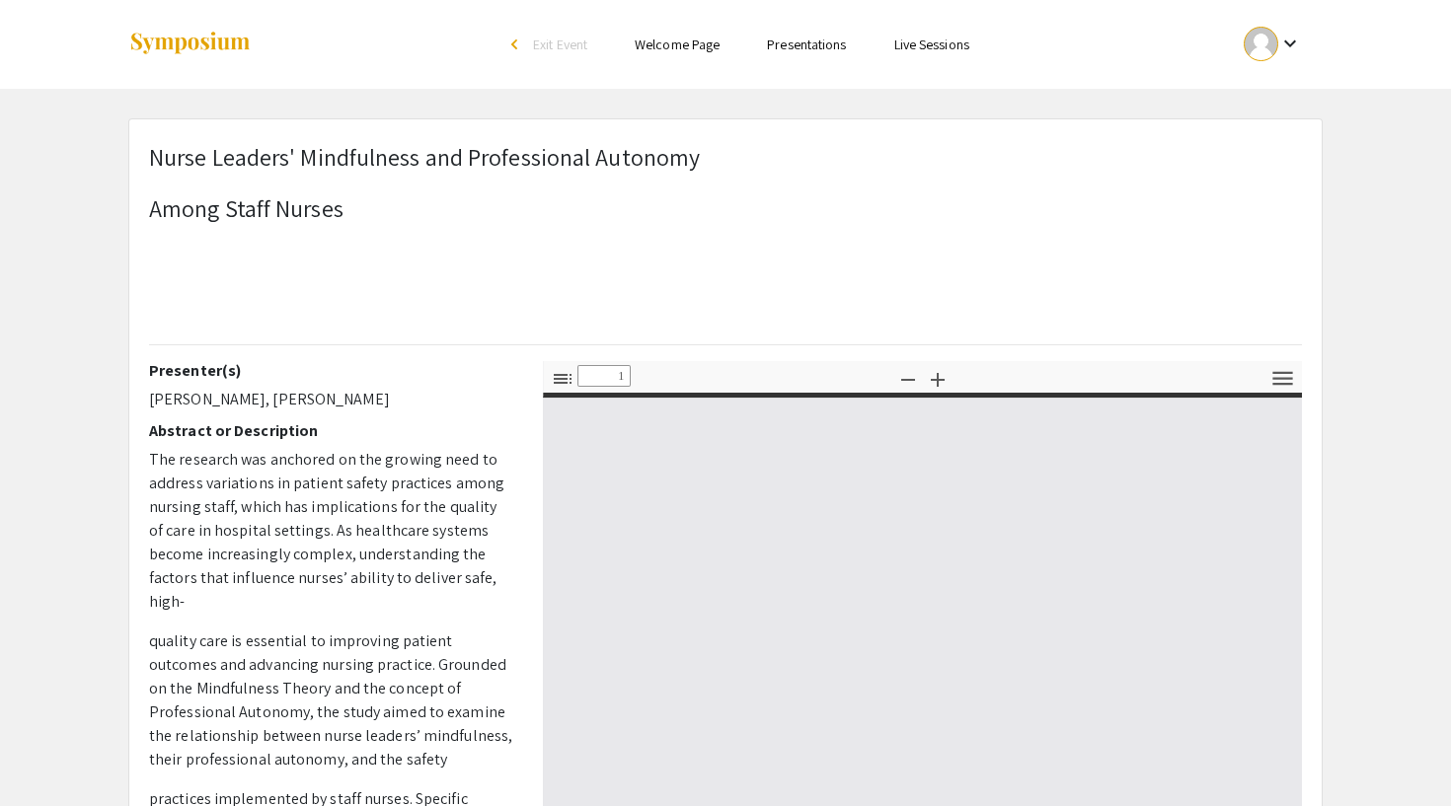
select select "custom"
type input "0"
select select "custom"
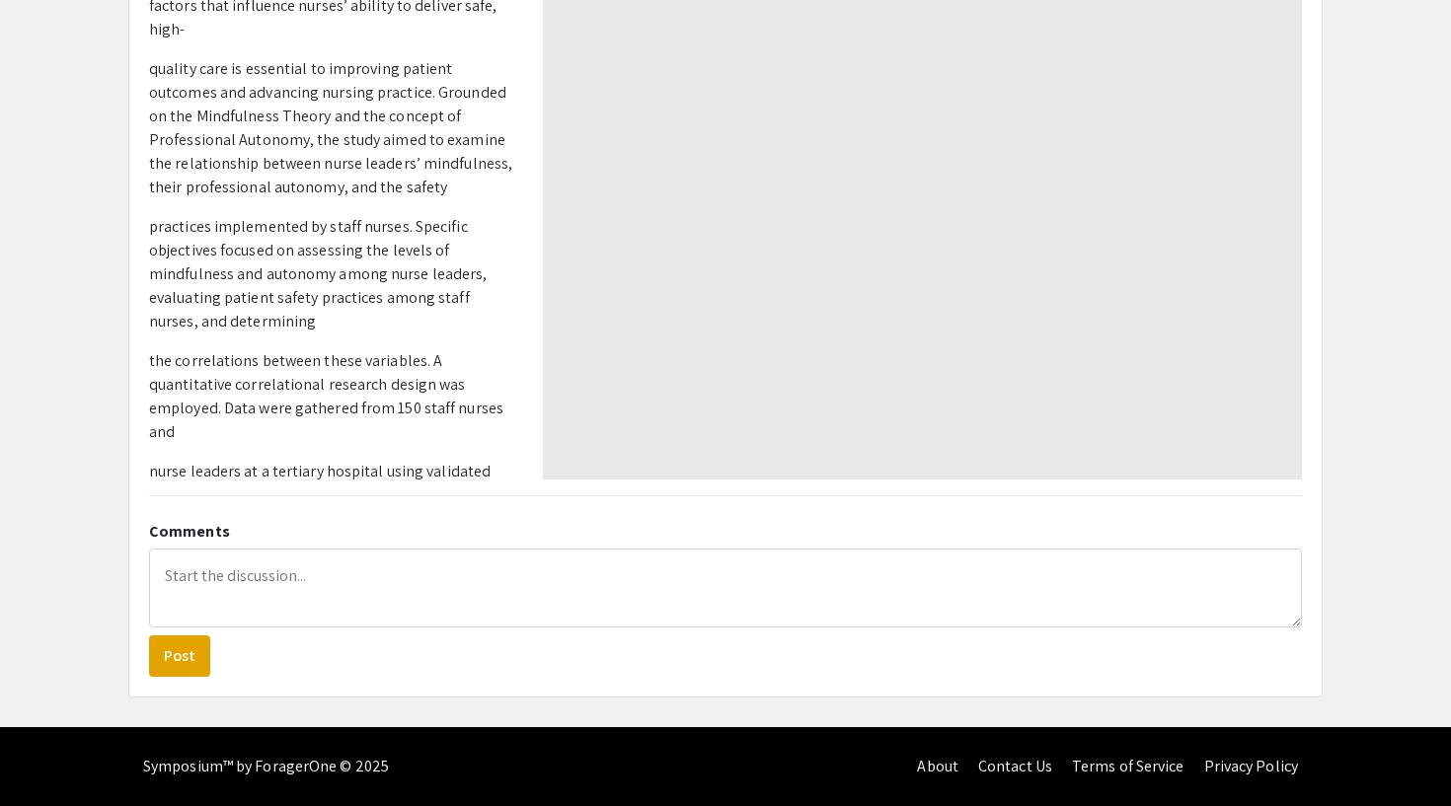
type input "1"
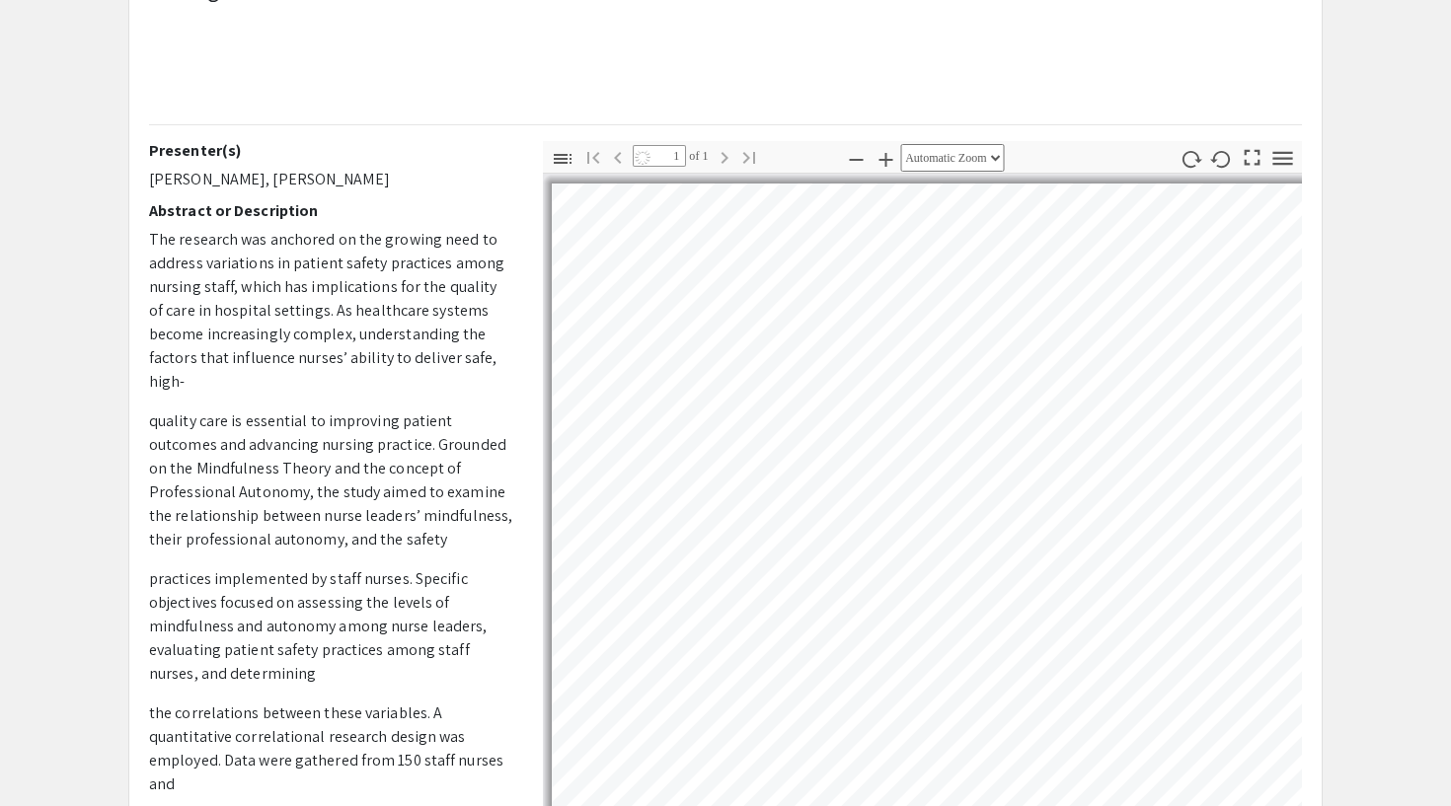
scroll to position [214, 0]
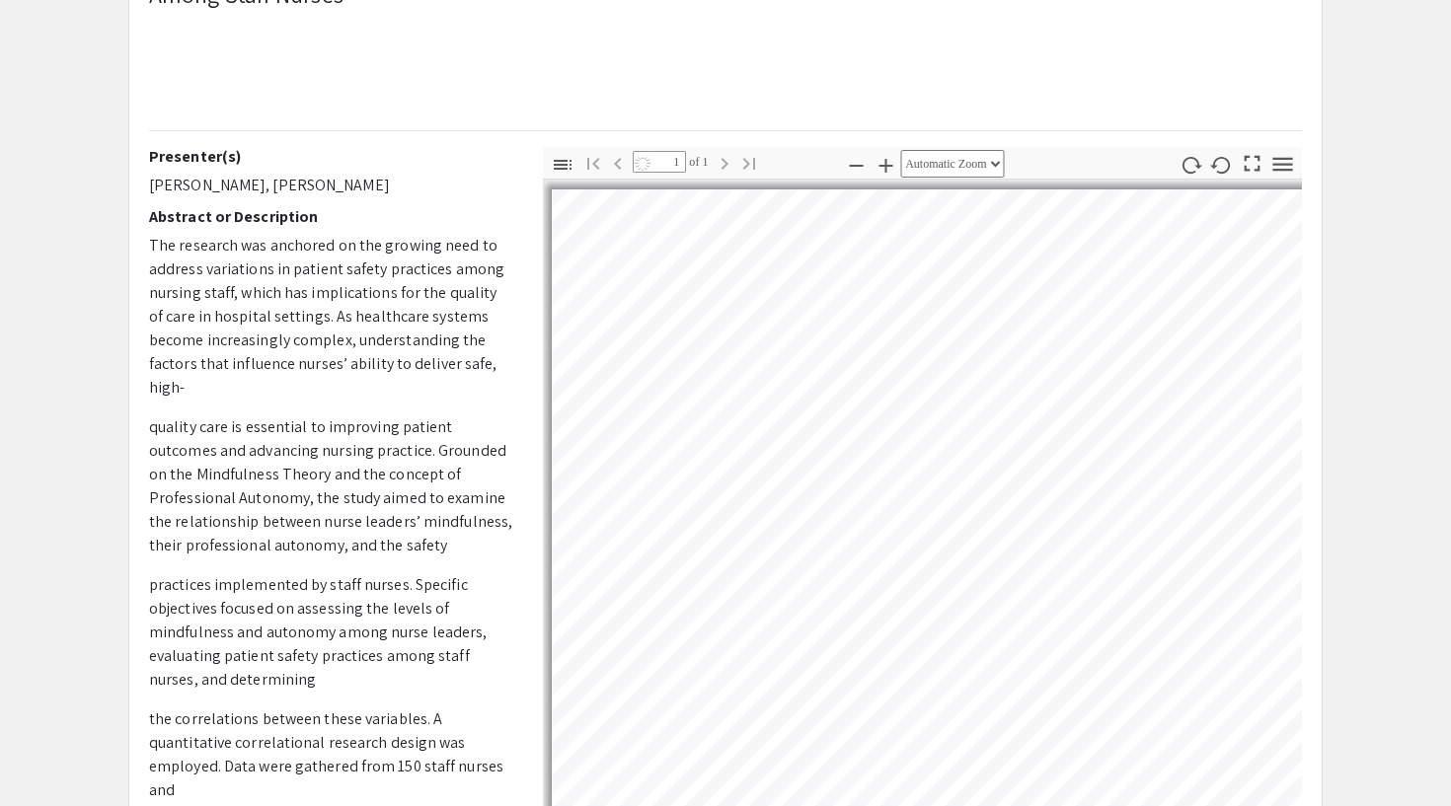
select select "auto"
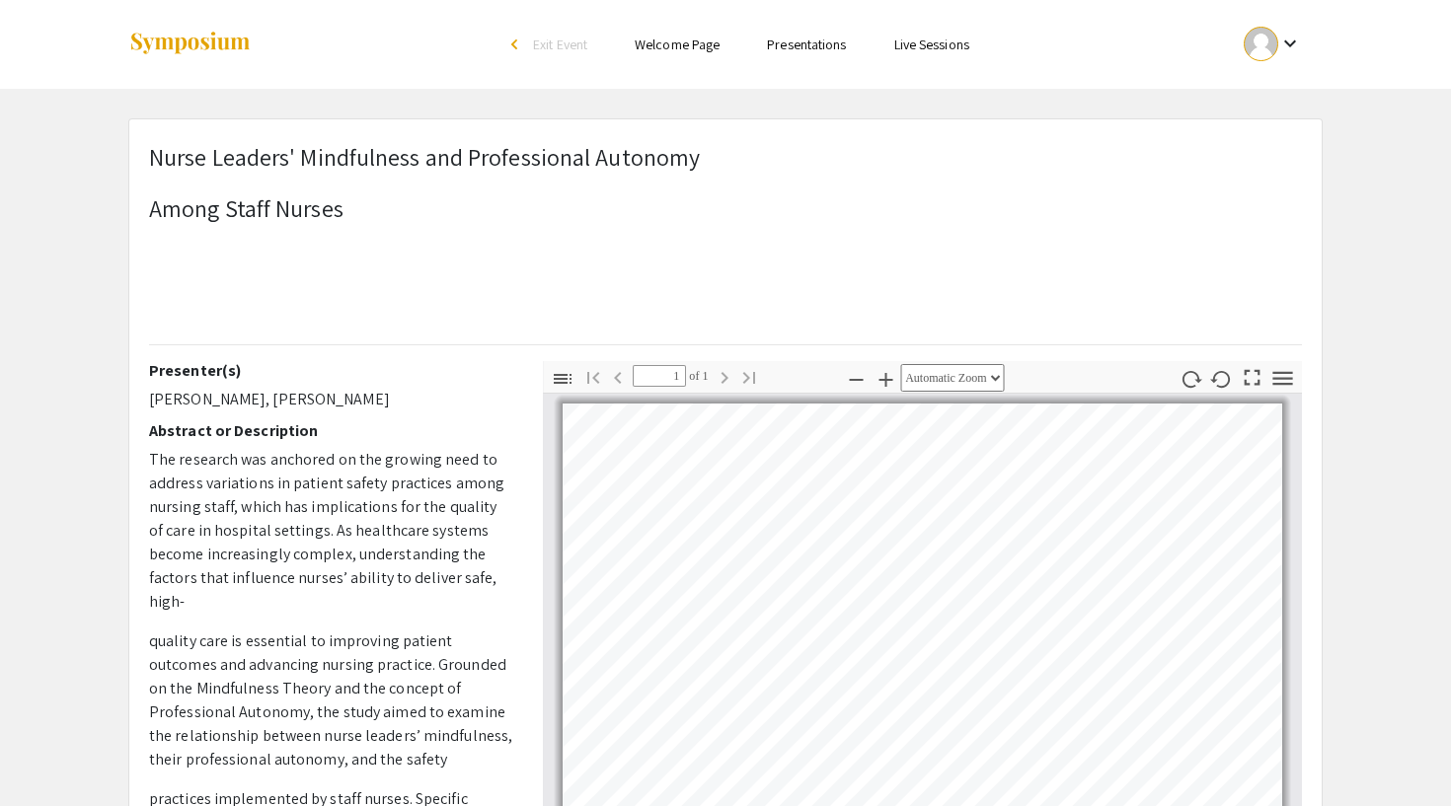
scroll to position [0, 0]
click at [824, 47] on link "Presentations" at bounding box center [806, 45] width 79 height 18
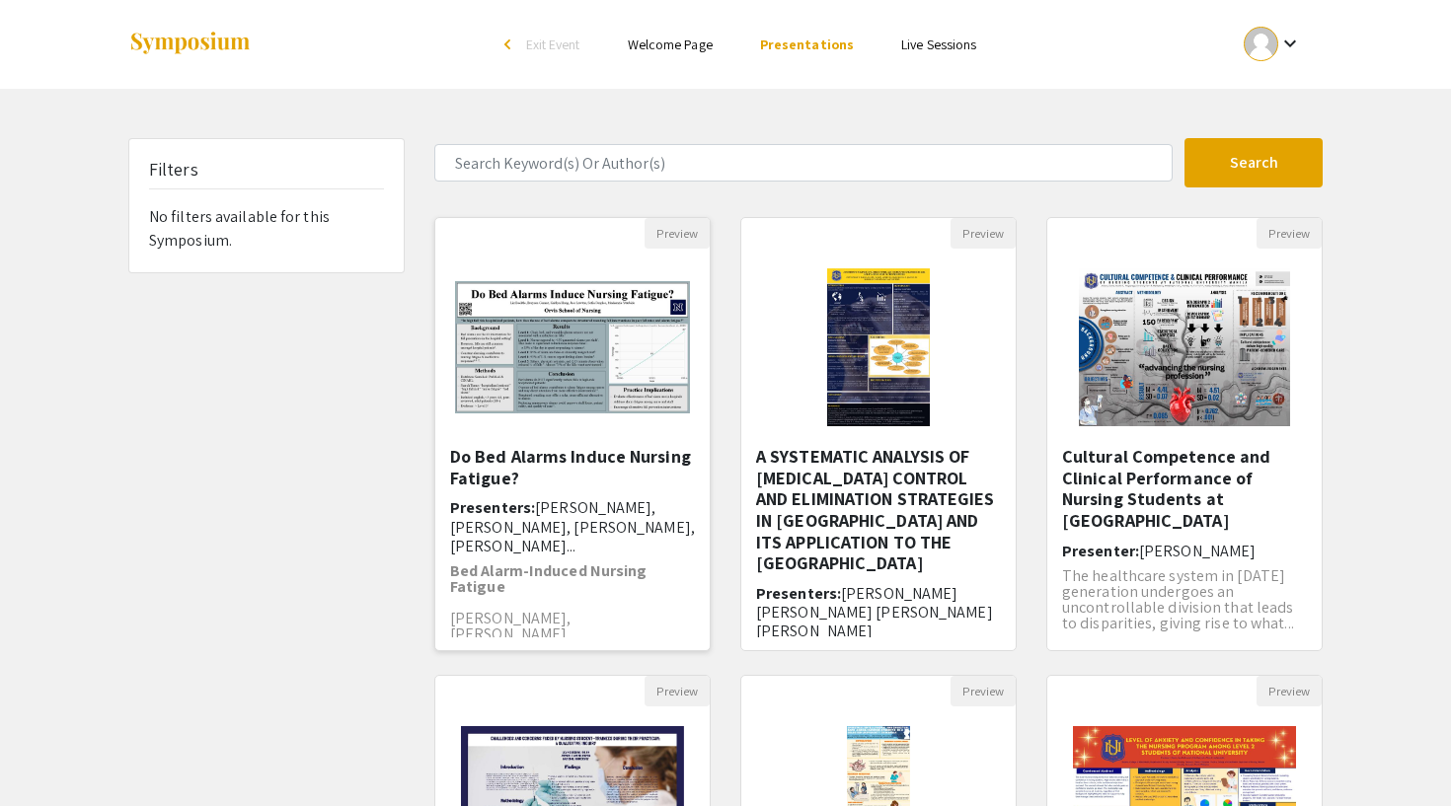
click at [567, 454] on h5 "Do Bed Alarms Induce Nursing Fatigue?" at bounding box center [572, 467] width 245 height 42
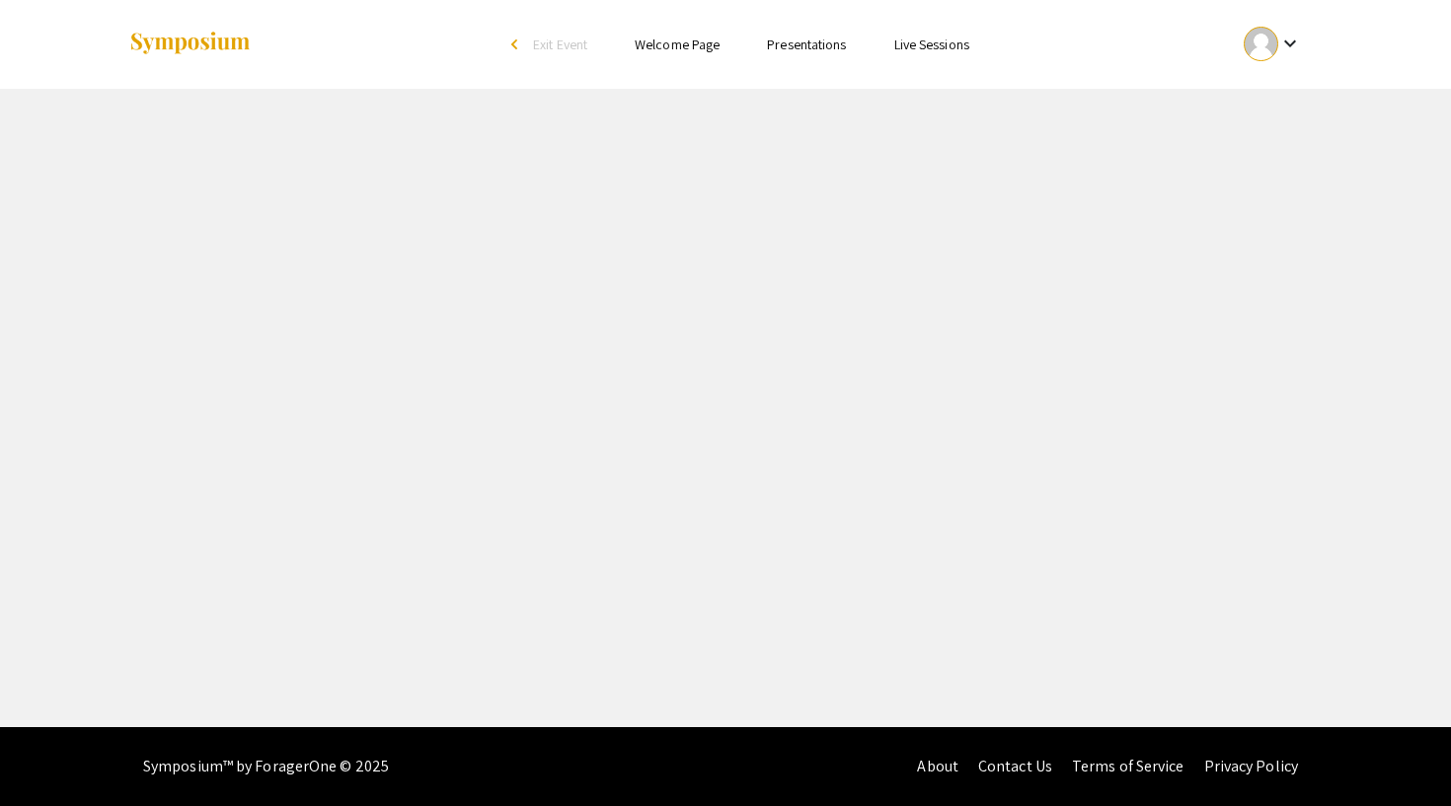
select select "custom"
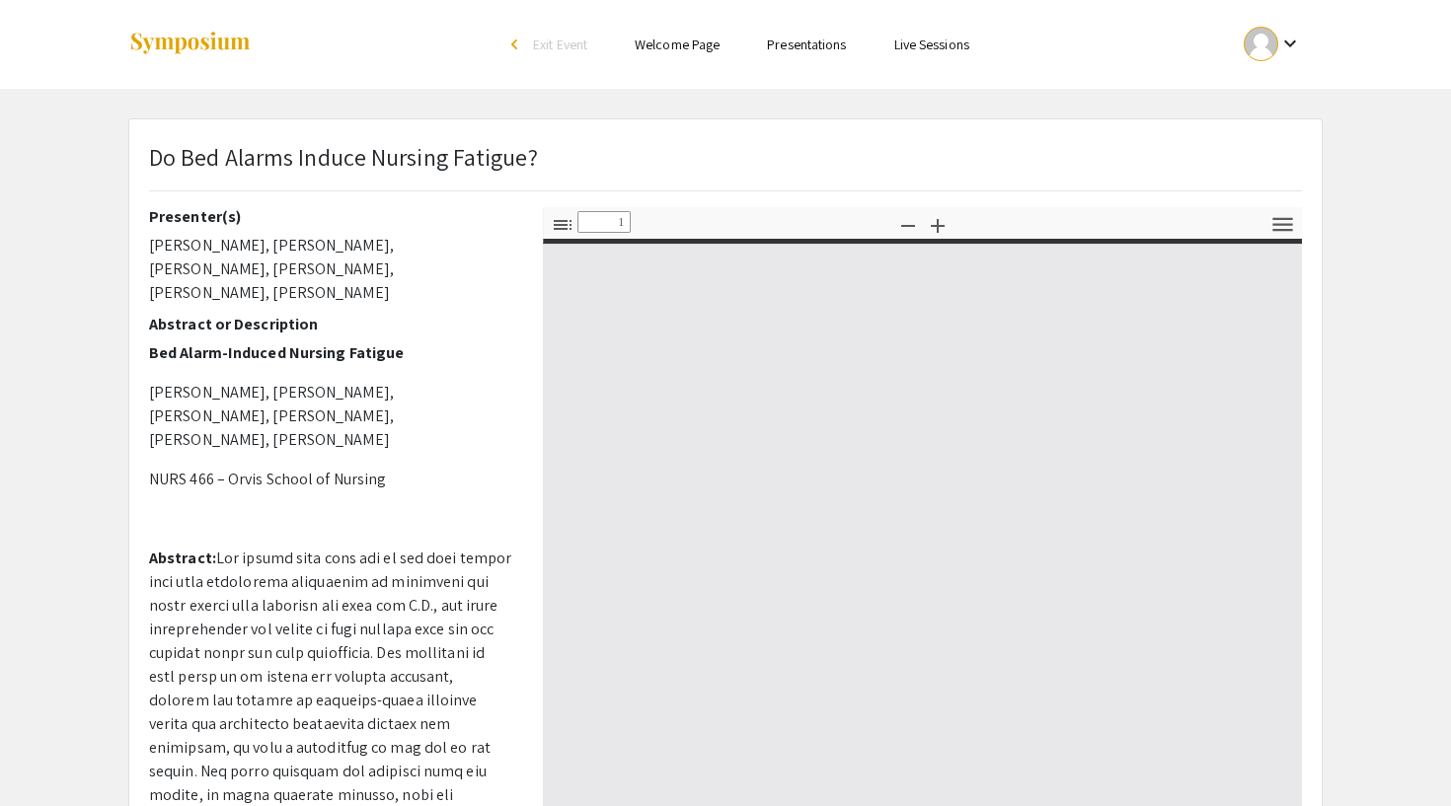
type input "0"
select select "custom"
type input "1"
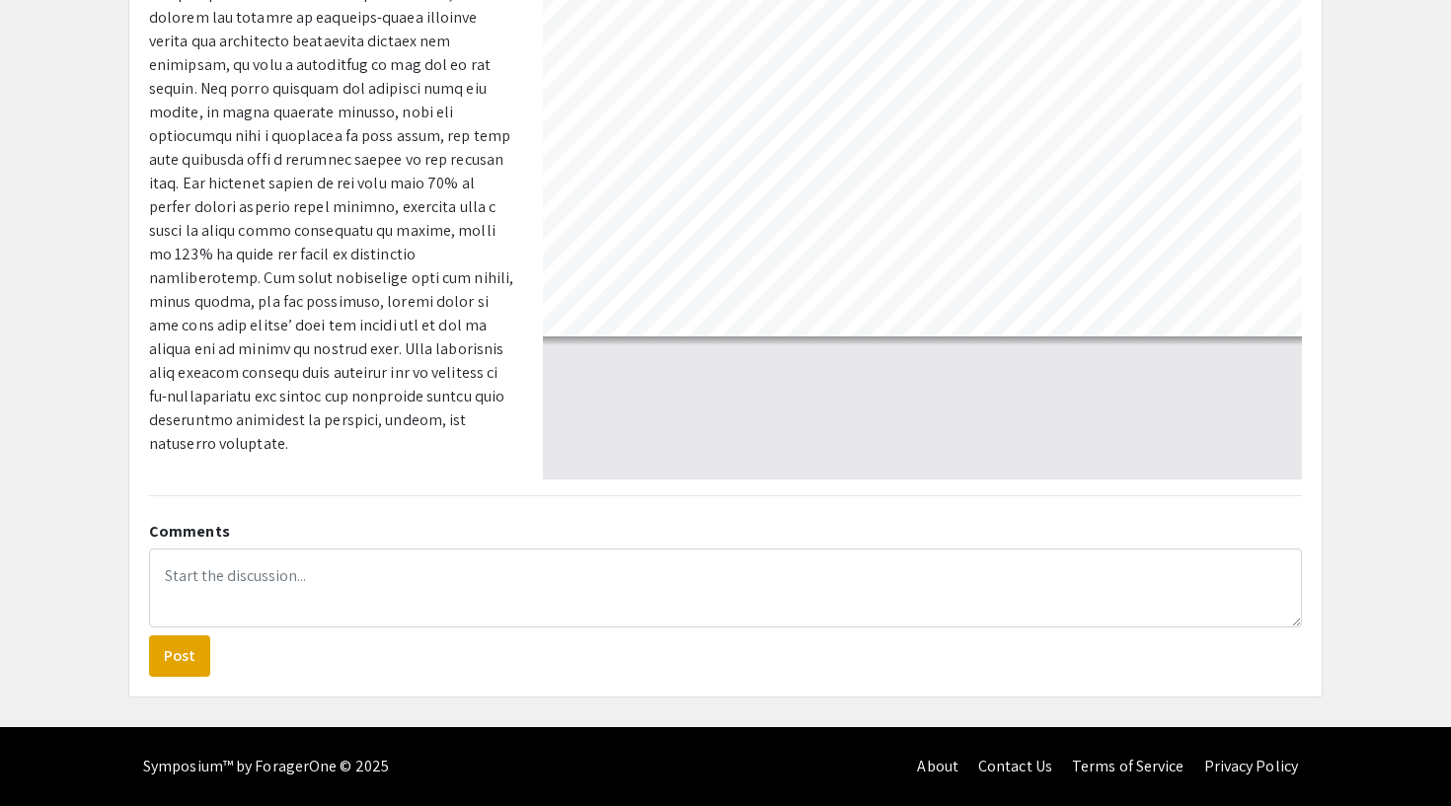
scroll to position [419, 0]
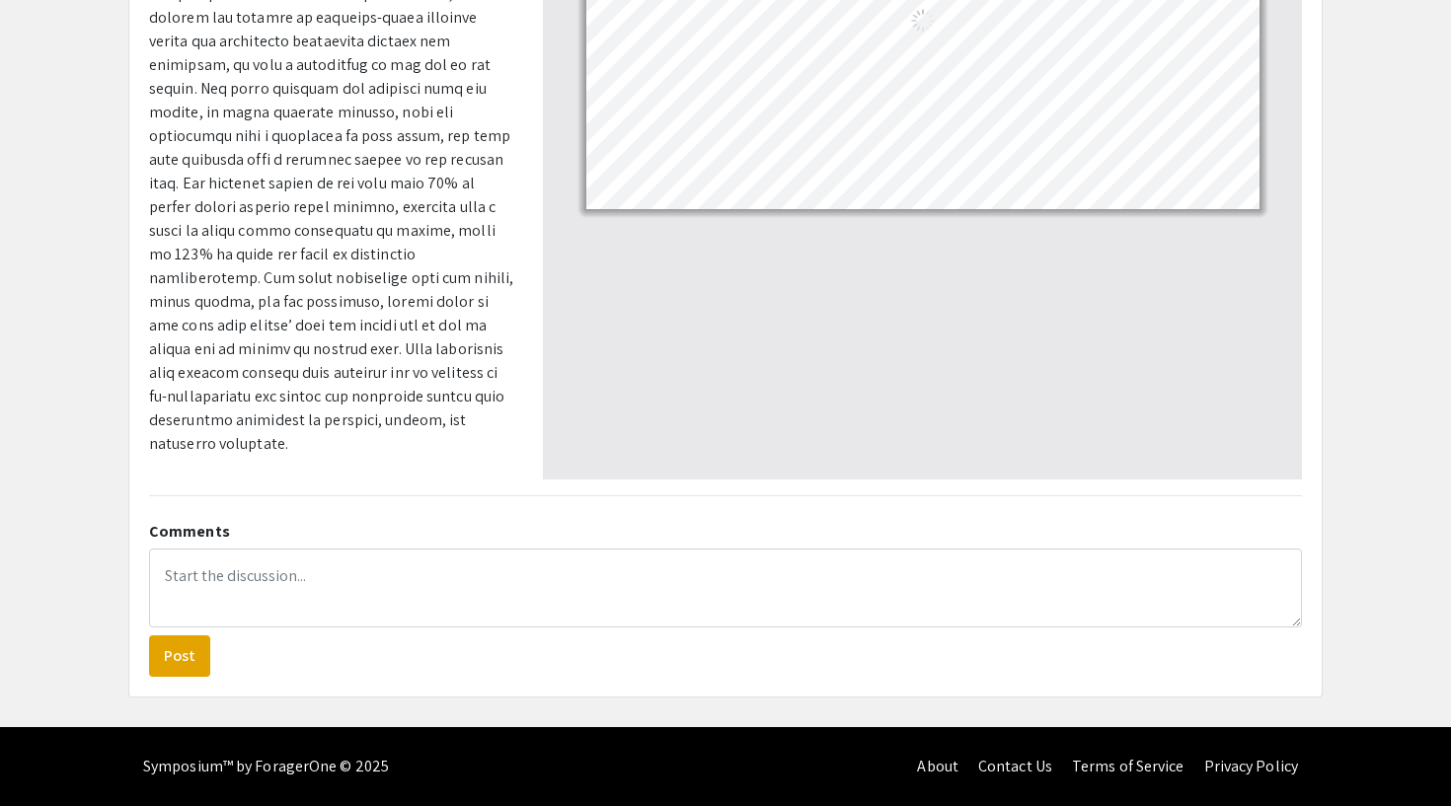
select select "custom"
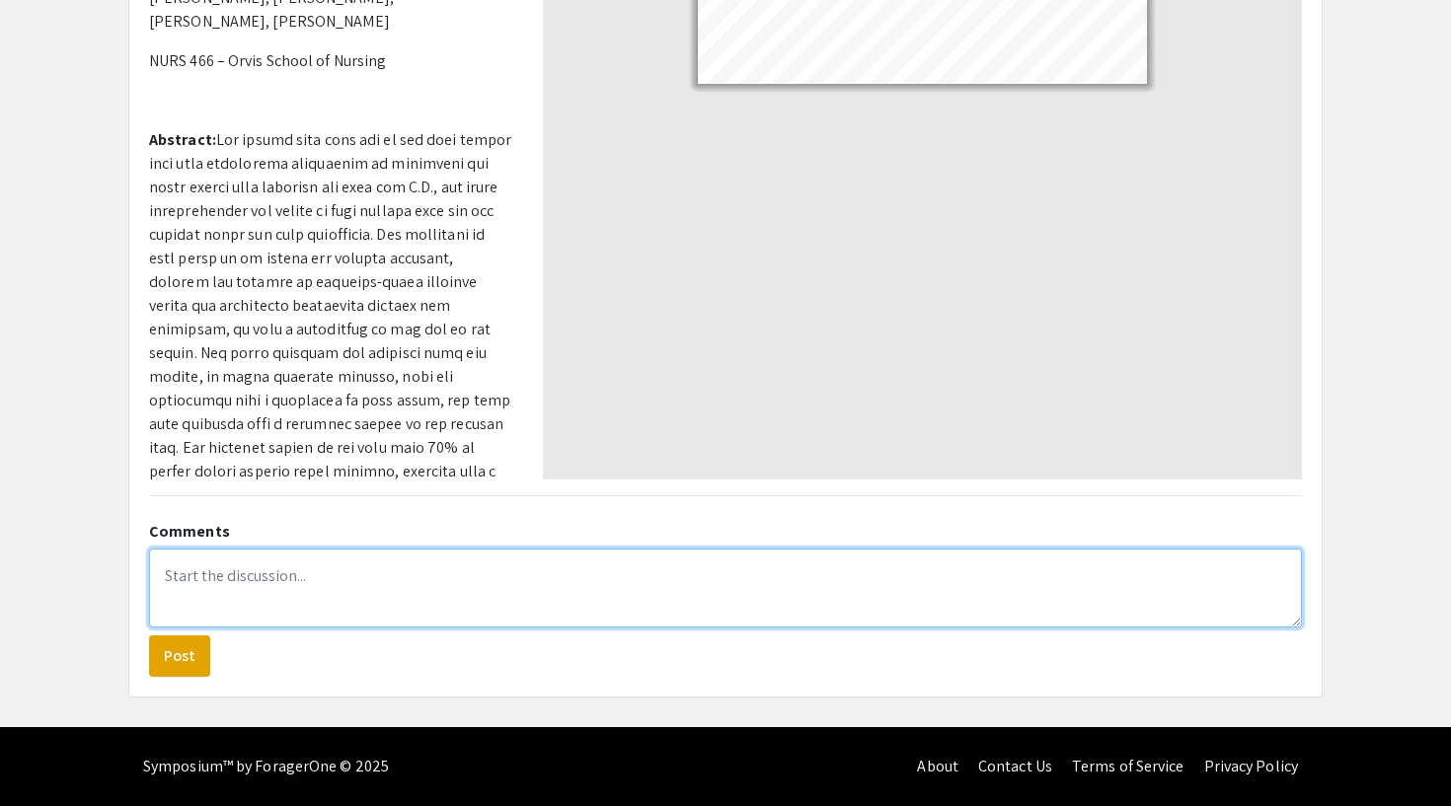
click at [229, 583] on textarea at bounding box center [725, 588] width 1153 height 79
type textarea "W"
type textarea "t"
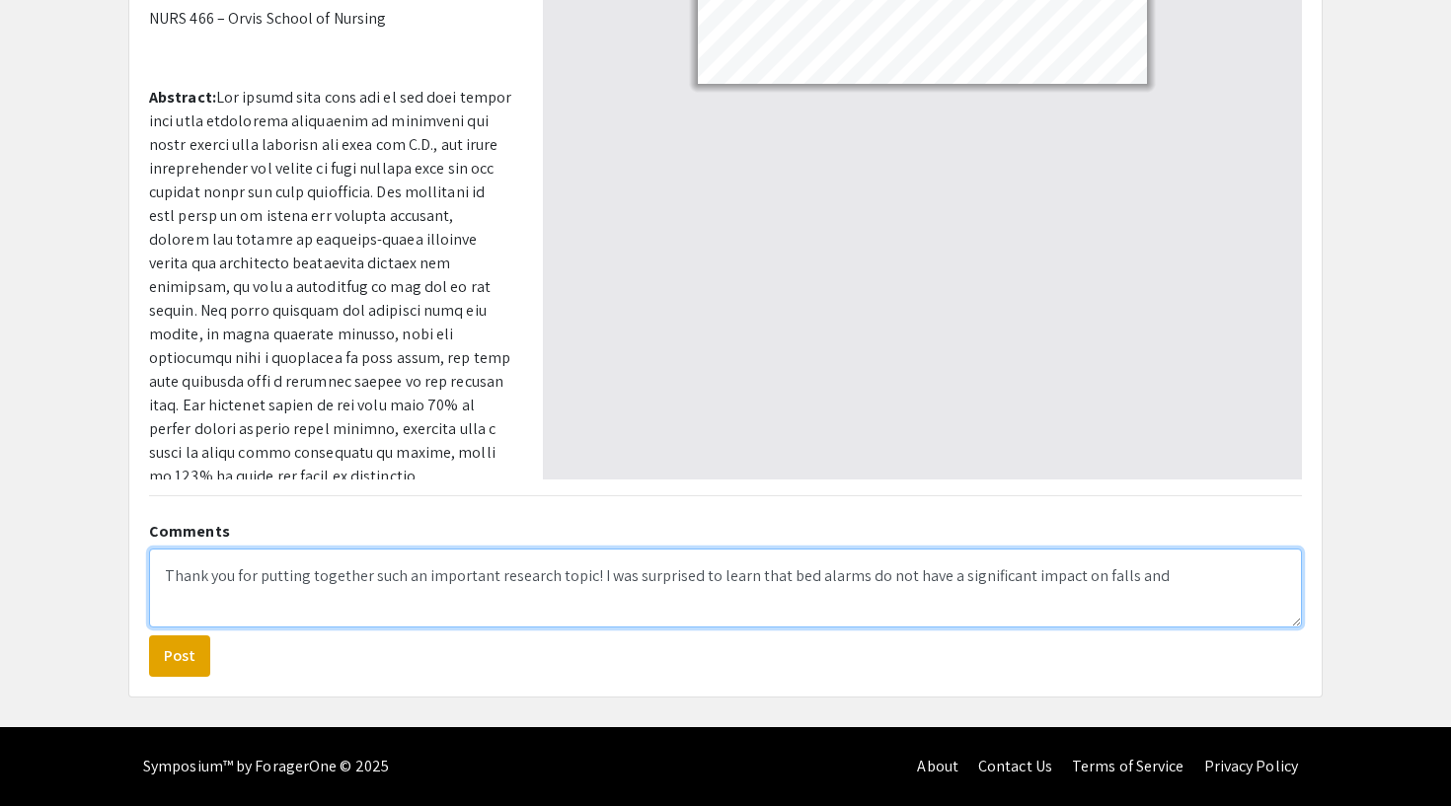
type textarea "Thank you for putting together such an important research topic! I was surprise…"
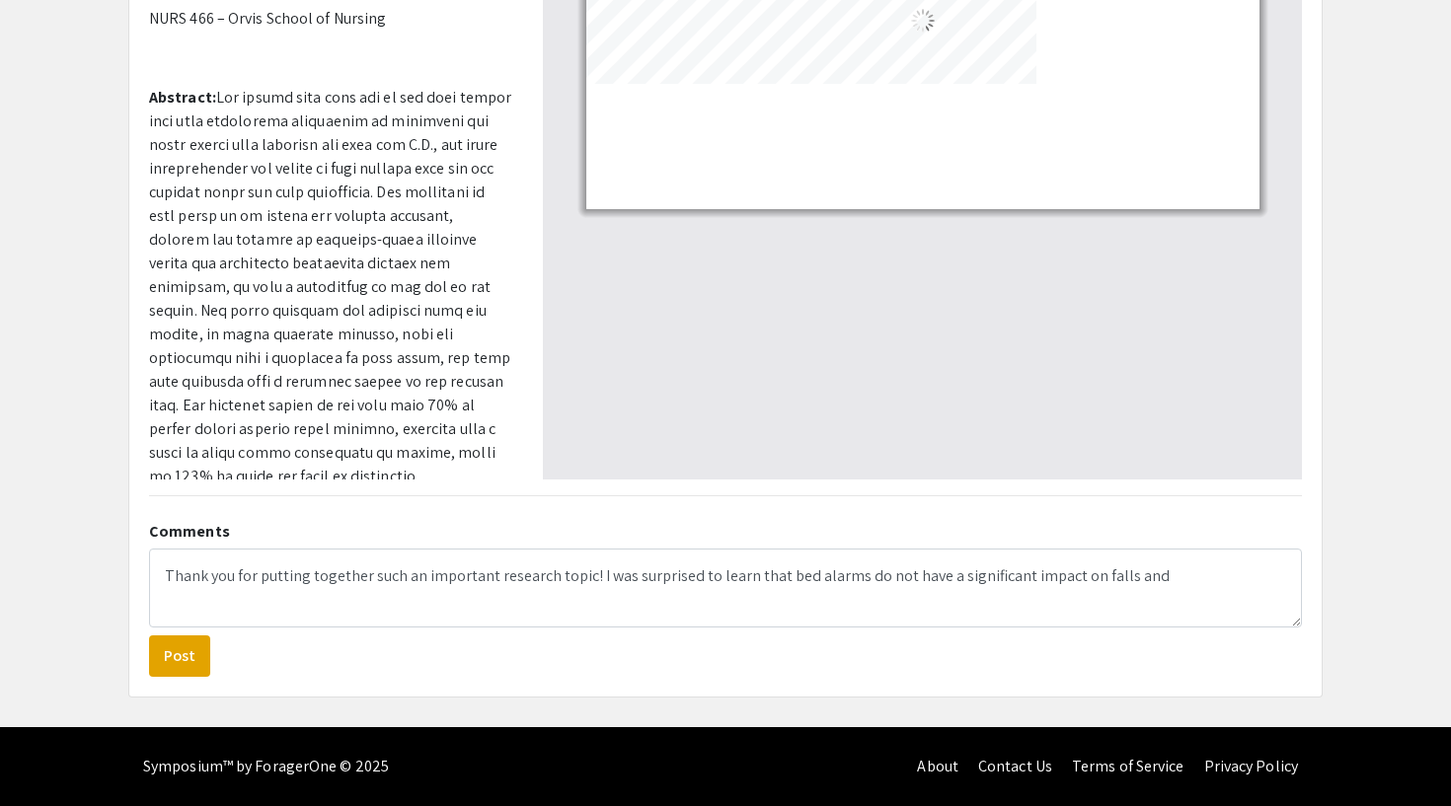
select select "custom"
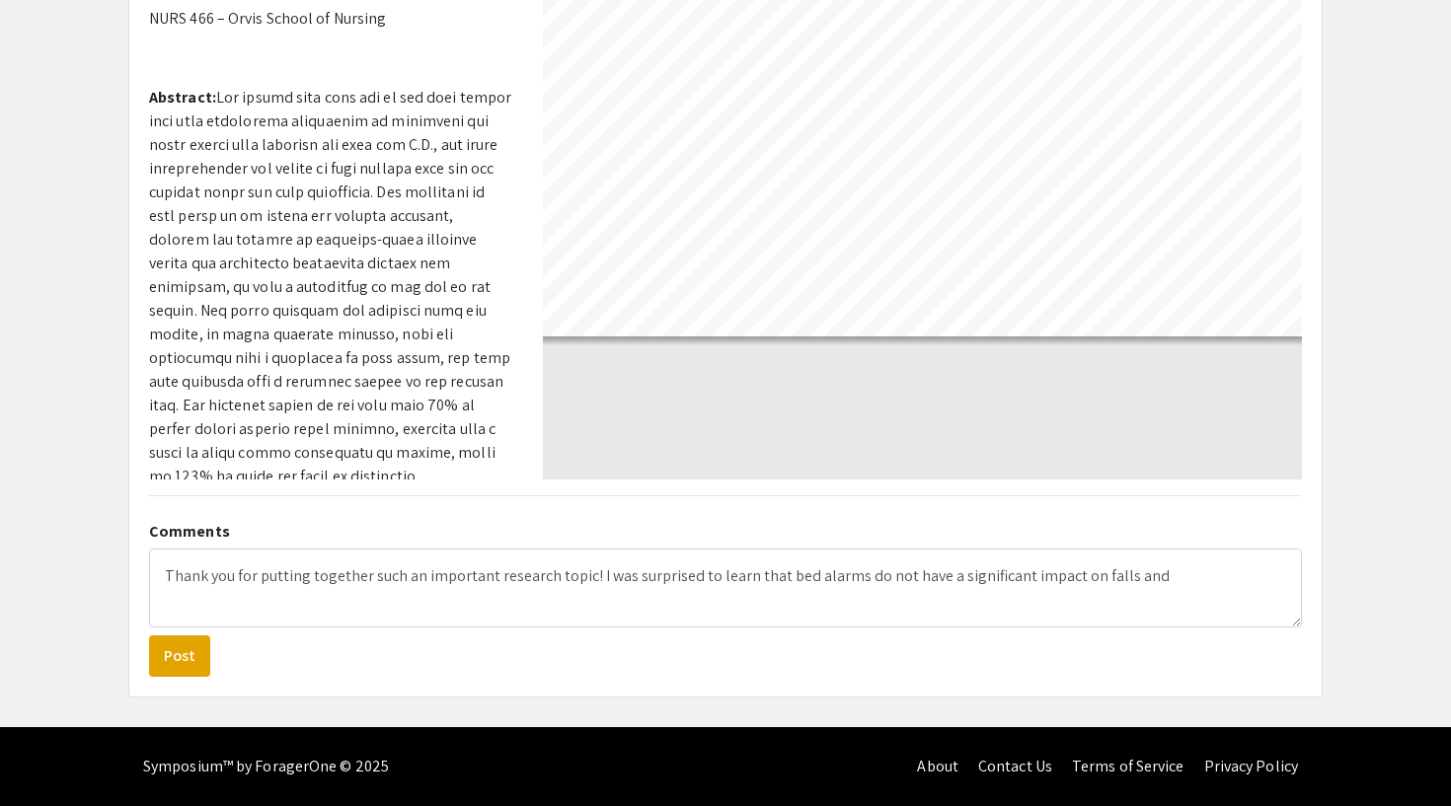
scroll to position [0, 24]
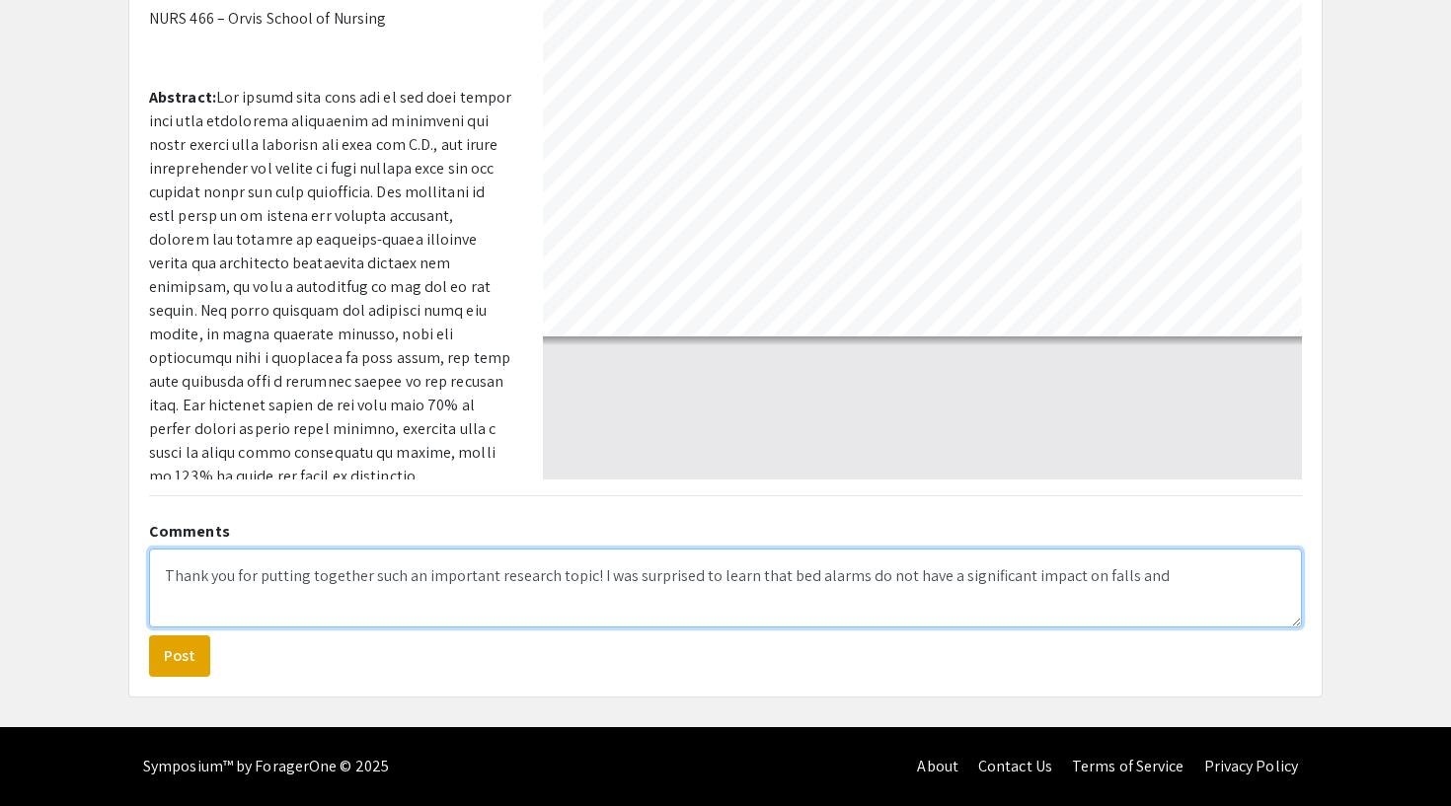
click at [1170, 576] on textarea "Thank you for putting together such an important research topic! I was surprise…" at bounding box center [725, 588] width 1153 height 79
drag, startPoint x: 802, startPoint y: 603, endPoint x: 884, endPoint y: 602, distance: 82.9
click at [884, 602] on textarea "Thank you for putting together such an important research topic! I was surprise…" at bounding box center [725, 588] width 1153 height 79
click at [887, 599] on textarea "Thank you for putting together such an important research topic! I was surprise…" at bounding box center [725, 588] width 1153 height 79
click at [1065, 606] on textarea "Thank you for putting together such an important research topic! I was surprise…" at bounding box center [725, 588] width 1153 height 79
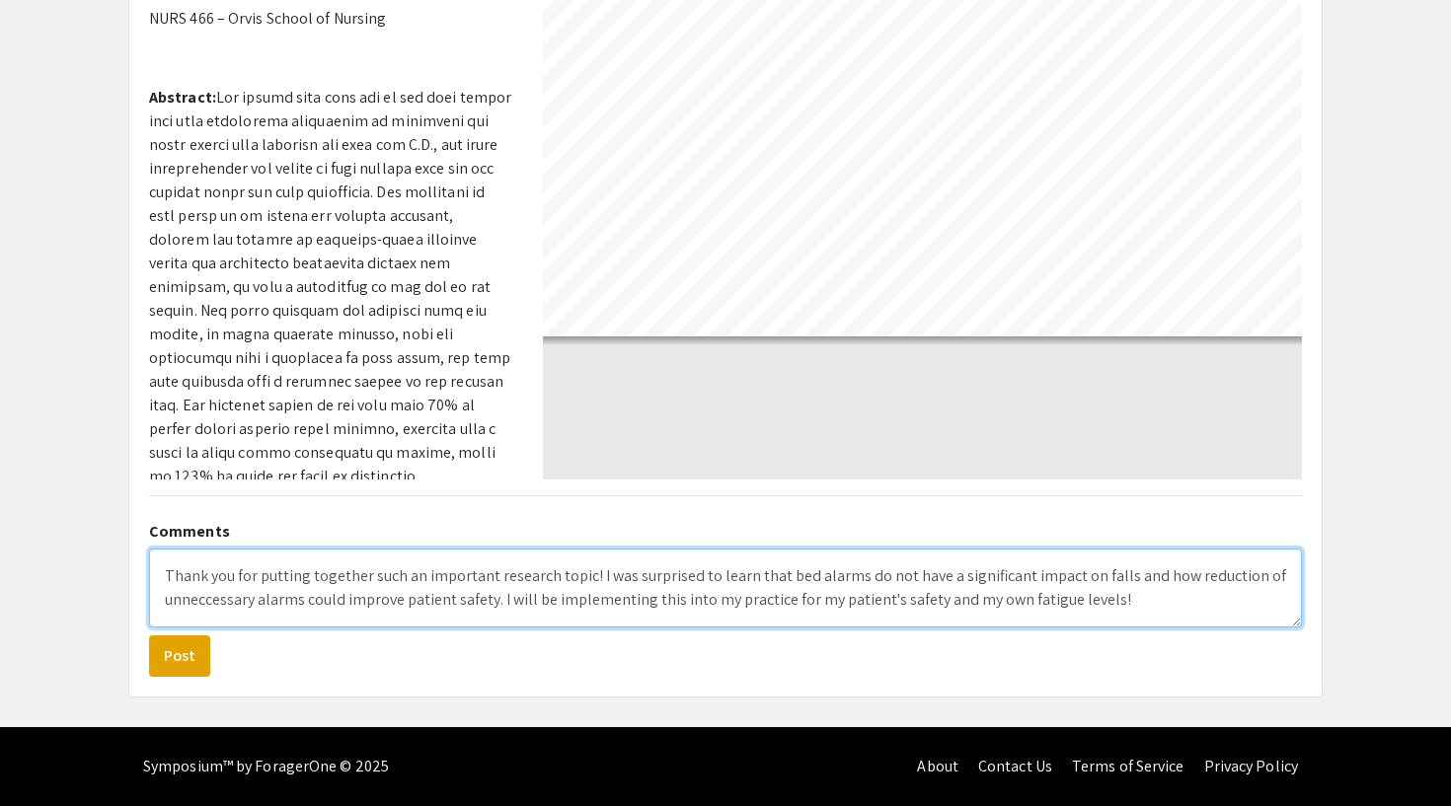
click at [1169, 580] on textarea "Thank you for putting together such an important research topic! I was surprise…" at bounding box center [725, 588] width 1153 height 79
click at [1138, 591] on textarea "Thank you for putting together such an important research topic! I was surprise…" at bounding box center [725, 588] width 1153 height 79
click at [1252, 575] on textarea "Thank you for putting together such an important research topic! I was surprise…" at bounding box center [725, 588] width 1153 height 79
drag, startPoint x: 1169, startPoint y: 576, endPoint x: 1279, endPoint y: 576, distance: 110.6
click at [1279, 576] on textarea "Thank you for putting together such an important research topic! I was surprise…" at bounding box center [725, 588] width 1153 height 79
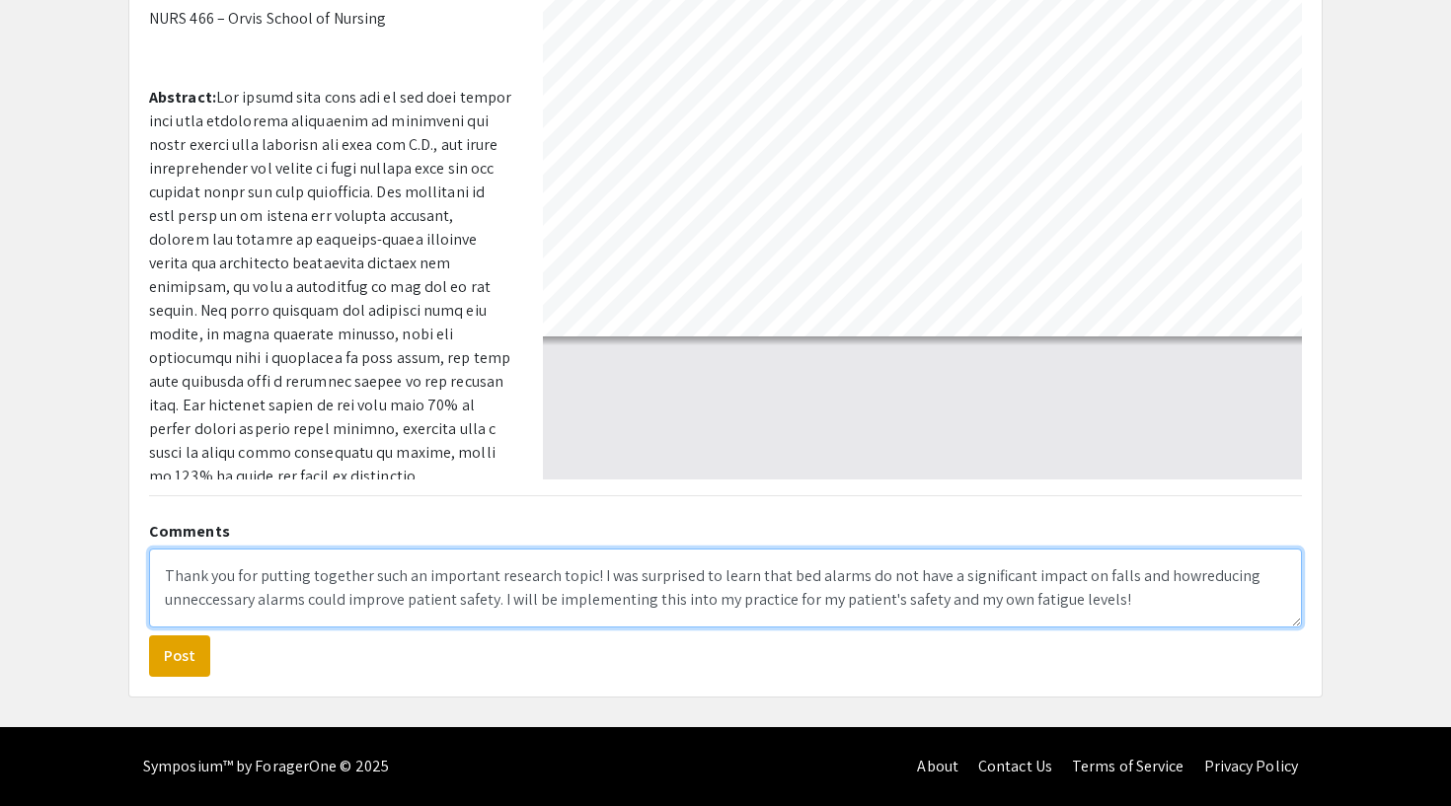
click at [221, 599] on textarea "Thank you for putting together such an important research topic! I was surprise…" at bounding box center [725, 588] width 1153 height 79
click at [268, 607] on textarea "Thank you for putting together such an important research topic! I was surprise…" at bounding box center [725, 588] width 1153 height 79
click at [220, 607] on textarea "Thank you for putting together such an important research topic! I was surprise…" at bounding box center [725, 588] width 1153 height 79
click at [1167, 581] on textarea "Thank you for putting together such an important research topic! I was surprise…" at bounding box center [725, 588] width 1153 height 79
click at [1109, 594] on textarea "Thank you for putting together such an important research topic! I was surprise…" at bounding box center [725, 588] width 1153 height 79
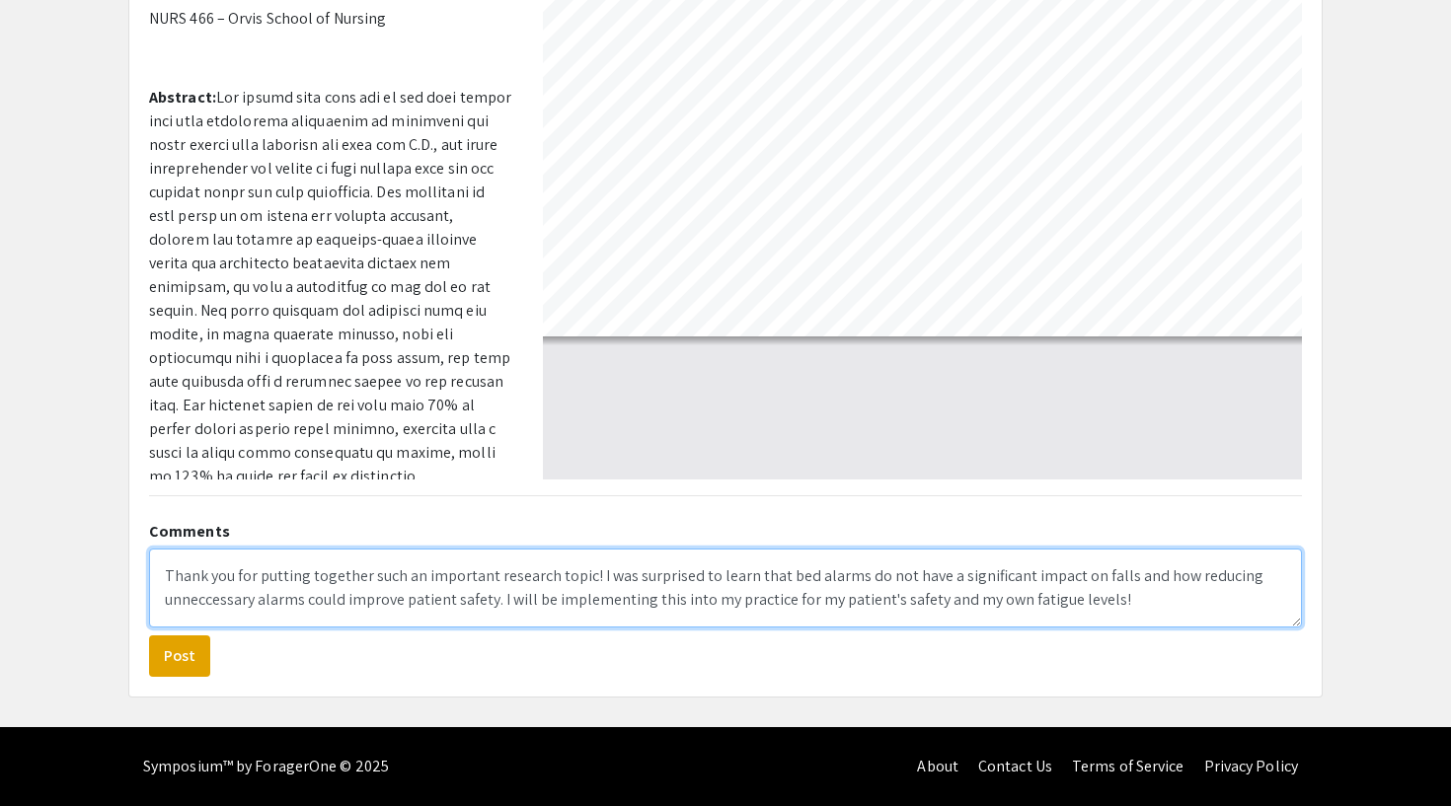
click at [199, 601] on textarea "Thank you for putting together such an important research topic! I was surprise…" at bounding box center [725, 588] width 1153 height 79
click at [289, 598] on textarea "Thank you for putting together such an important research topic! I was surprise…" at bounding box center [725, 588] width 1153 height 79
click at [872, 600] on textarea "Thank you for putting together such an important research topic! I was surprise…" at bounding box center [725, 588] width 1153 height 79
click at [1140, 603] on textarea "Thank you for putting together such an important research topic! I was surprise…" at bounding box center [725, 588] width 1153 height 79
type textarea "Thank you for putting together such an important research topic! I was surprise…"
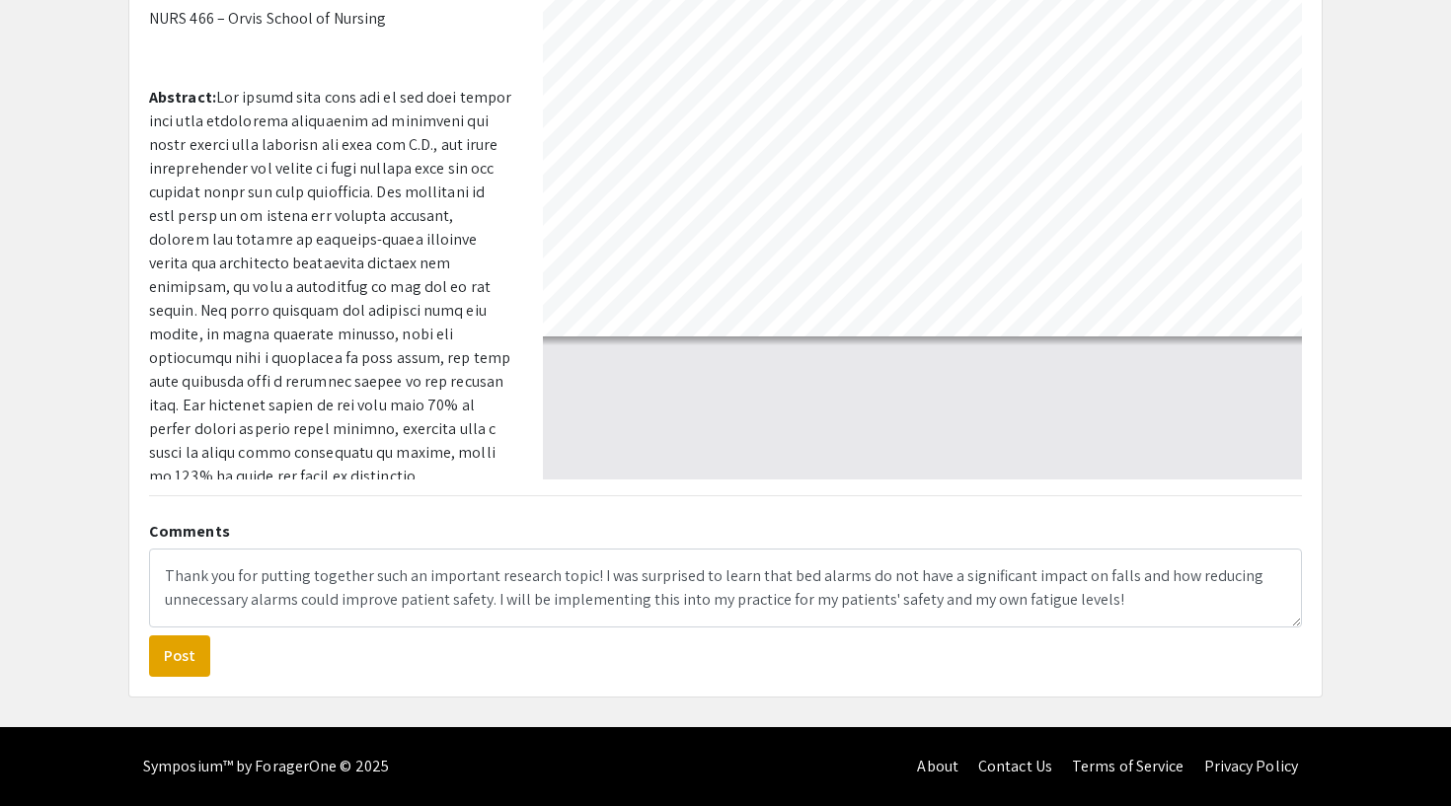
click at [493, 650] on form "Thank you for putting together such an important research topic! I was surprise…" at bounding box center [725, 613] width 1153 height 128
click at [184, 660] on button "Post" at bounding box center [179, 656] width 61 height 41
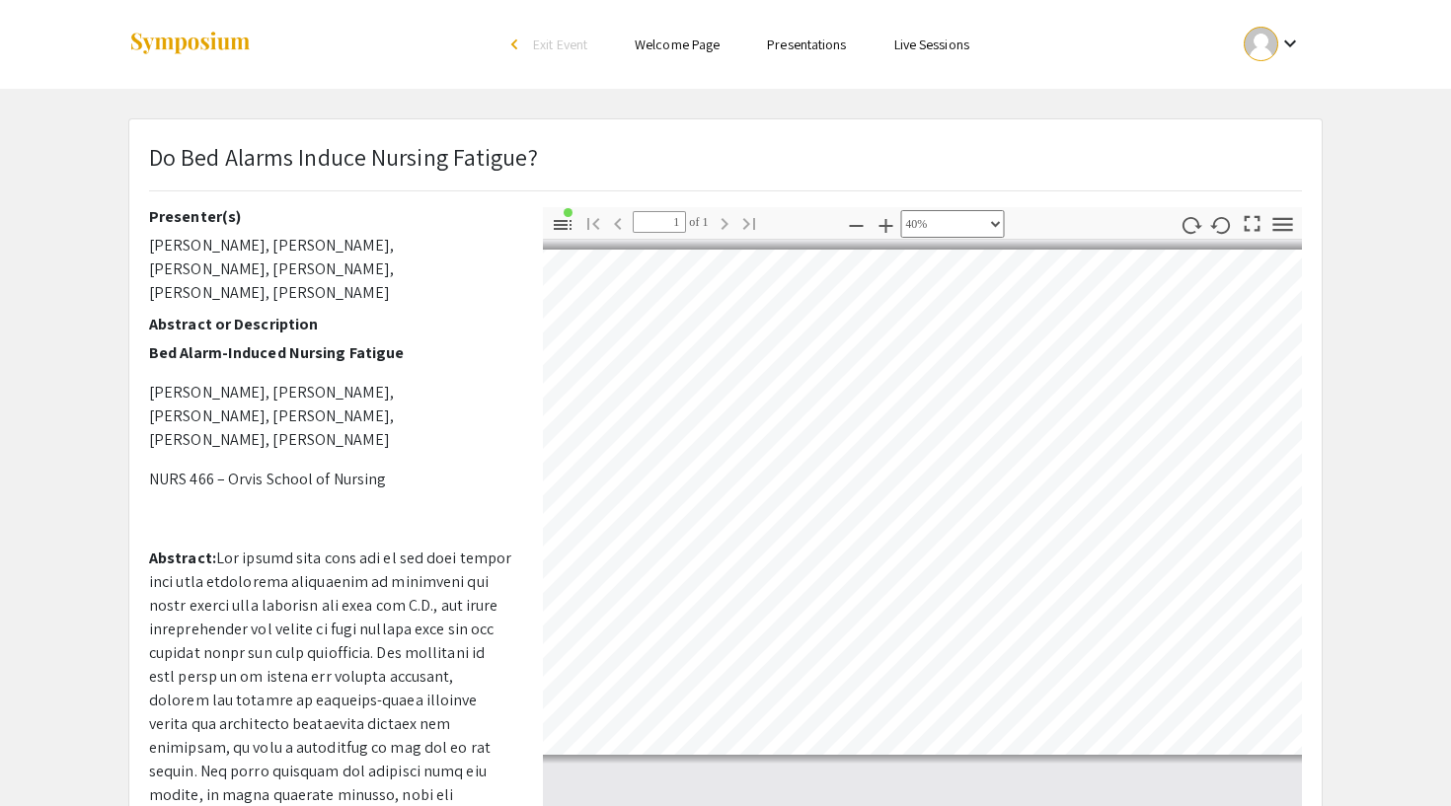
scroll to position [0, 0]
click at [805, 51] on link "Presentations" at bounding box center [806, 45] width 79 height 18
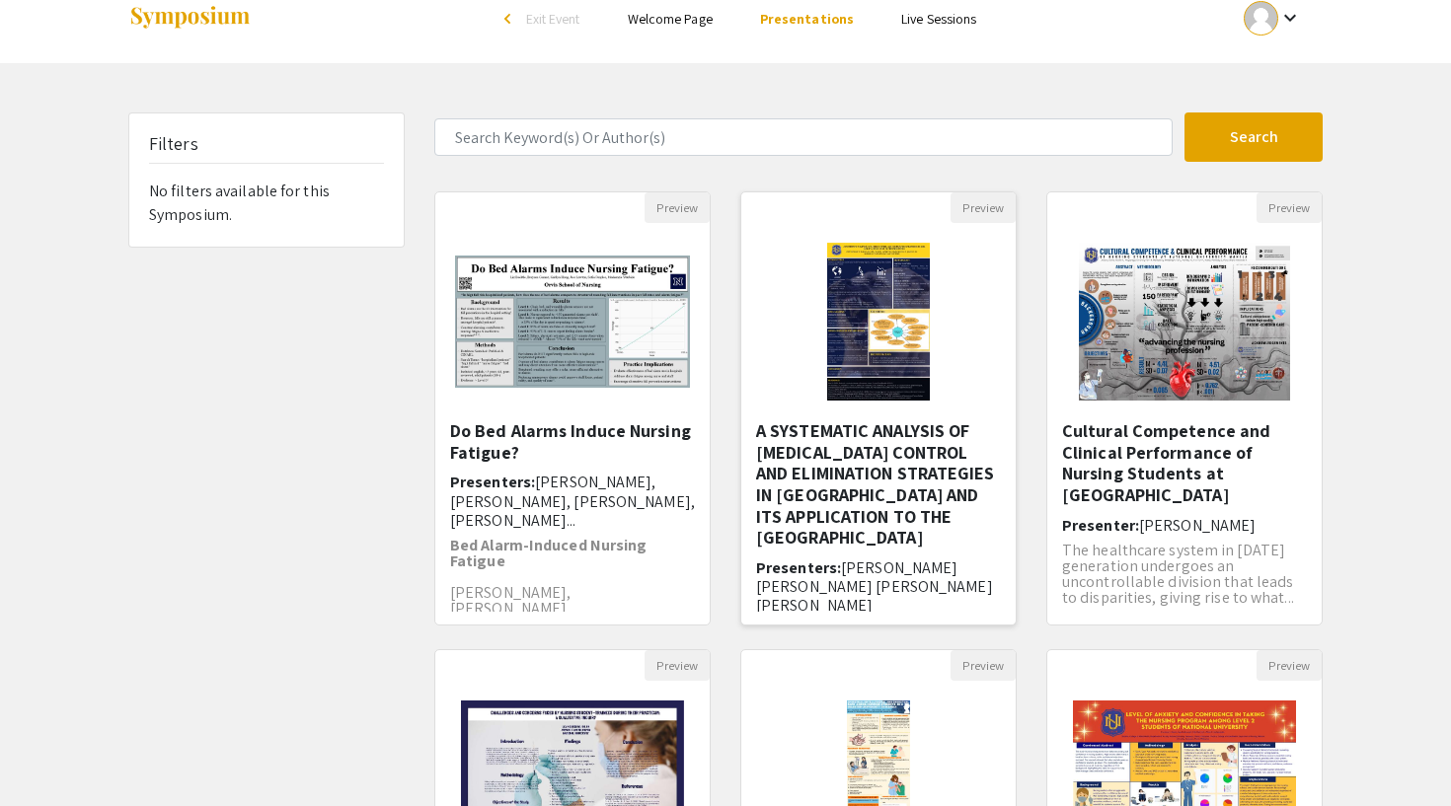
scroll to position [32, 0]
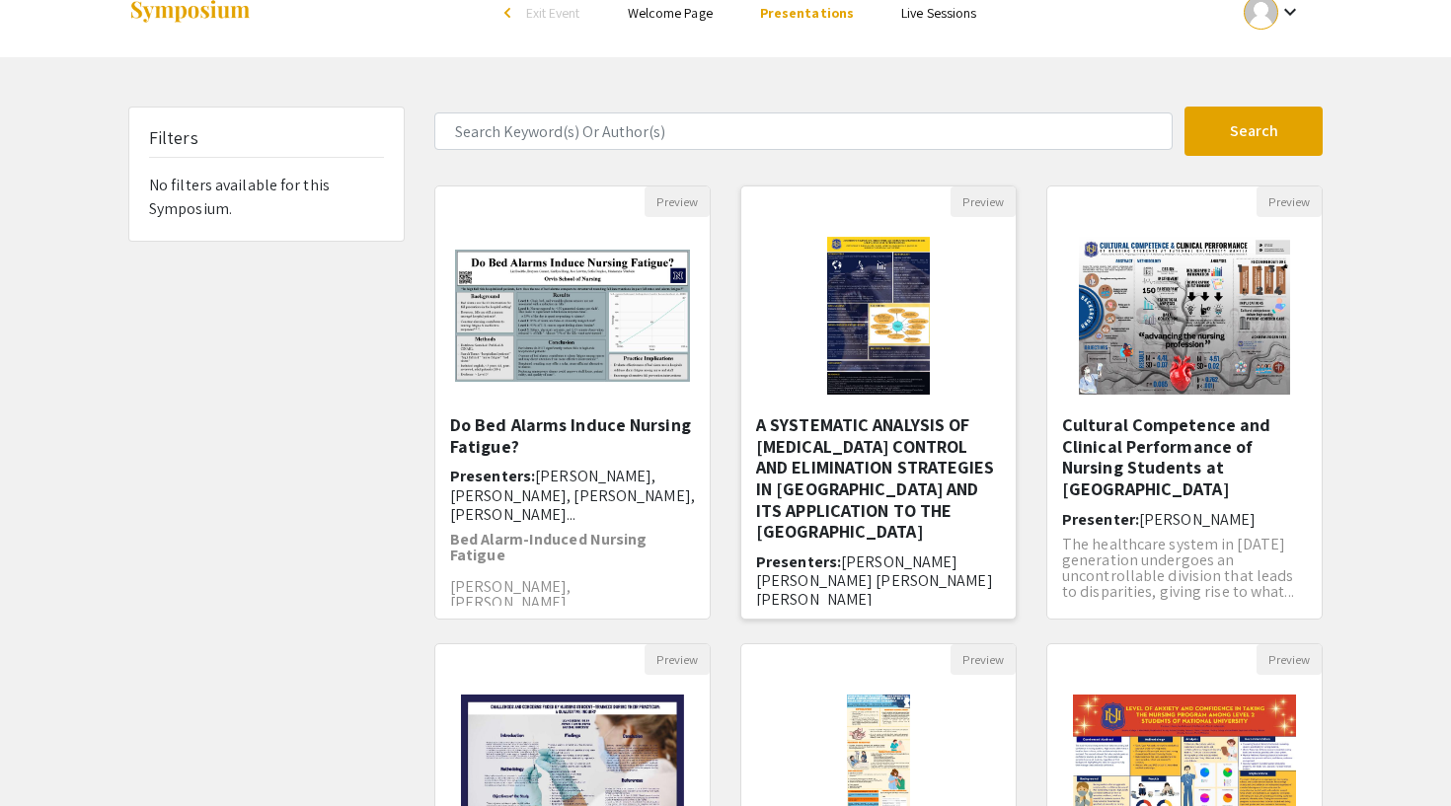
click at [871, 482] on h5 "A SYSTEMATIC ANALYSIS OF [MEDICAL_DATA] CONTROL AND ELIMINATION STRATEGIES IN […" at bounding box center [878, 479] width 245 height 128
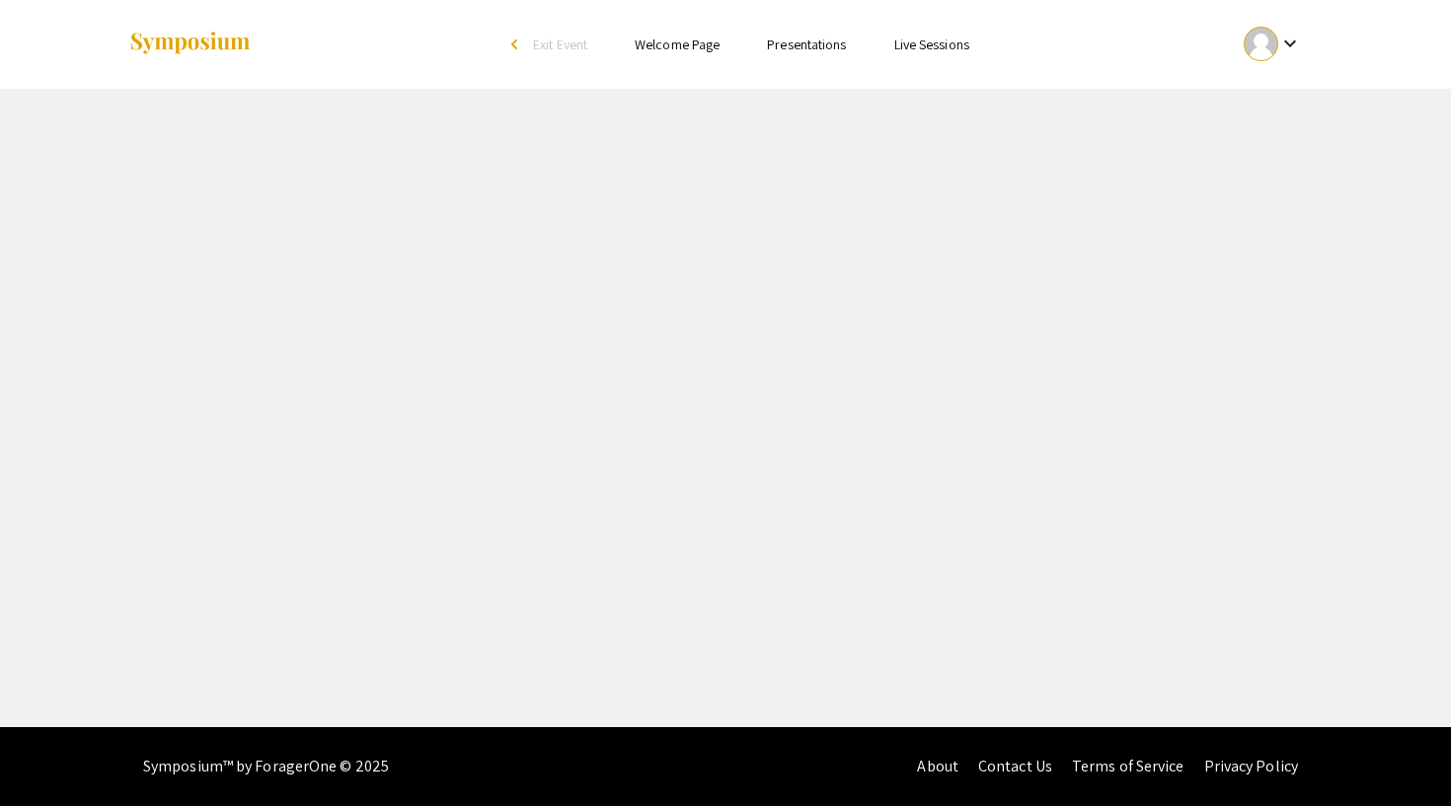
select select "custom"
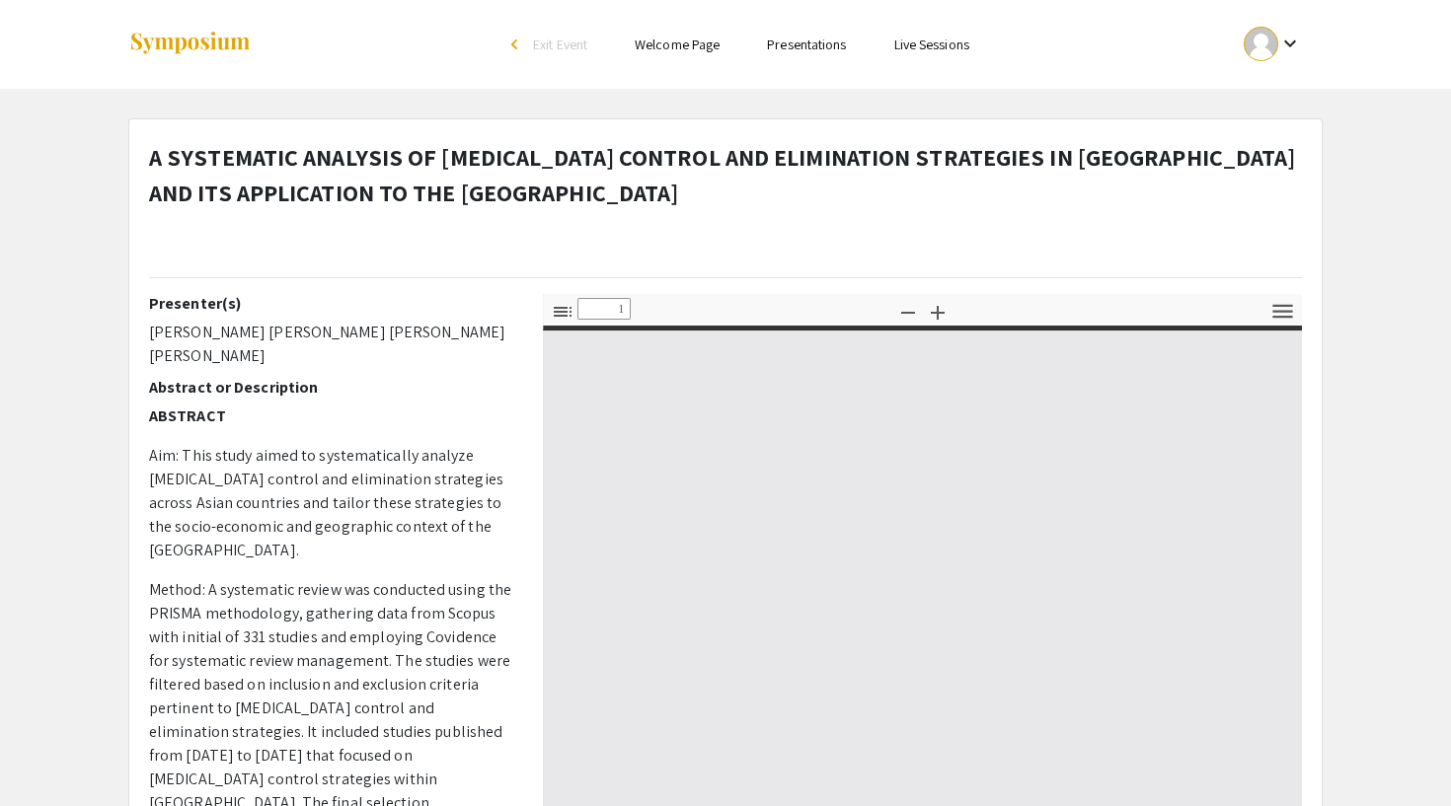
type input "0"
select select "custom"
type input "1"
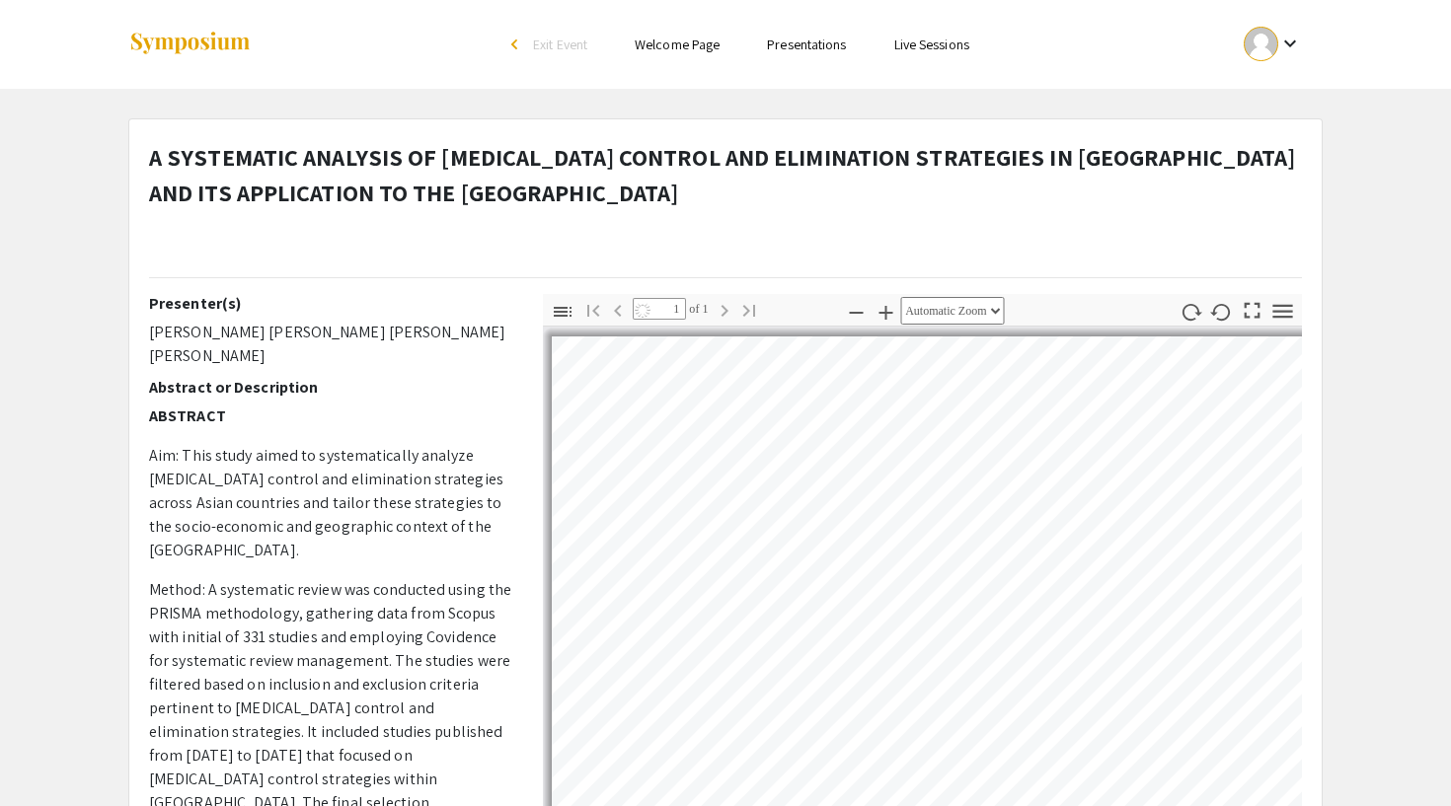
select select "auto"
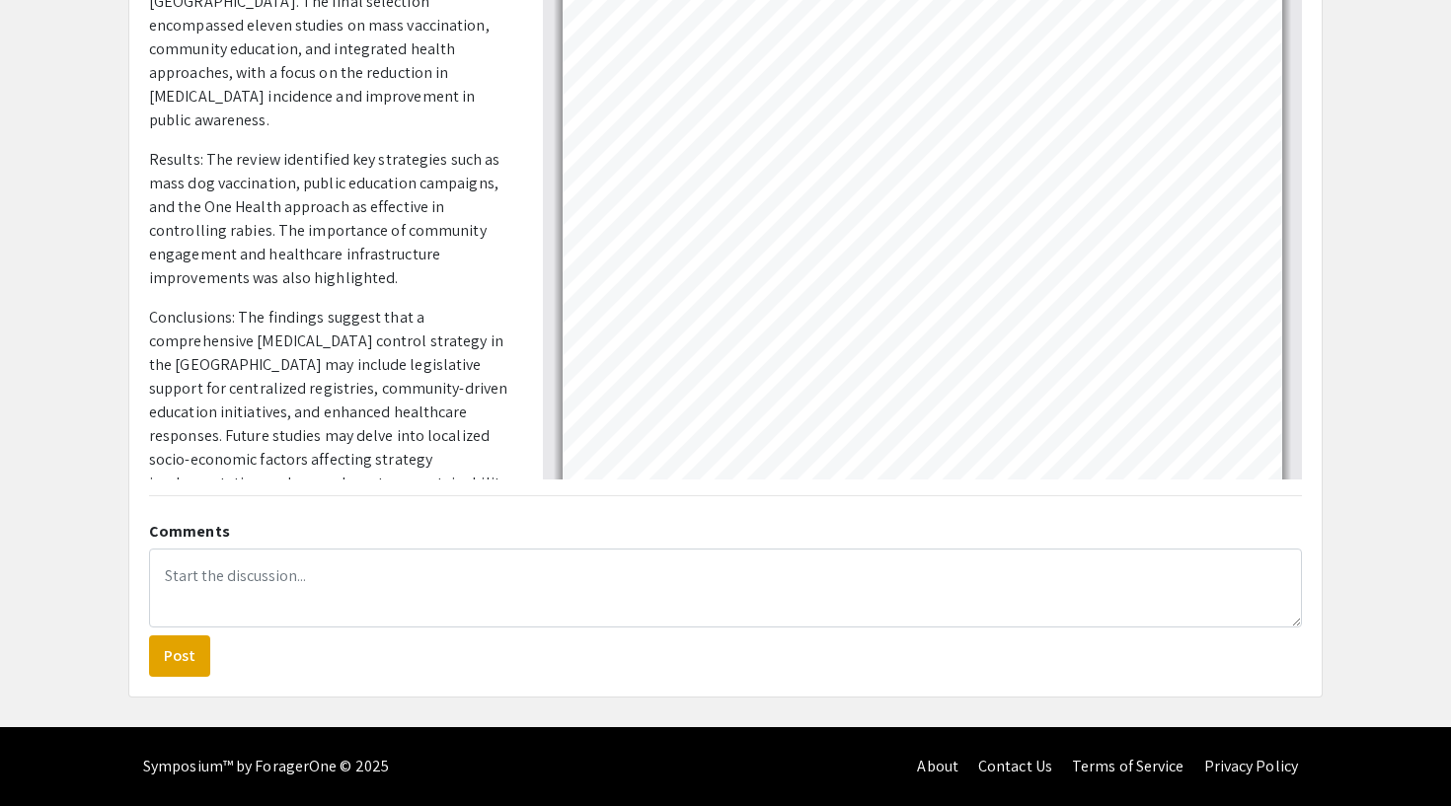
scroll to position [505, 0]
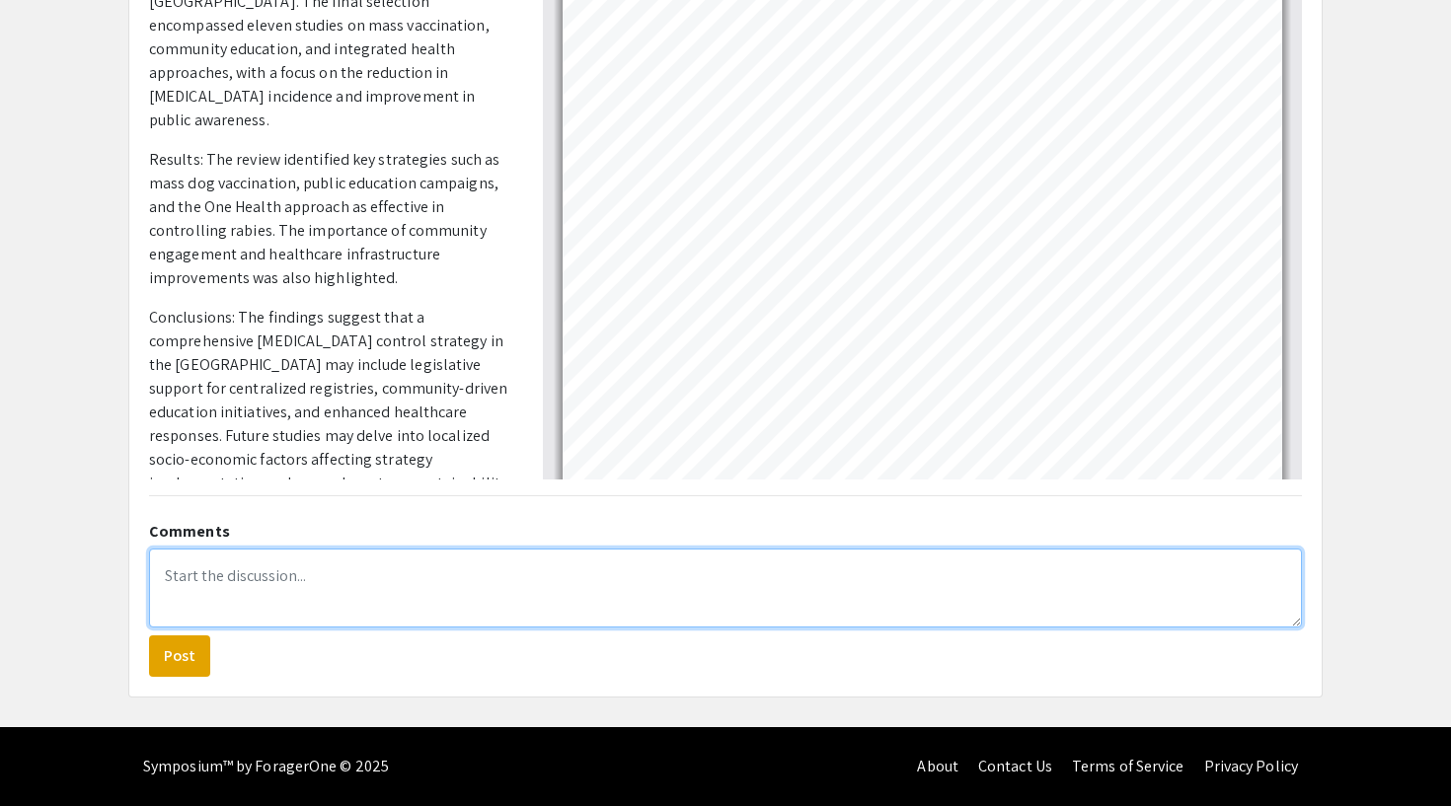
click at [233, 581] on textarea at bounding box center [725, 588] width 1153 height 79
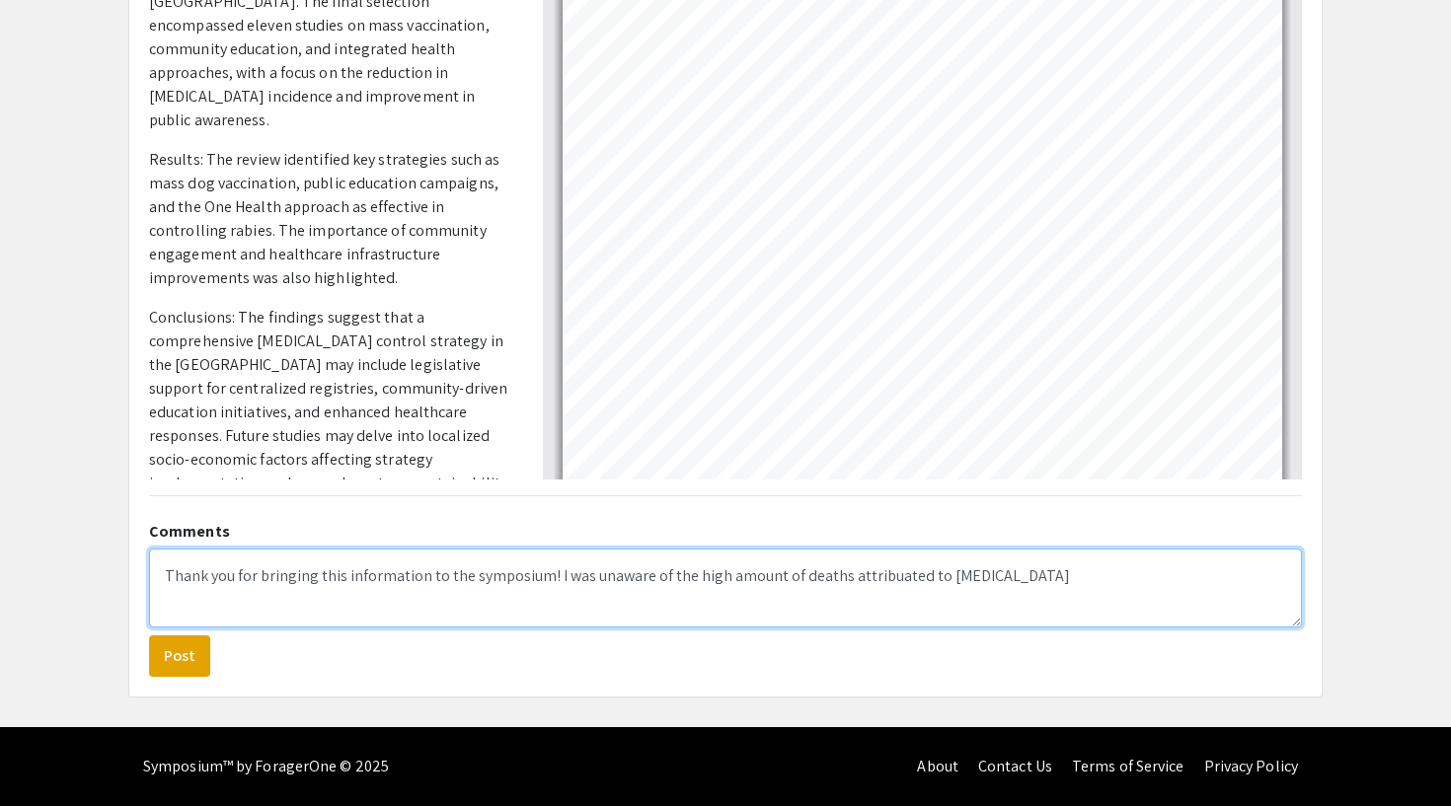
click at [742, 576] on textarea "Thank you for bringing this information to the symposium! I was unaware of the …" at bounding box center [725, 588] width 1153 height 79
click at [884, 578] on textarea "Thank you for bringing this information to the symposium! I was unaware of the …" at bounding box center [725, 588] width 1153 height 79
click at [1024, 580] on textarea "Thank you for bringing this information to the symposium! I was unaware of the …" at bounding box center [725, 588] width 1153 height 79
click at [626, 601] on textarea "Thank you for bringing this information to the symposium! I was unaware of the …" at bounding box center [725, 588] width 1153 height 79
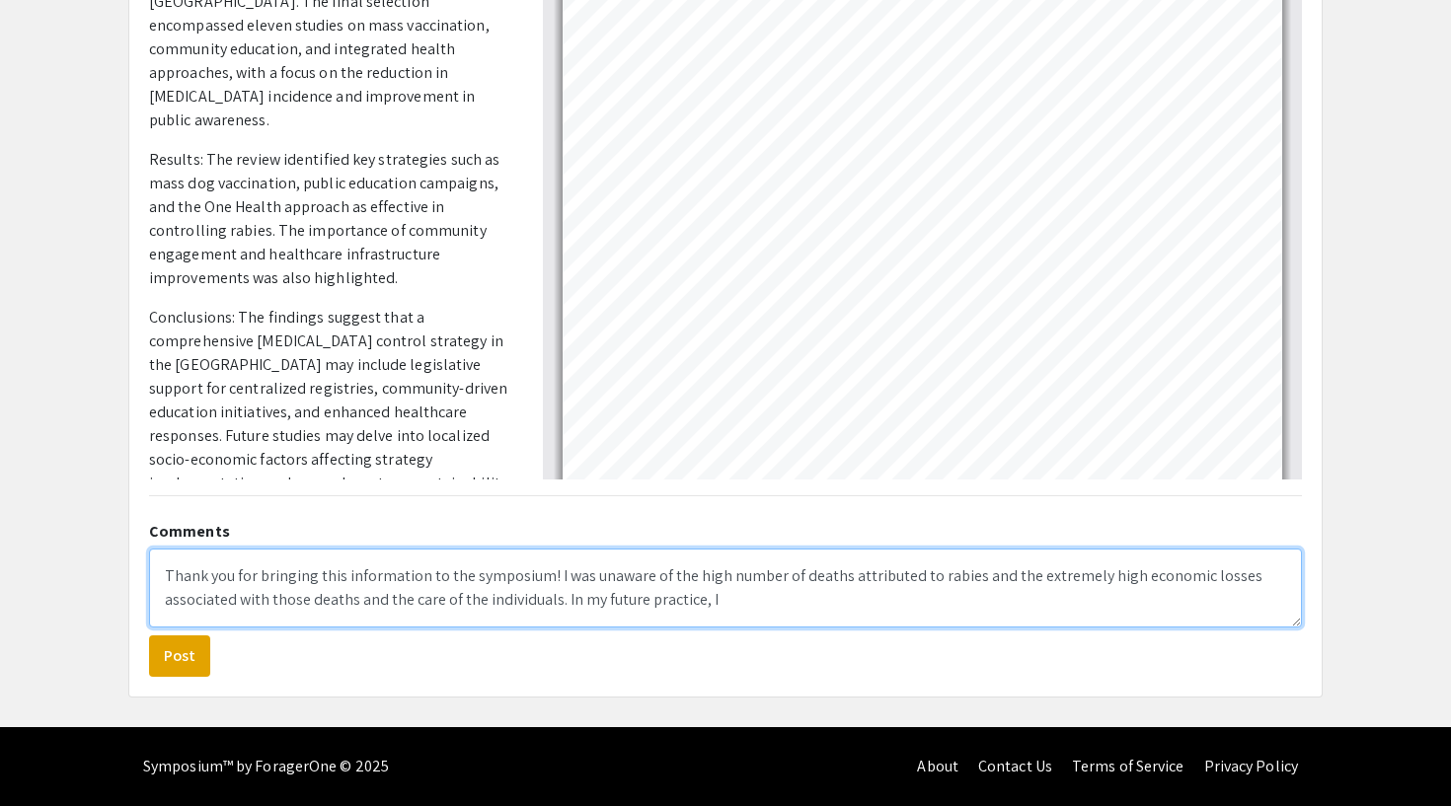
click at [626, 601] on textarea "Thank you for bringing this information to the symposium! I was unaware of the …" at bounding box center [725, 588] width 1153 height 79
click at [691, 599] on textarea "Thank you for bringing this information to the symposium! I was unaware of the …" at bounding box center [725, 588] width 1153 height 79
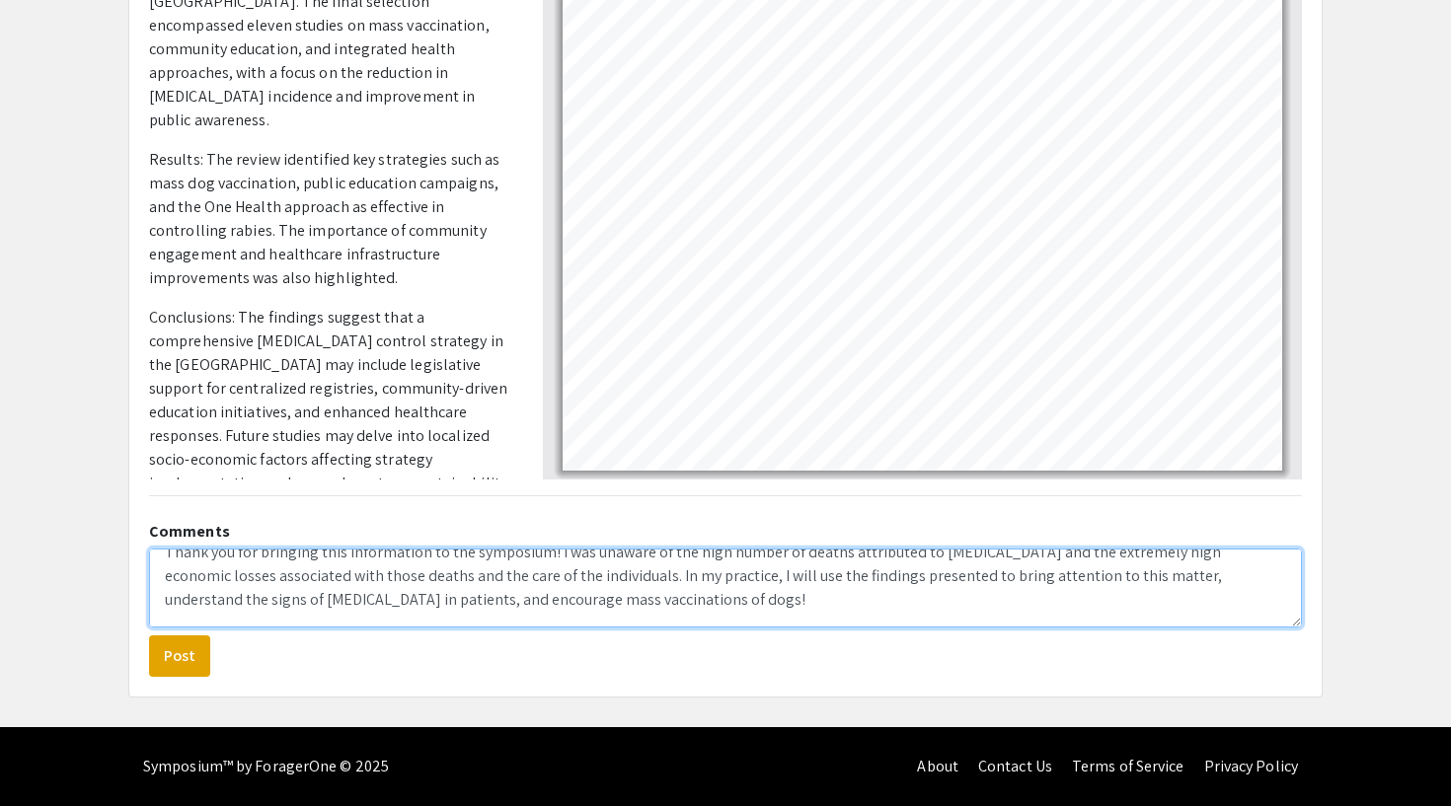
scroll to position [24, 0]
type textarea "Thank you for bringing this information to the symposium! I was unaware of the …"
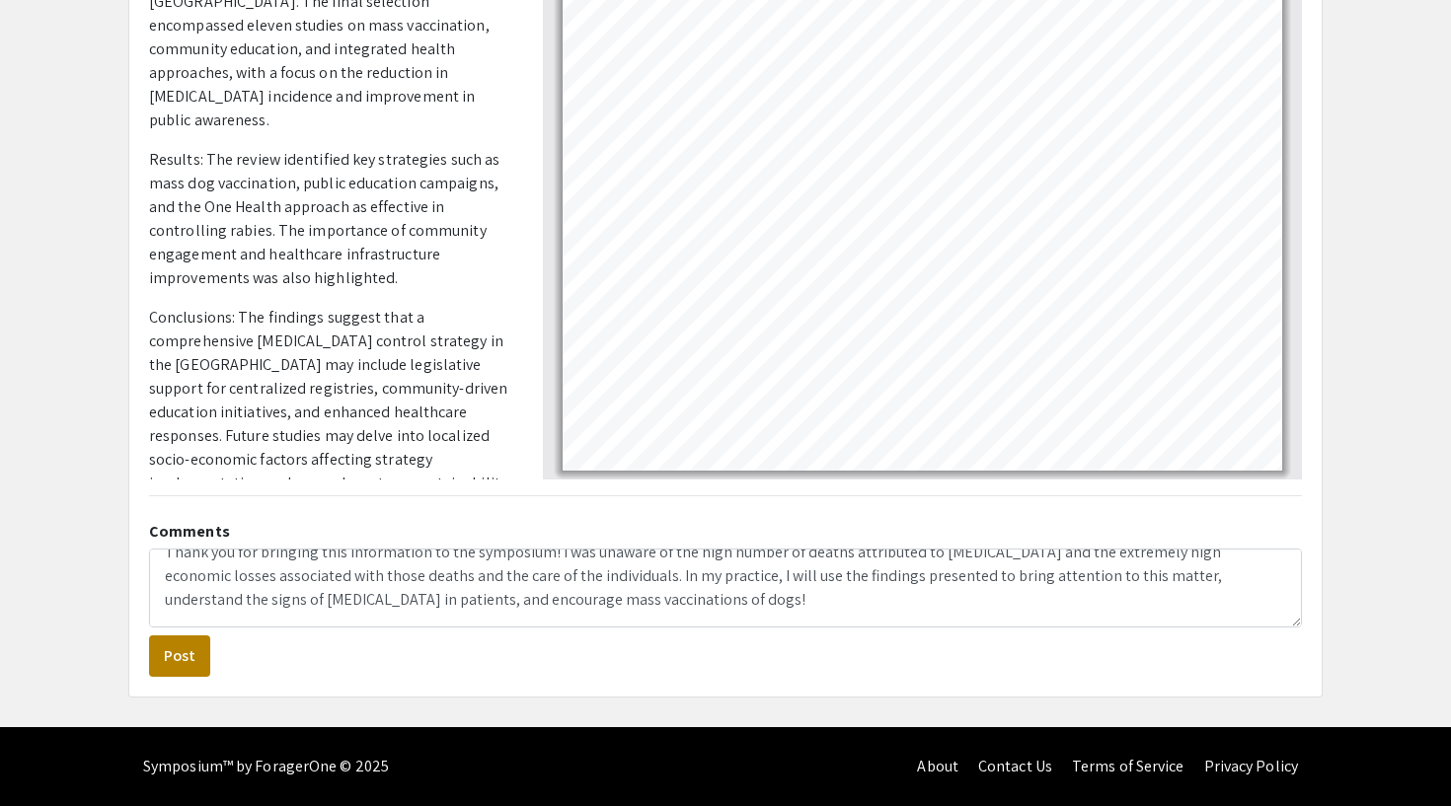
click at [187, 656] on button "Post" at bounding box center [179, 656] width 61 height 41
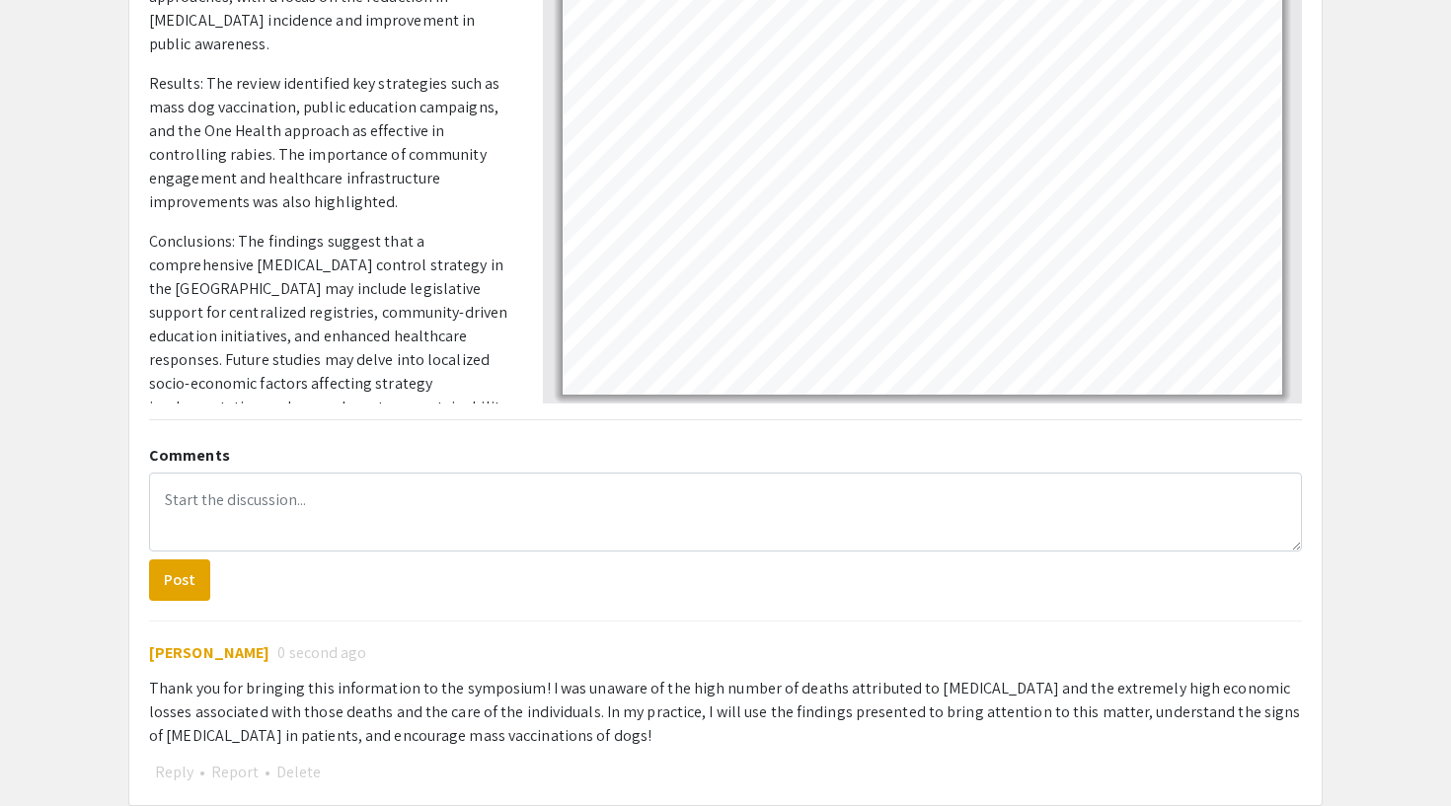
scroll to position [588, 0]
